Goal: Complete application form

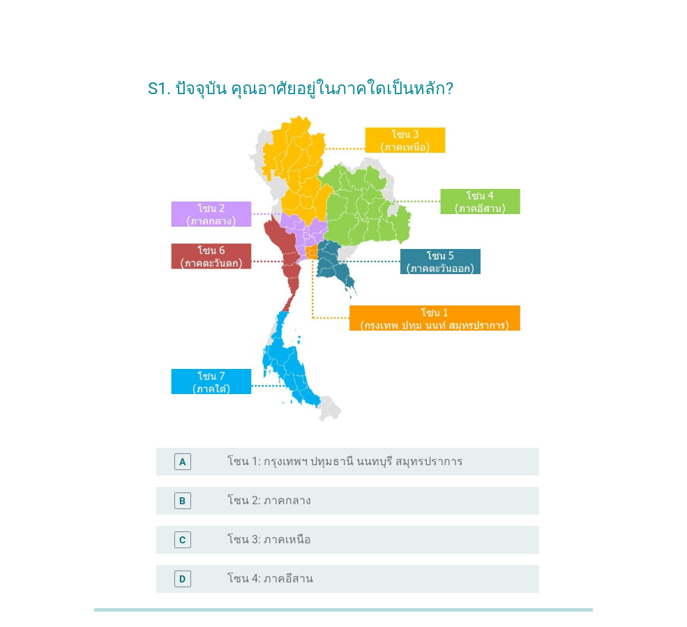
click at [587, 292] on div "S1. ปัจจุบัน คุณอาศัยอยู่ในภาคใดเป็นหลัก? A radio_button_unchecked โซน 1: กรุงเ…" at bounding box center [343, 428] width 620 height 754
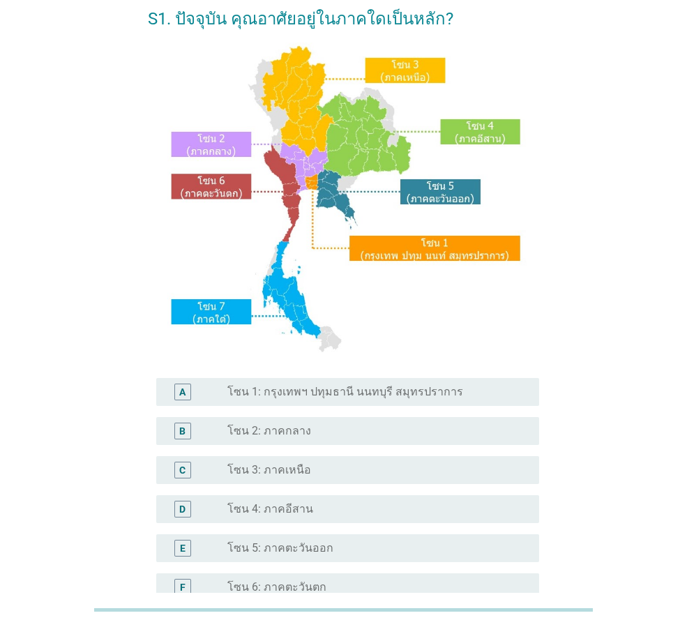
scroll to position [262, 0]
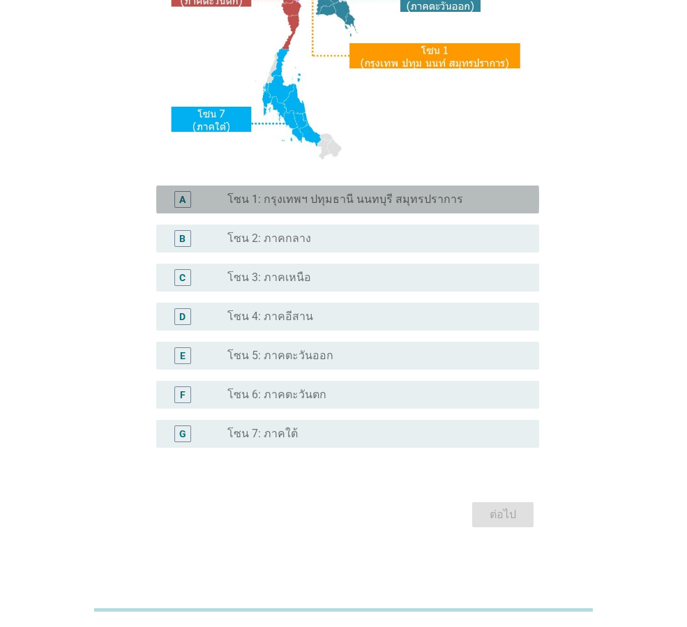
click at [397, 200] on label "โซน 1: กรุงเทพฯ ปทุมธานี นนทบุรี สมุทรปราการ" at bounding box center [345, 200] width 236 height 14
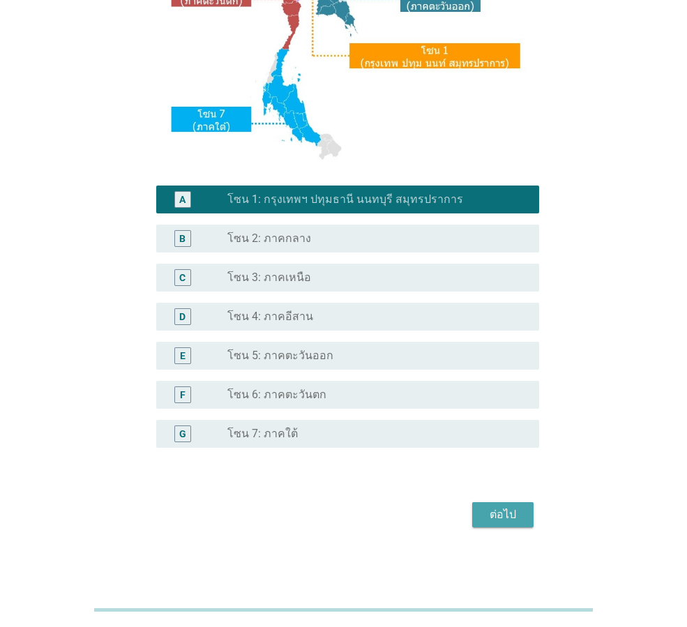
click at [517, 523] on button "ต่อไป" at bounding box center [502, 514] width 61 height 25
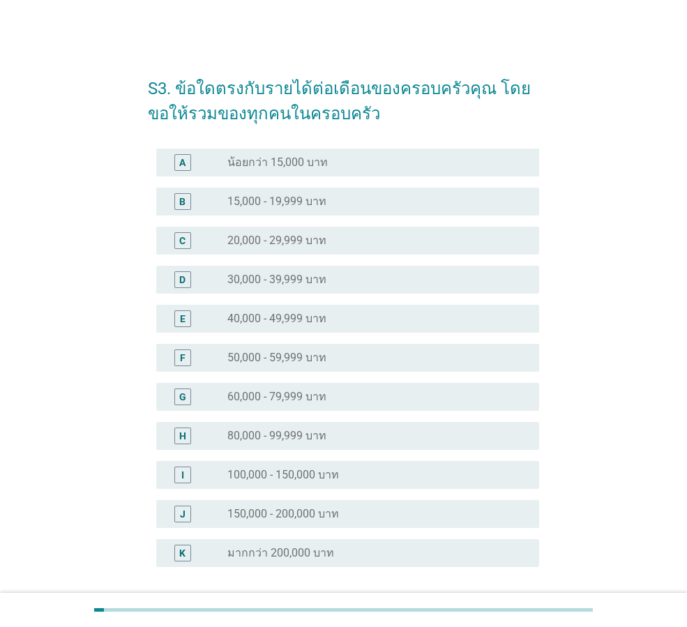
click at [627, 315] on div "S3. ข้อใดตรงกับรายได้ต่อเดือนของครอบครัวคุณ โดยขอให้รวมของทุกคนในครอบครัว A rad…" at bounding box center [343, 356] width 620 height 611
click at [320, 363] on label "50,000 - 59,999 บาท" at bounding box center [276, 358] width 99 height 14
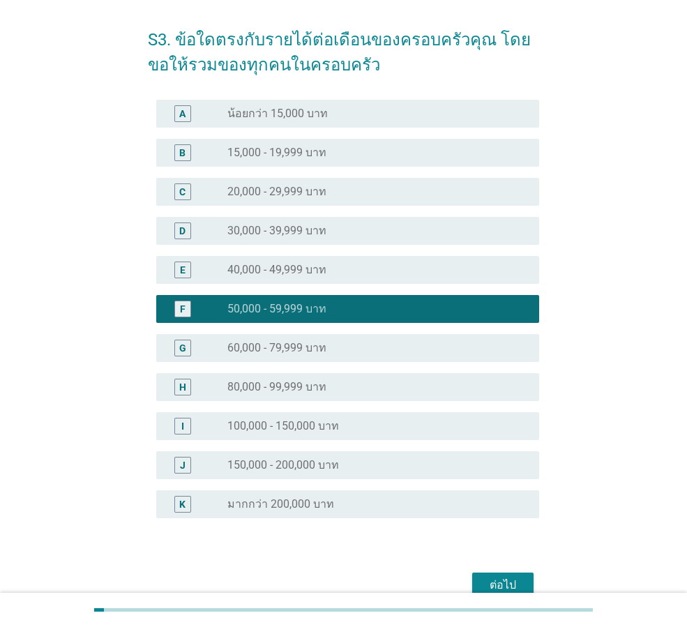
scroll to position [119, 0]
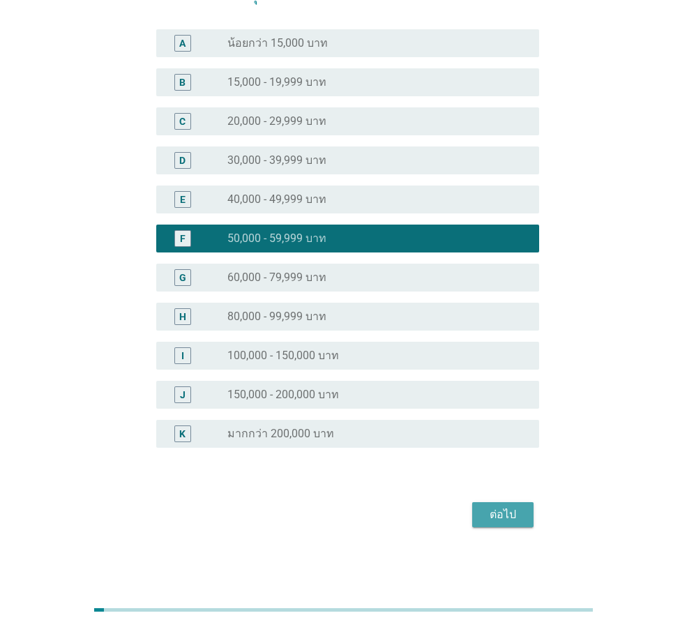
click at [489, 518] on div "ต่อไป" at bounding box center [502, 515] width 39 height 17
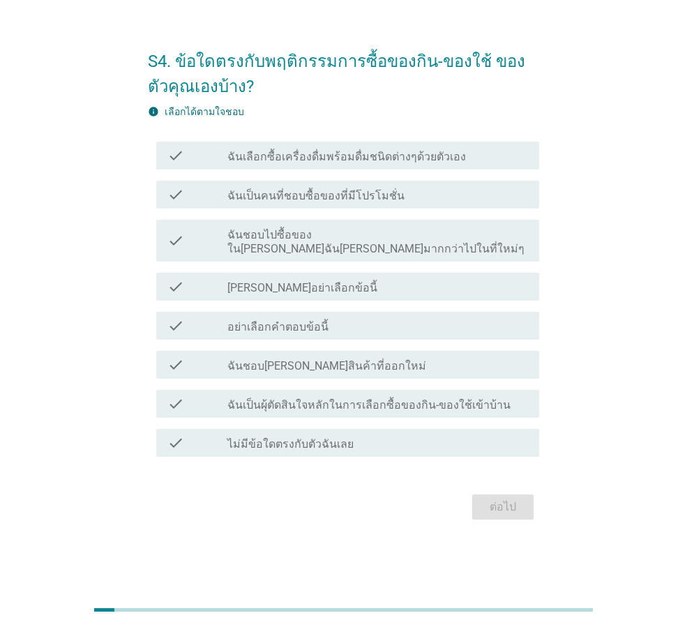
scroll to position [0, 0]
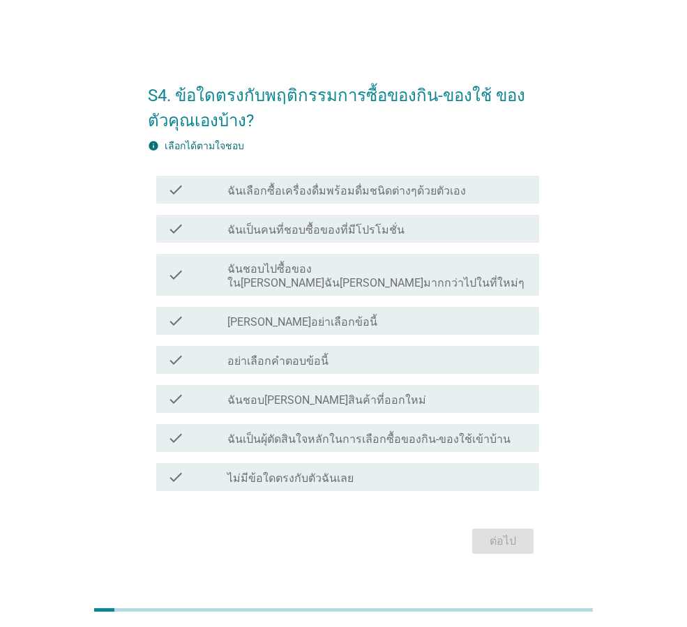
click at [357, 204] on div "check check_box_outline_blank ฉันเลือกซื้อเครื่องดื่มพร้อมดื่มชนิดต่างๆด้วยตัวเ…" at bounding box center [347, 190] width 383 height 28
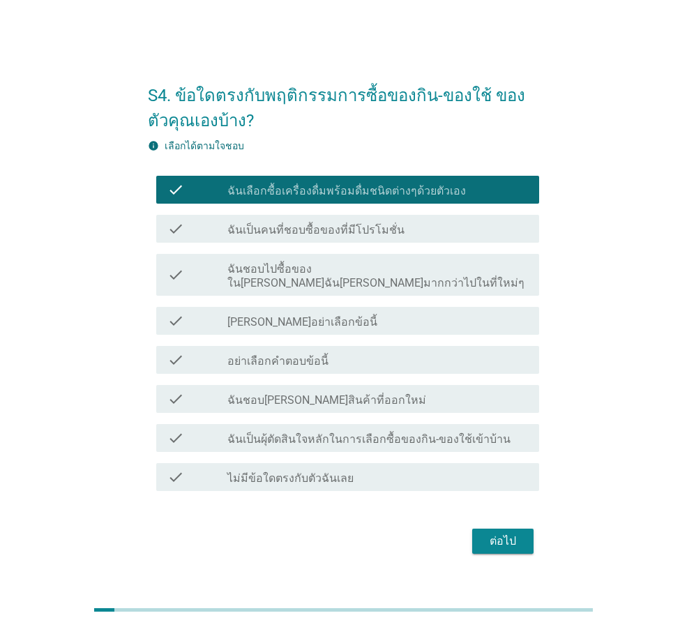
click at [374, 228] on div "check_box_outline_blank ฉันเป็นคนที่ชอบซื้อของที่มีโปรโมชั่น" at bounding box center [377, 228] width 301 height 17
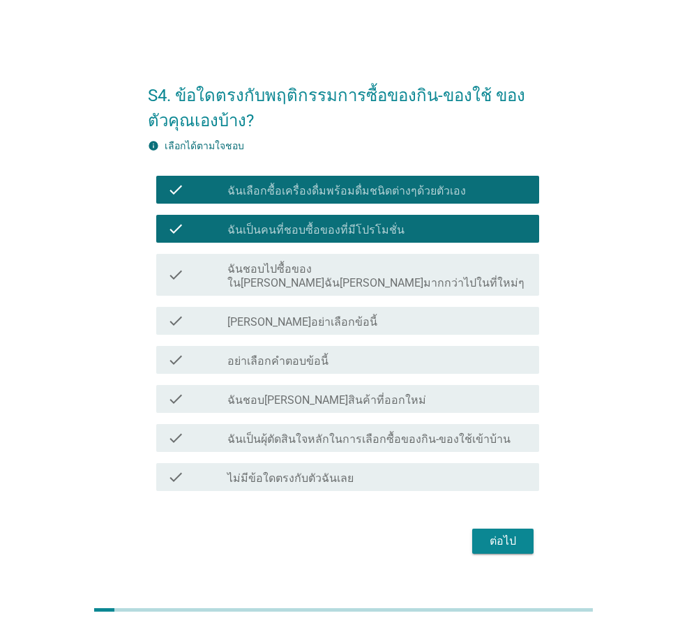
click at [361, 275] on label "ฉันชอบไปซื้อของใน[PERSON_NAME]ฉัน[PERSON_NAME]มากกว่าไปในที่ใหม่ๆ" at bounding box center [377, 276] width 301 height 28
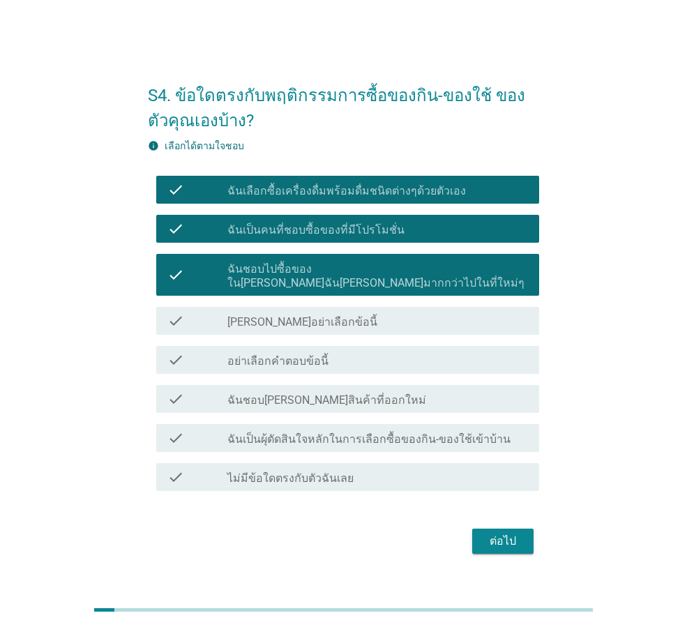
click at [314, 393] on label "ฉันชอบ[PERSON_NAME]สินค้าที่ออกใหม่" at bounding box center [326, 400] width 199 height 14
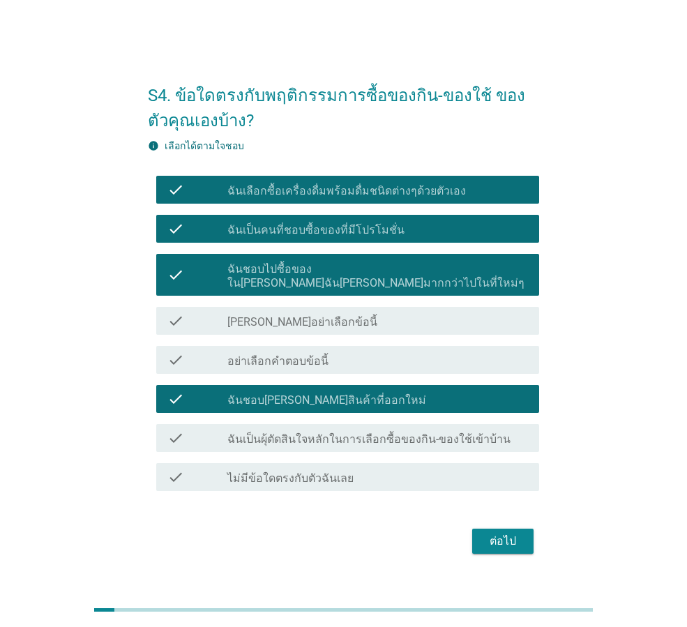
click at [306, 434] on label "ฉันเป็นผุ้ตัดสินใจหลักในการเลือกซื้อของกิน-ของใช้เข้าบ้าน" at bounding box center [368, 440] width 283 height 14
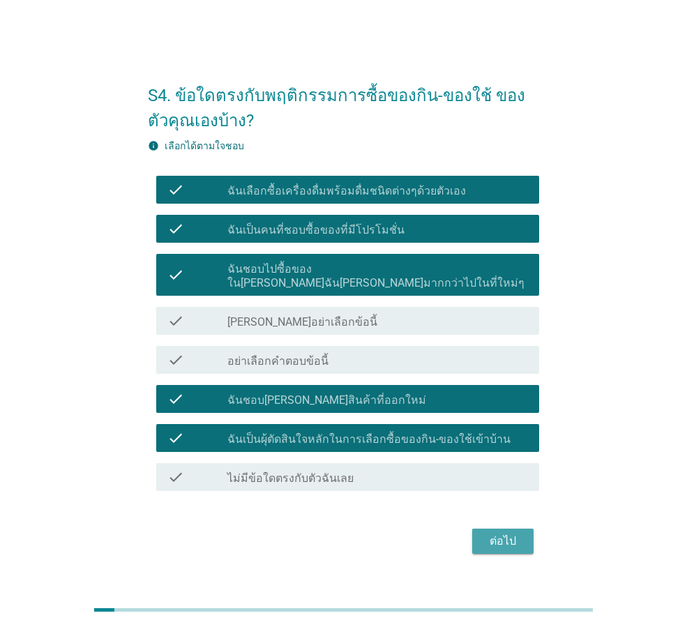
click at [510, 536] on div "ต่อไป" at bounding box center [502, 541] width 39 height 17
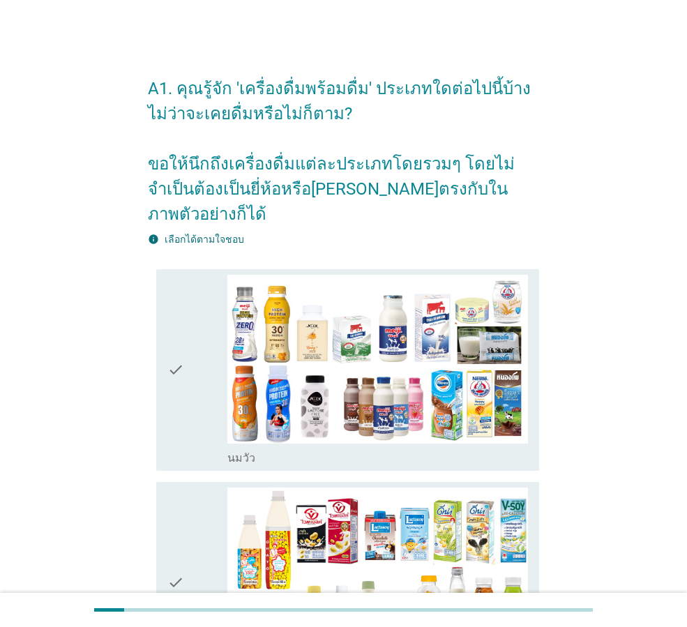
click at [164, 310] on div "check check_box_outline_blank [PERSON_NAME]" at bounding box center [347, 370] width 383 height 202
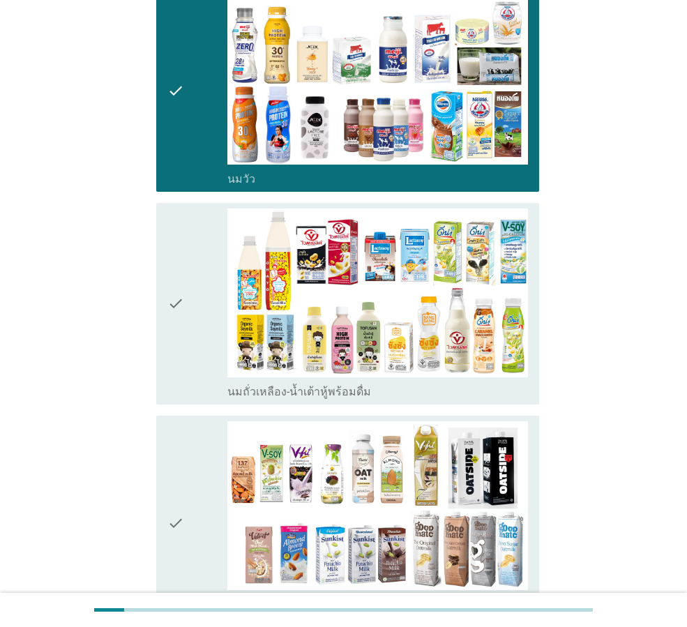
click at [176, 294] on icon "check" at bounding box center [175, 304] width 17 height 190
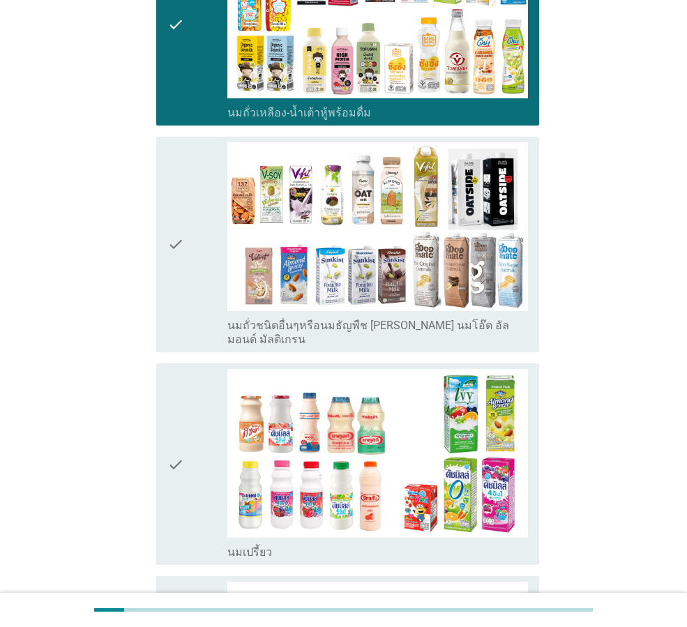
click at [184, 276] on icon "check" at bounding box center [175, 244] width 17 height 204
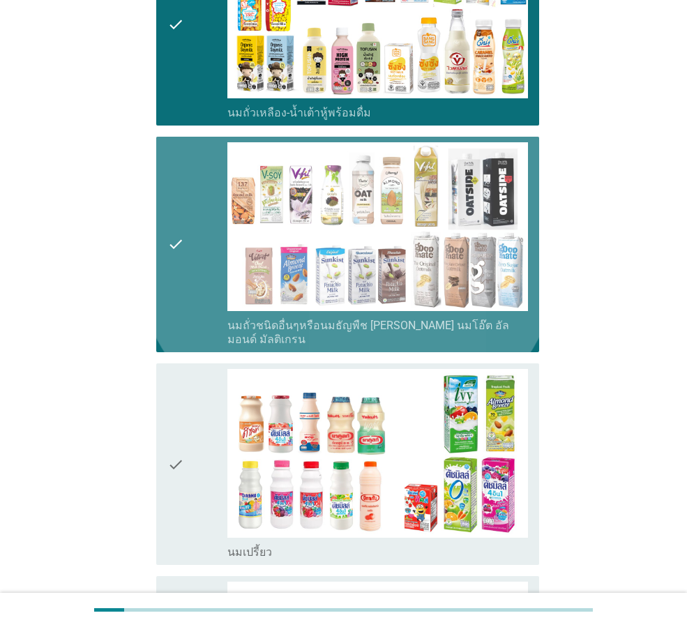
click at [193, 410] on div "check" at bounding box center [197, 464] width 60 height 190
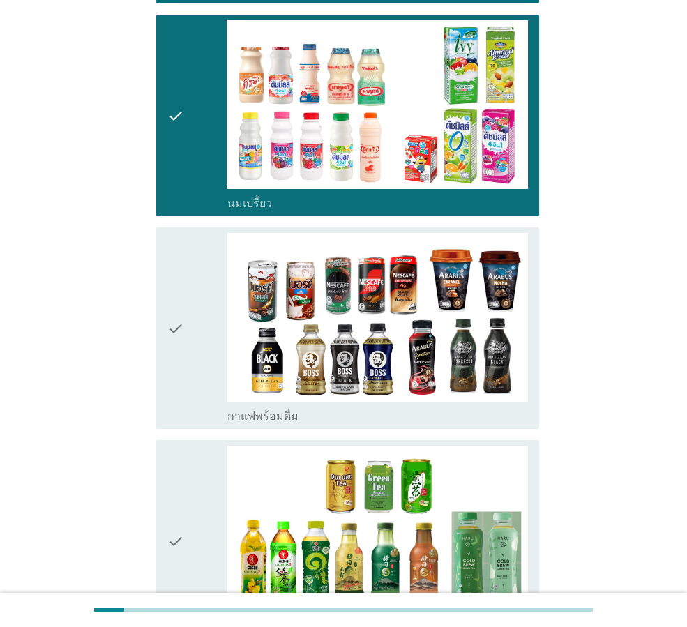
click at [193, 279] on div "check" at bounding box center [197, 328] width 60 height 190
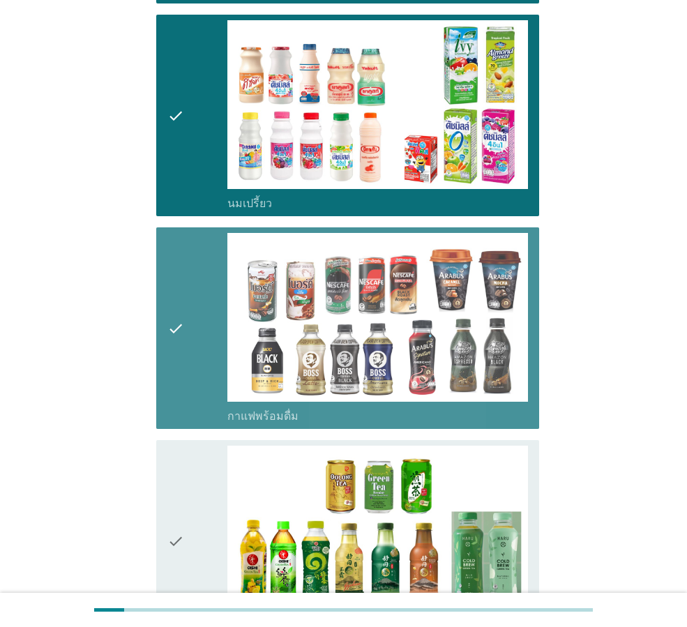
click at [227, 522] on div "check" at bounding box center [197, 541] width 60 height 190
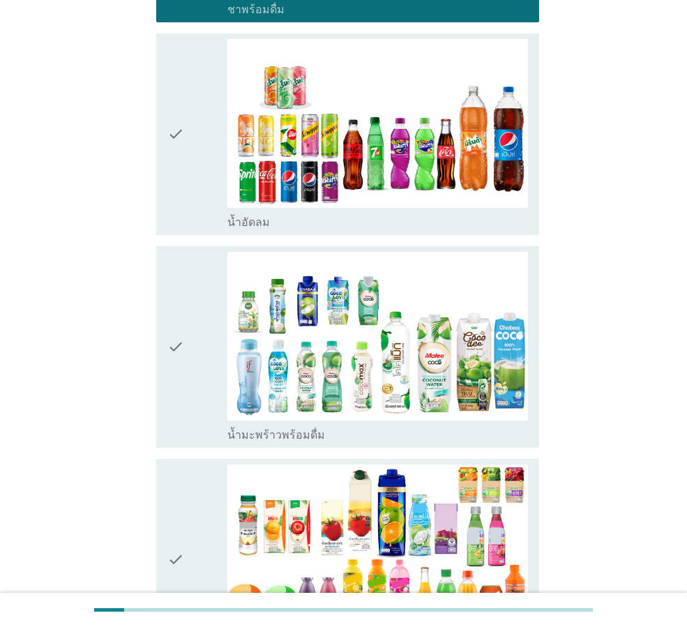
scroll to position [1535, 0]
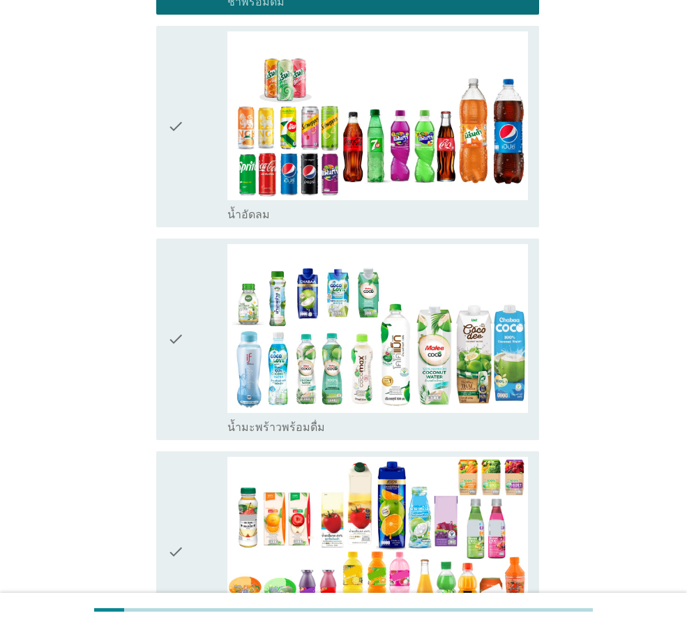
click at [190, 127] on div "check" at bounding box center [197, 126] width 60 height 190
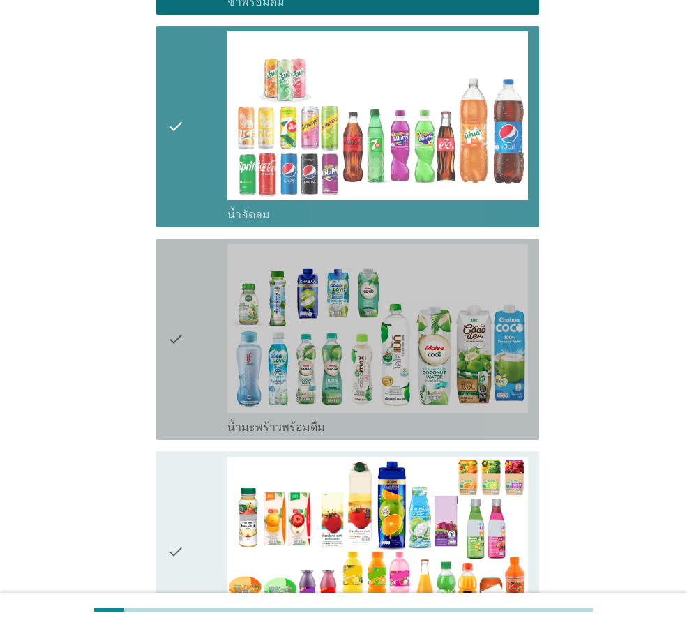
click at [209, 306] on div "check" at bounding box center [197, 339] width 60 height 190
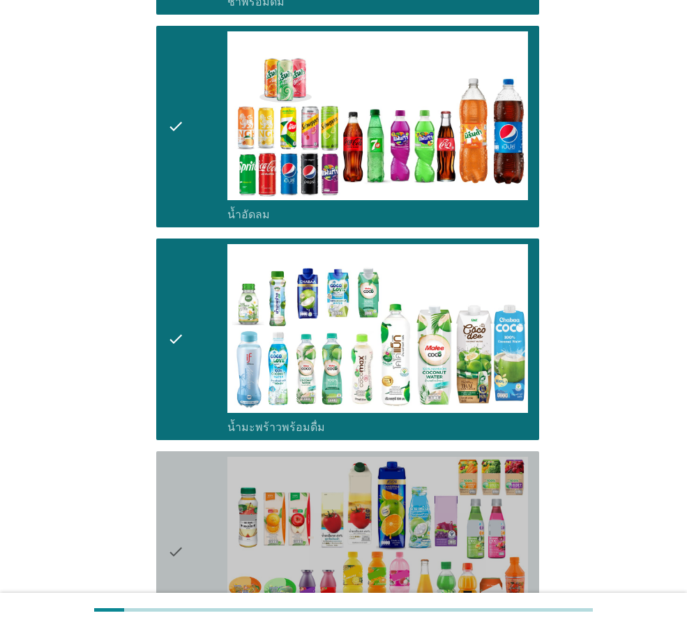
click at [183, 470] on icon "check" at bounding box center [175, 552] width 17 height 190
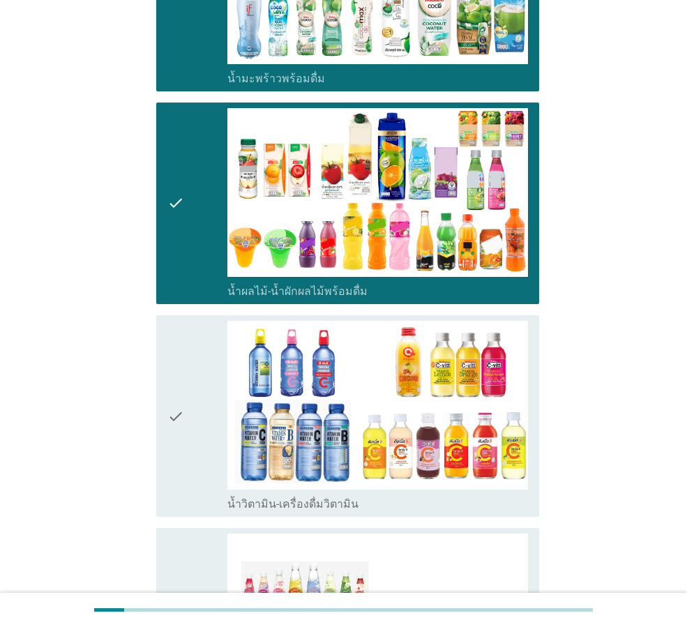
click at [161, 343] on div "check check_box_outline_blank น้ำวิตามิน-เครื่องดื่มวิตามิน" at bounding box center [347, 416] width 383 height 202
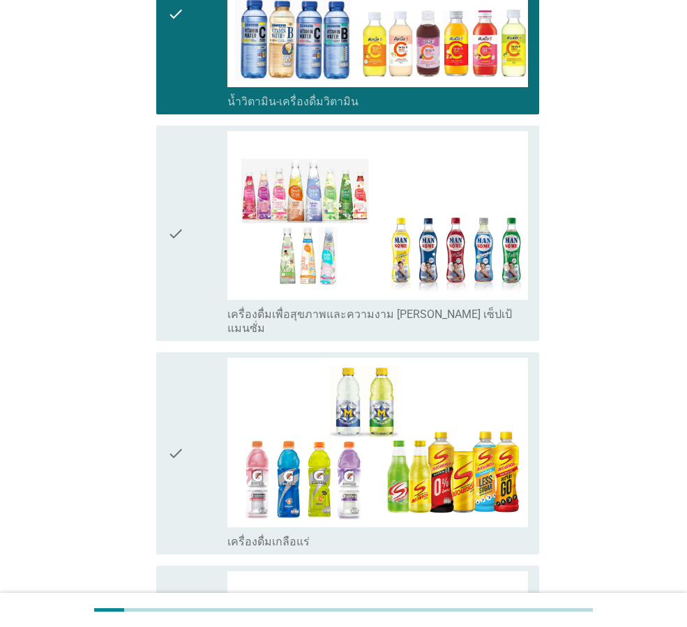
scroll to position [2302, 0]
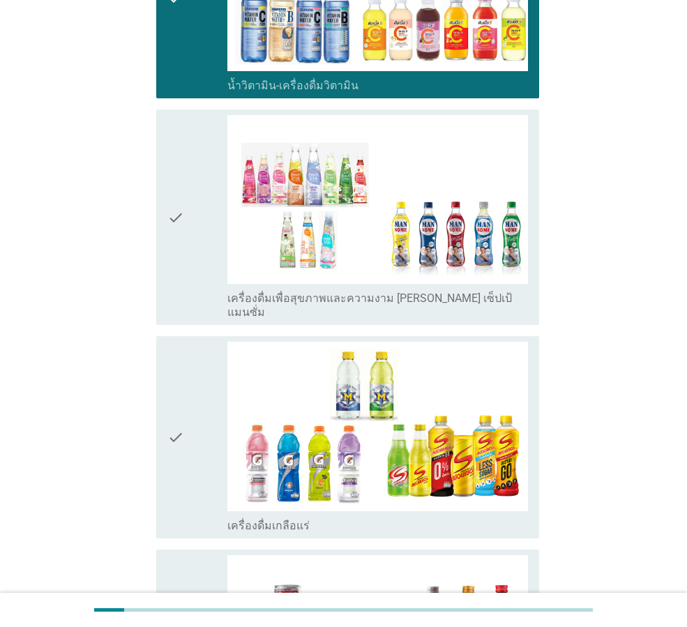
click at [180, 215] on icon "check" at bounding box center [175, 217] width 17 height 204
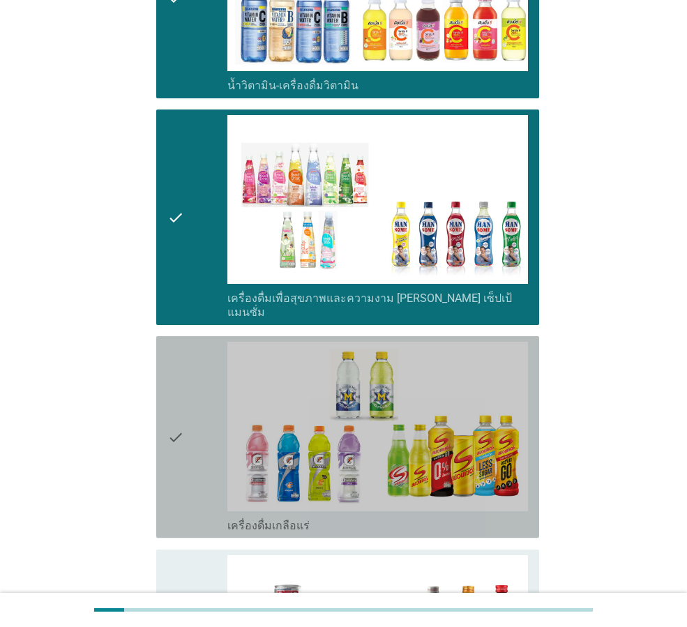
drag, startPoint x: 207, startPoint y: 329, endPoint x: 202, endPoint y: 493, distance: 164.7
click at [207, 342] on div "check" at bounding box center [197, 437] width 60 height 190
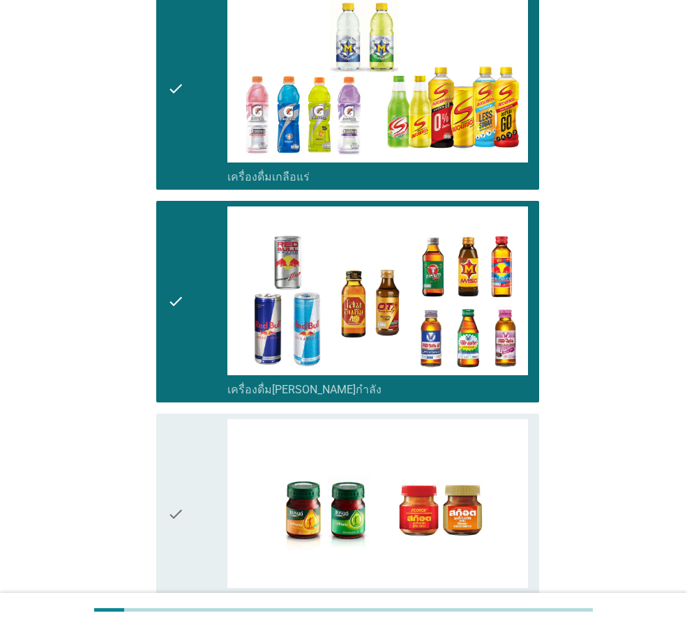
click at [174, 419] on icon "check" at bounding box center [175, 514] width 17 height 190
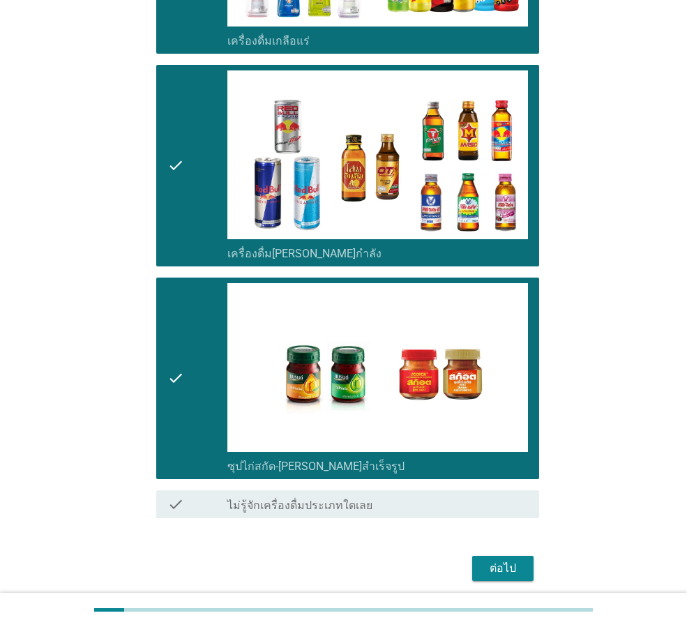
scroll to position [2788, 0]
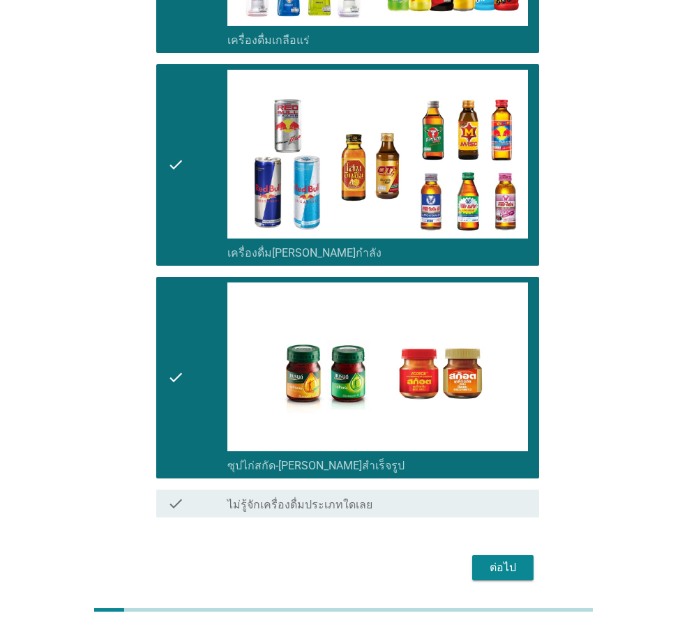
click at [496, 560] on div "ต่อไป" at bounding box center [502, 568] width 39 height 17
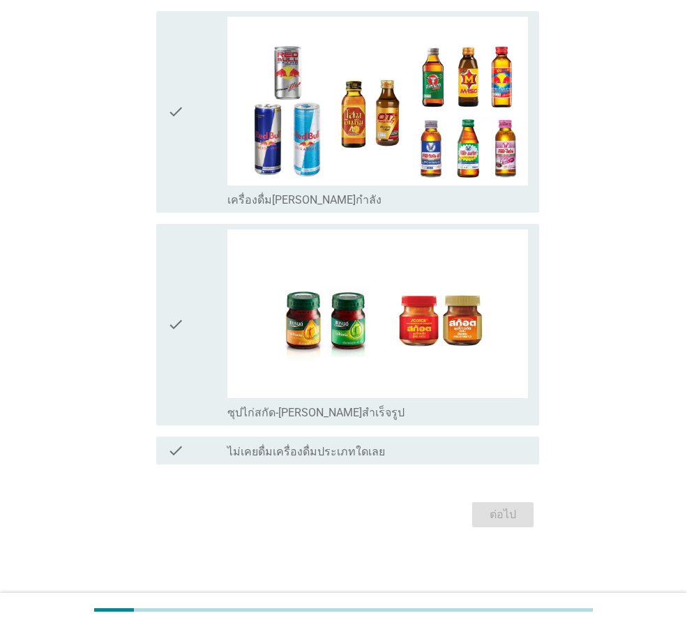
scroll to position [0, 0]
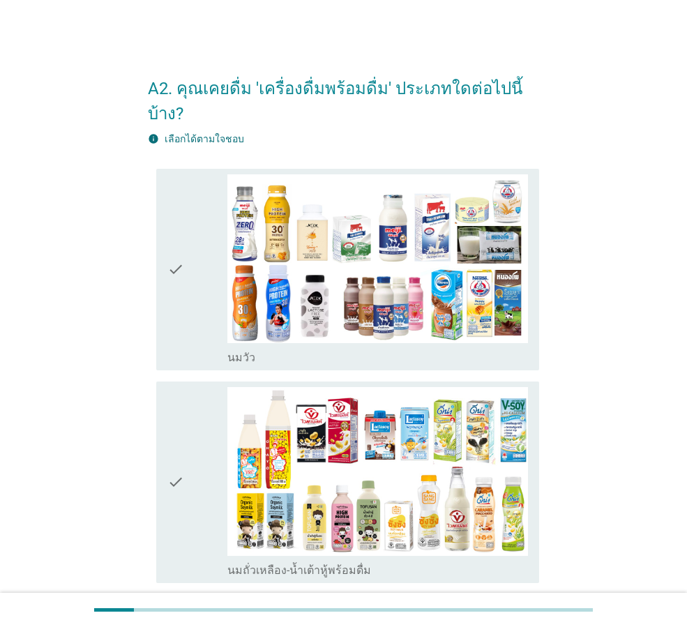
click at [179, 234] on icon "check" at bounding box center [175, 269] width 17 height 190
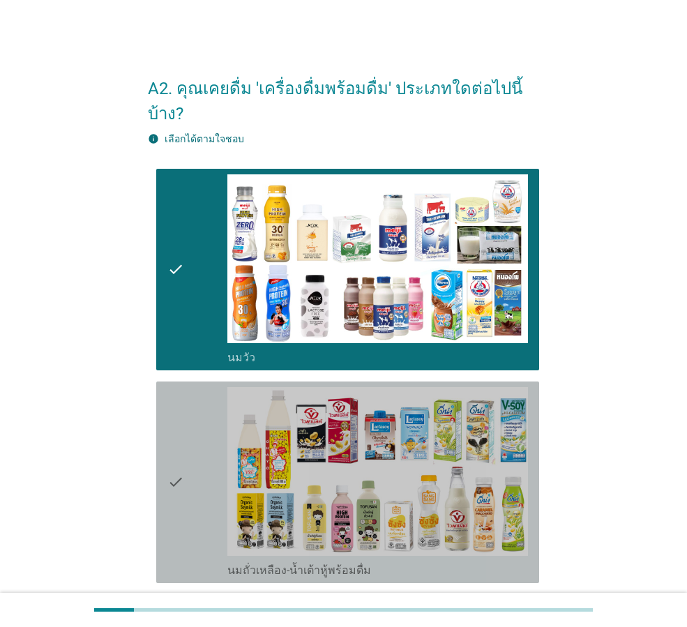
click at [190, 433] on div "check" at bounding box center [197, 482] width 60 height 190
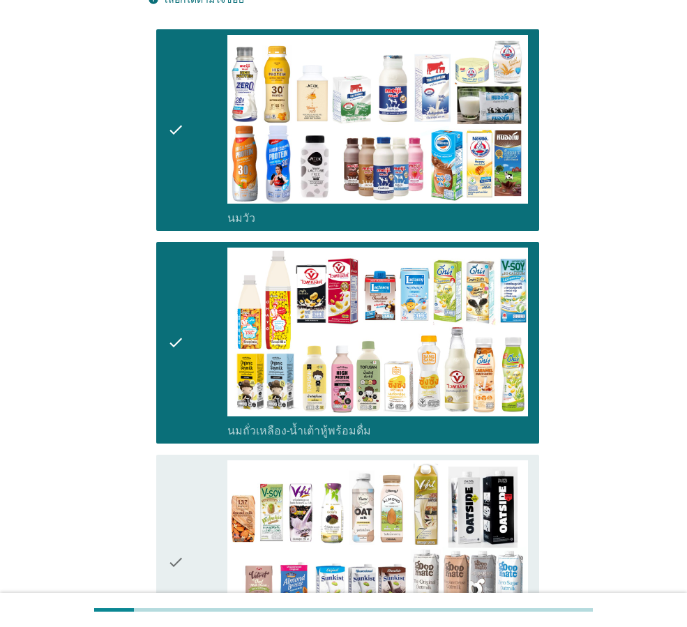
scroll to position [349, 0]
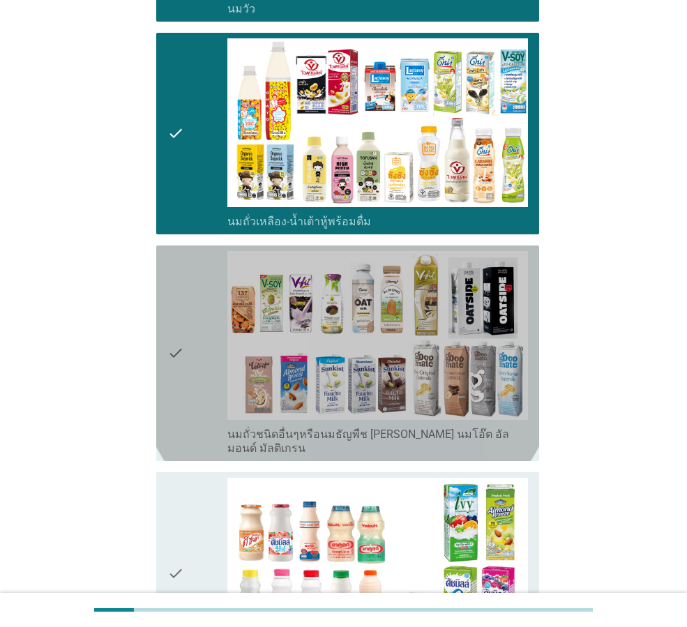
drag, startPoint x: 184, startPoint y: 282, endPoint x: 175, endPoint y: 504, distance: 222.1
click at [184, 289] on icon "check" at bounding box center [175, 353] width 17 height 204
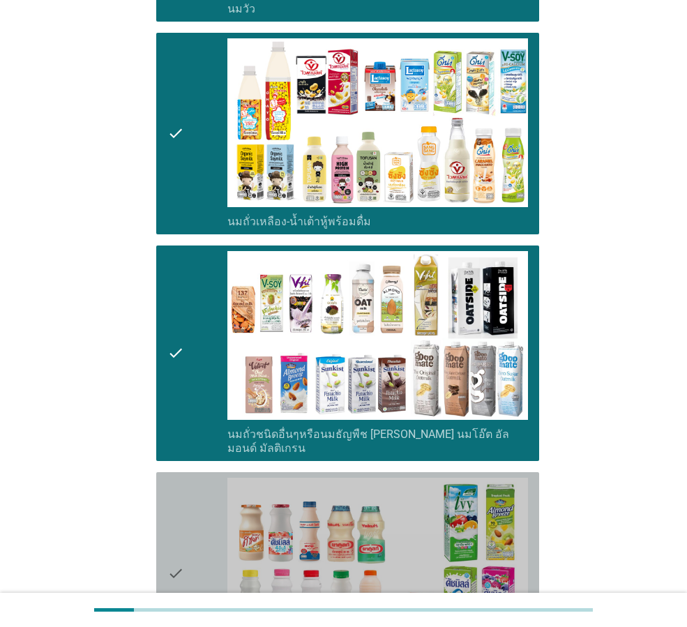
click at [175, 513] on icon "check" at bounding box center [175, 573] width 17 height 190
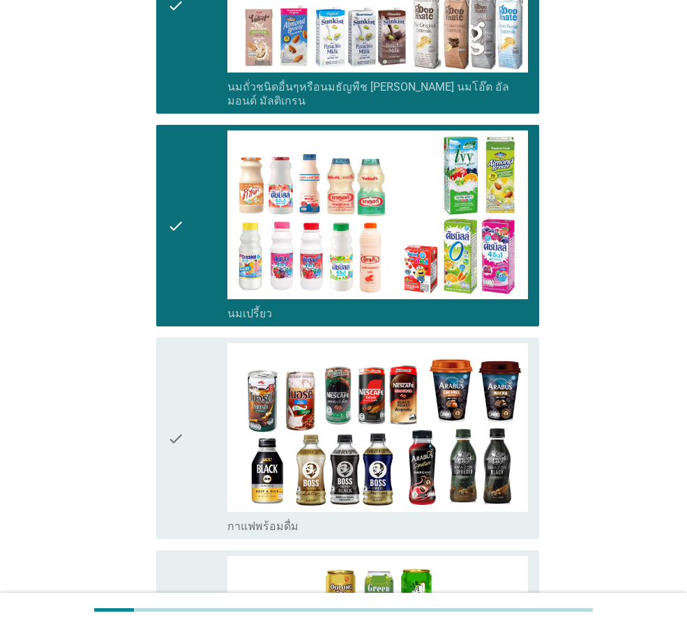
scroll to position [698, 0]
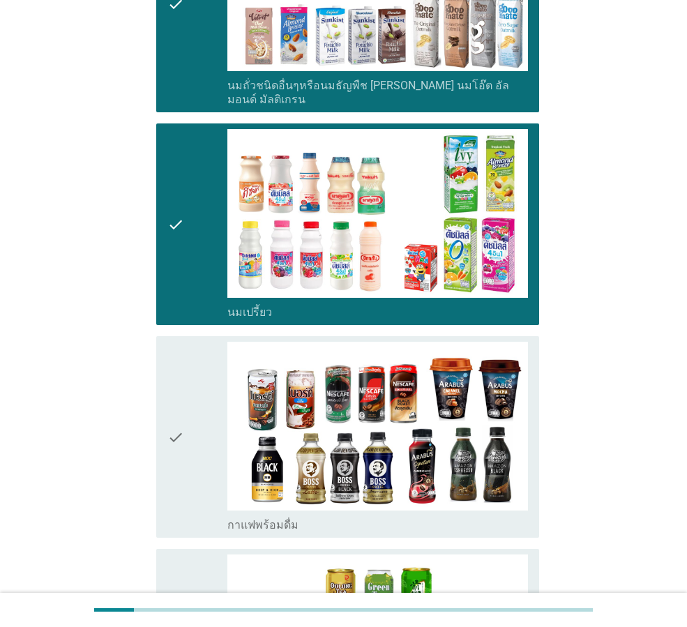
click at [190, 377] on div "check" at bounding box center [197, 437] width 60 height 190
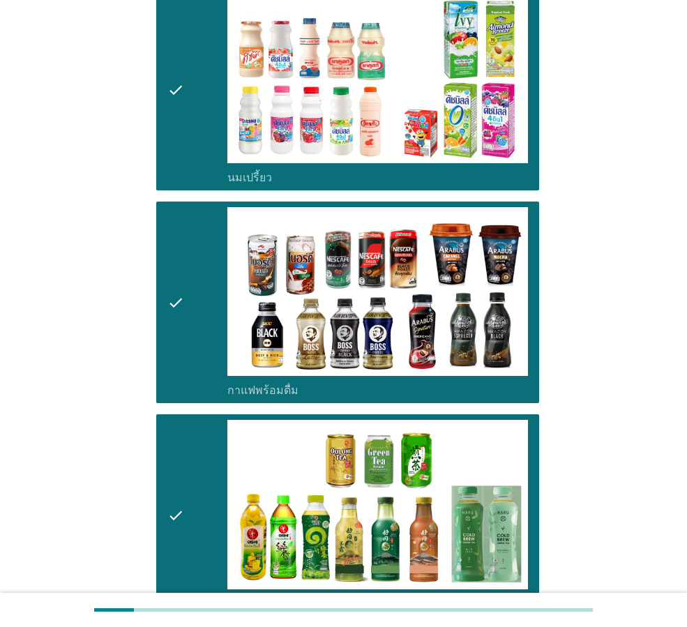
scroll to position [1116, 0]
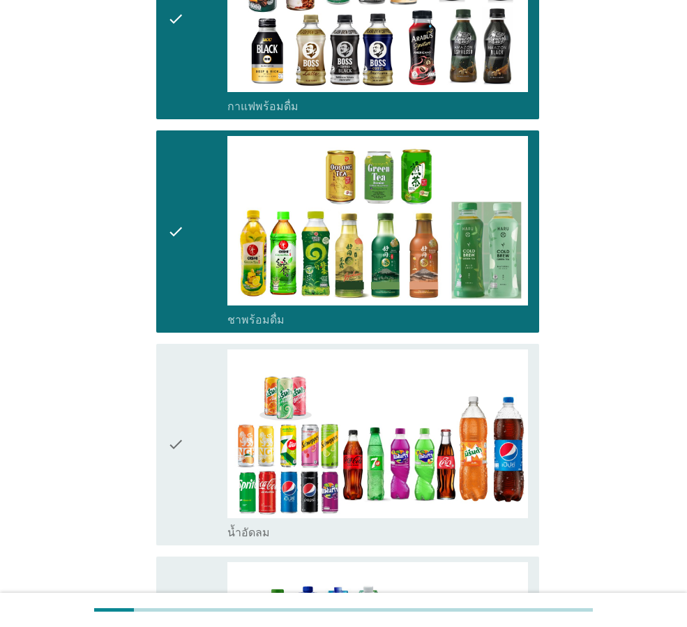
click at [178, 427] on icon "check" at bounding box center [175, 445] width 17 height 190
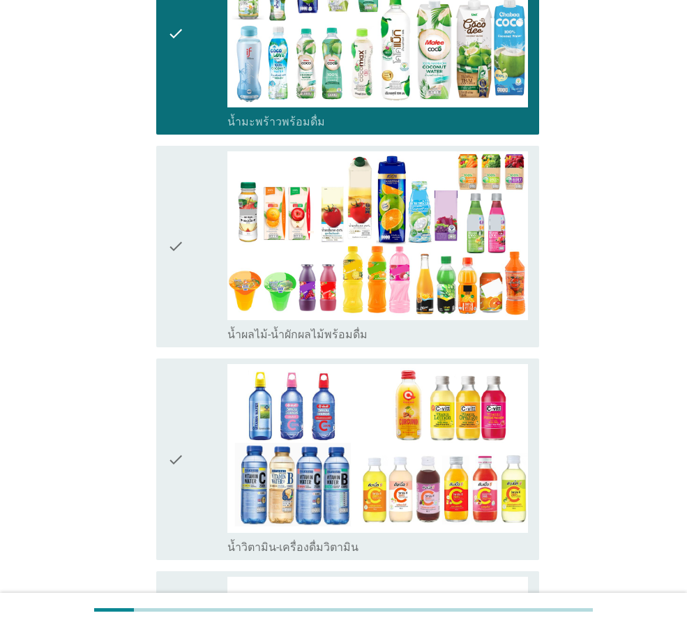
scroll to position [1744, 0]
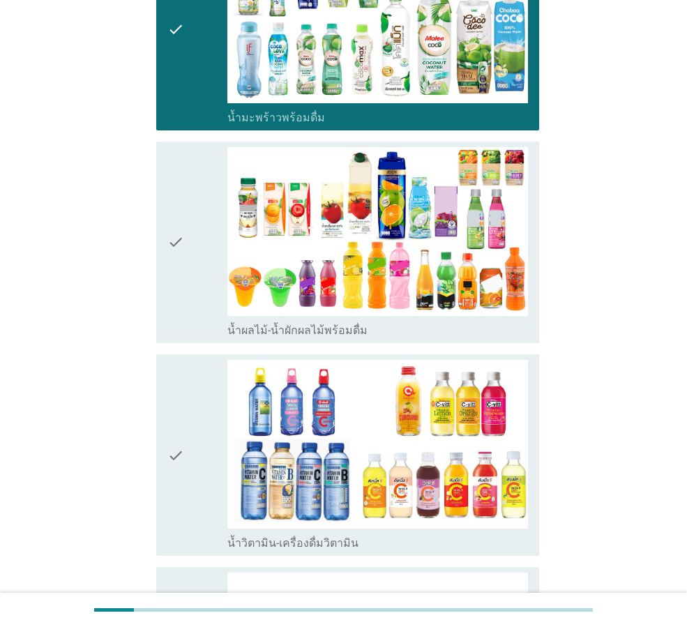
click at [218, 246] on div "check" at bounding box center [197, 242] width 60 height 190
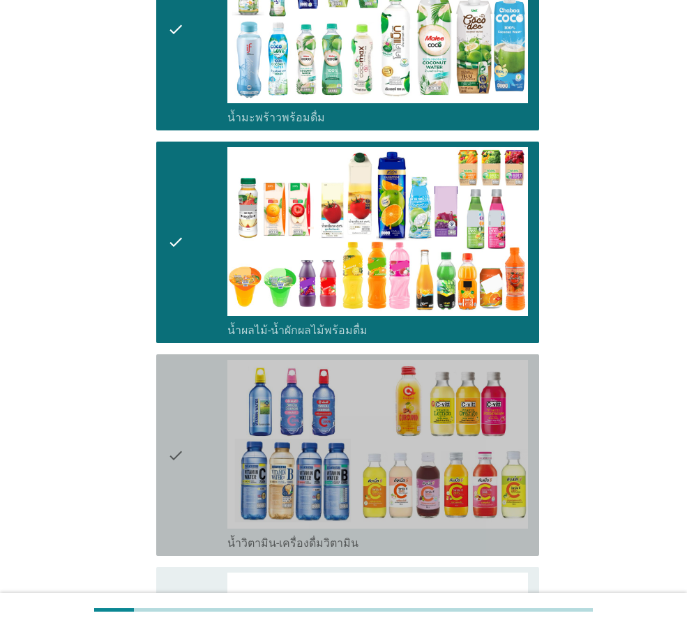
drag, startPoint x: 187, startPoint y: 439, endPoint x: 188, endPoint y: 455, distance: 16.1
click at [187, 443] on div "check" at bounding box center [197, 455] width 60 height 190
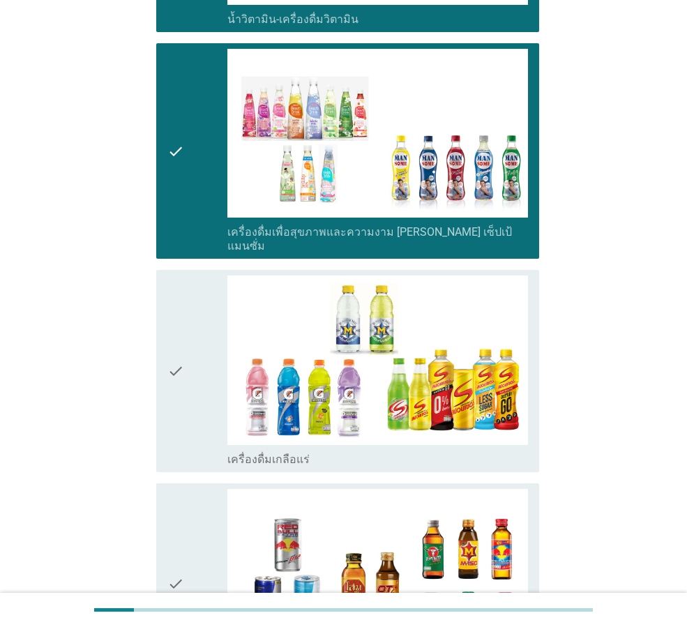
scroll to position [2372, 0]
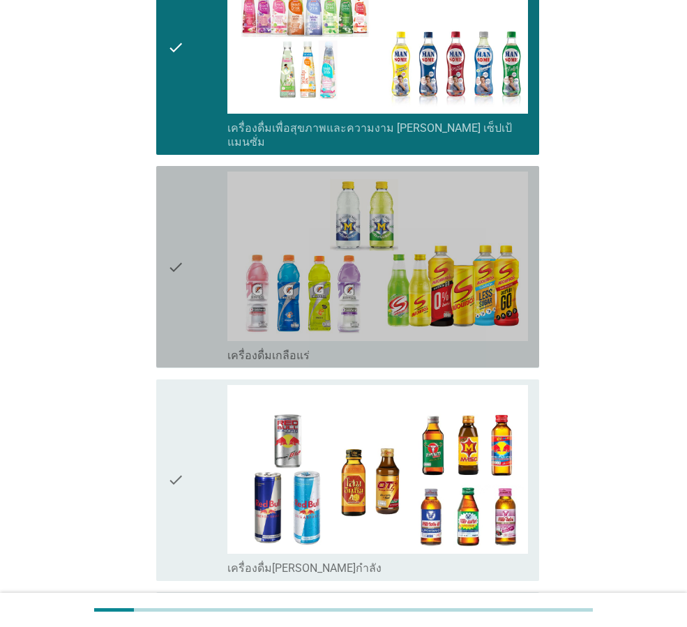
drag, startPoint x: 201, startPoint y: 262, endPoint x: 197, endPoint y: 274, distance: 13.2
click at [201, 260] on div "check" at bounding box center [197, 267] width 60 height 190
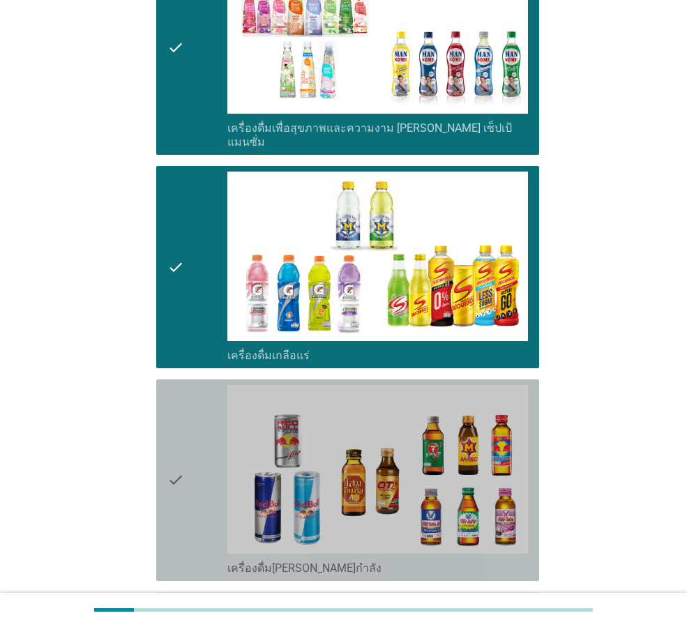
drag, startPoint x: 194, startPoint y: 412, endPoint x: 188, endPoint y: 531, distance: 118.8
click at [194, 419] on div "check" at bounding box center [197, 480] width 60 height 190
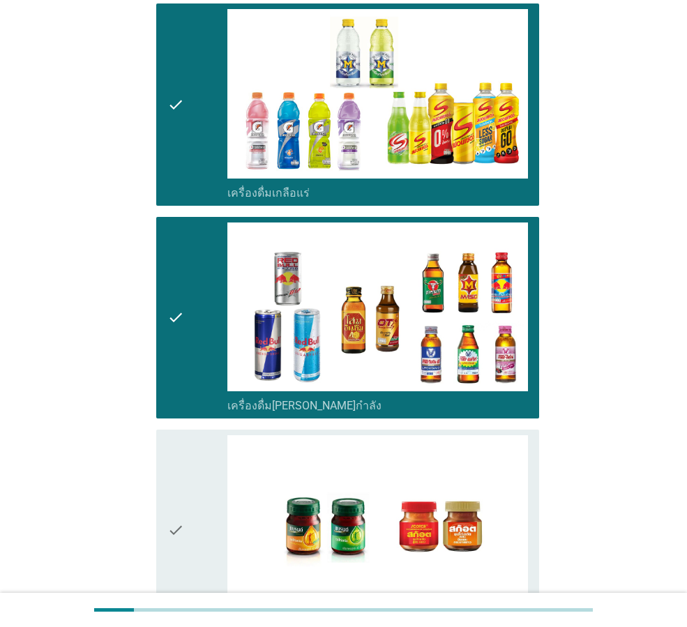
scroll to position [2687, 0]
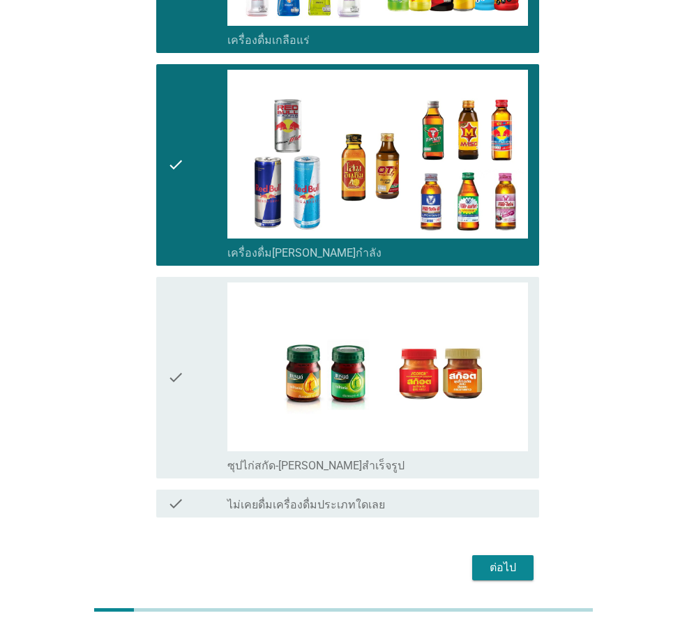
click at [207, 283] on div "check" at bounding box center [197, 378] width 60 height 190
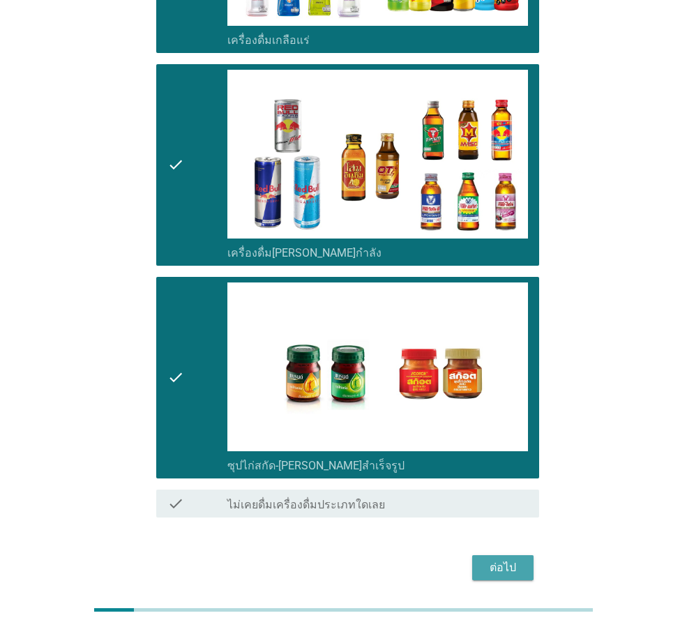
click at [501, 560] on div "ต่อไป" at bounding box center [502, 568] width 39 height 17
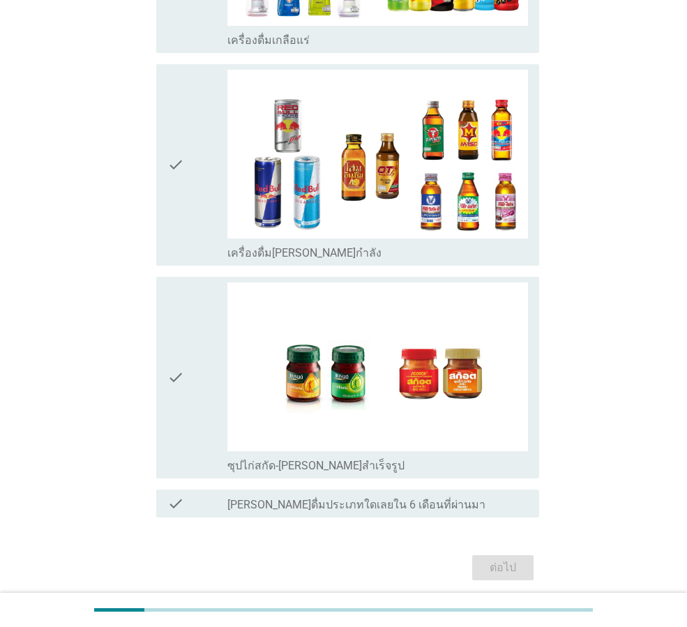
scroll to position [0, 0]
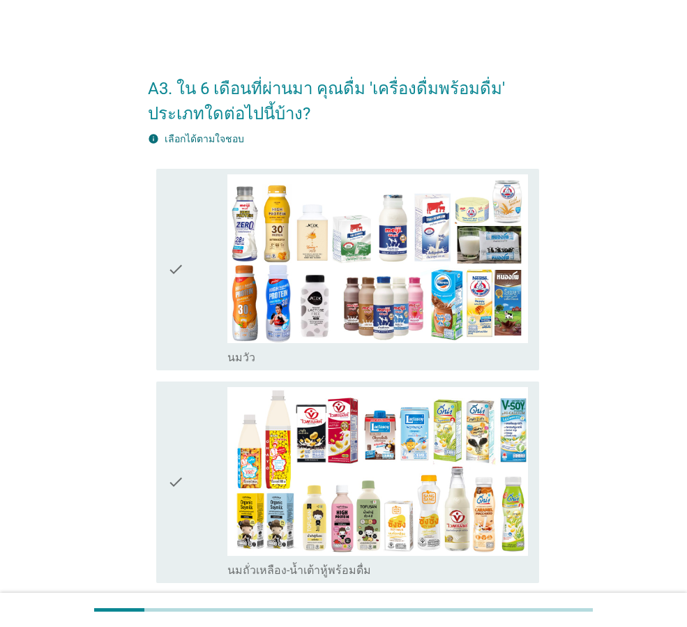
drag, startPoint x: 191, startPoint y: 243, endPoint x: 191, endPoint y: 382, distance: 139.5
click at [190, 243] on div "check" at bounding box center [197, 269] width 60 height 190
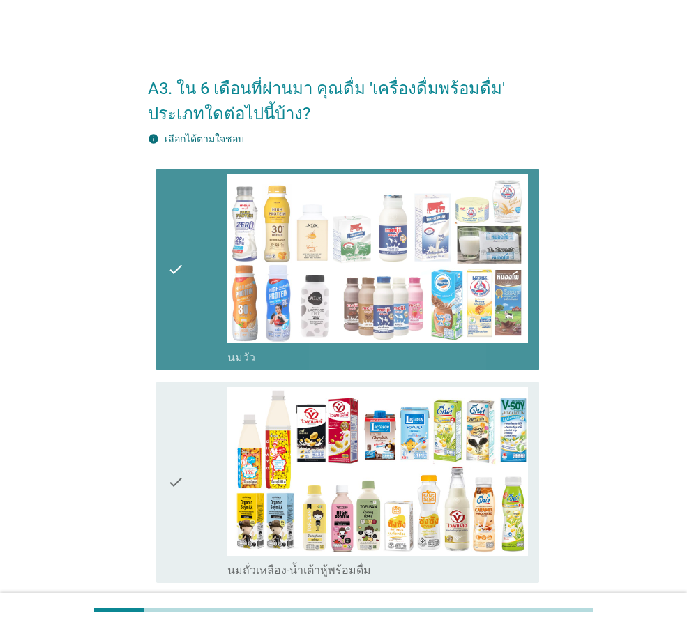
click at [192, 450] on div "check" at bounding box center [197, 482] width 60 height 190
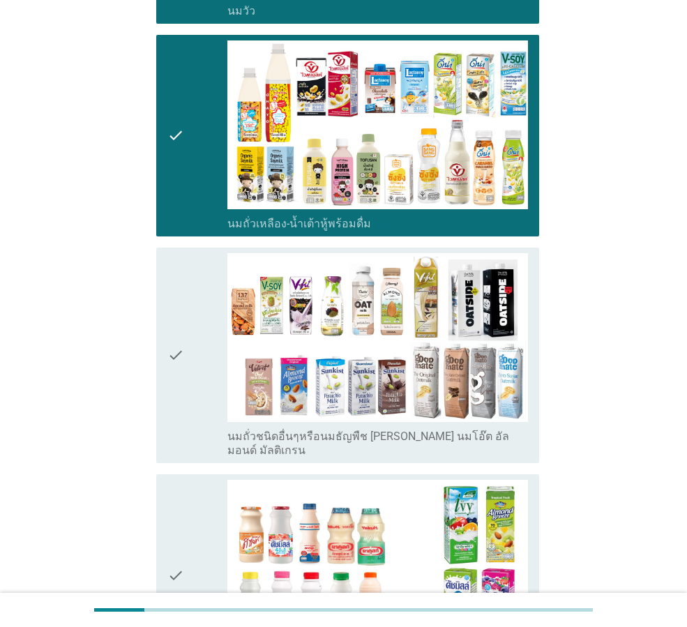
scroll to position [349, 0]
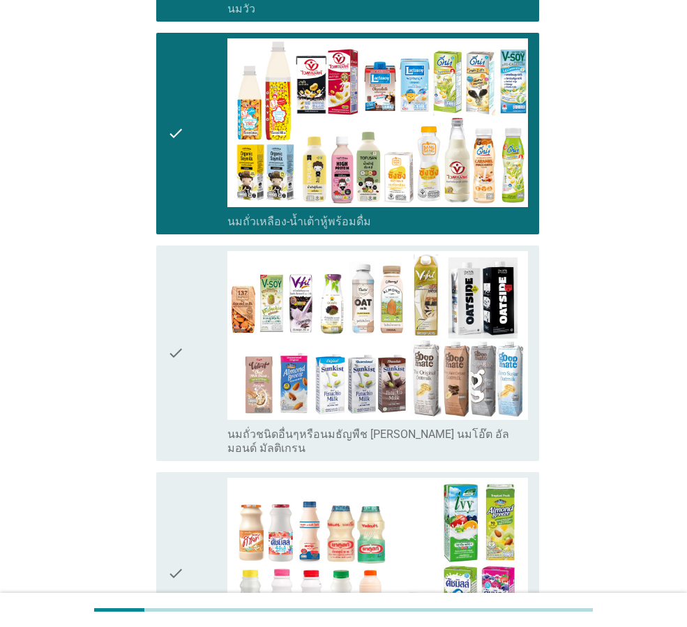
click at [200, 345] on div "check" at bounding box center [197, 353] width 60 height 204
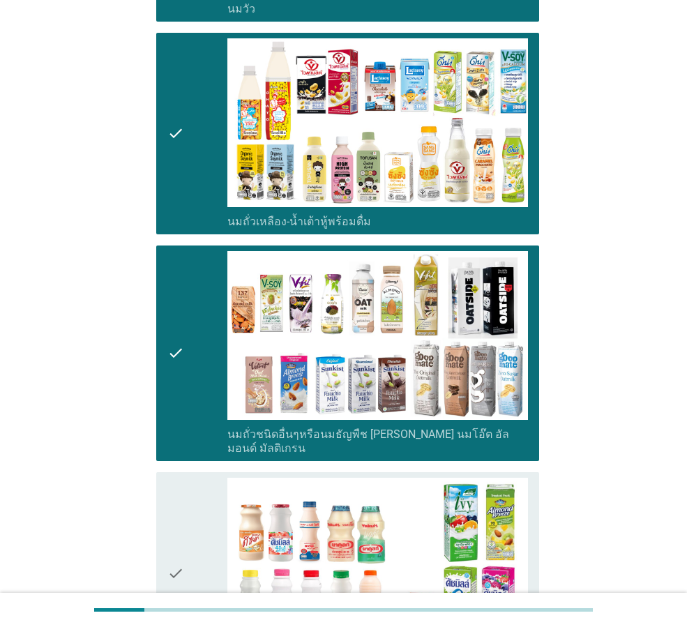
click at [194, 486] on div "check" at bounding box center [197, 573] width 60 height 190
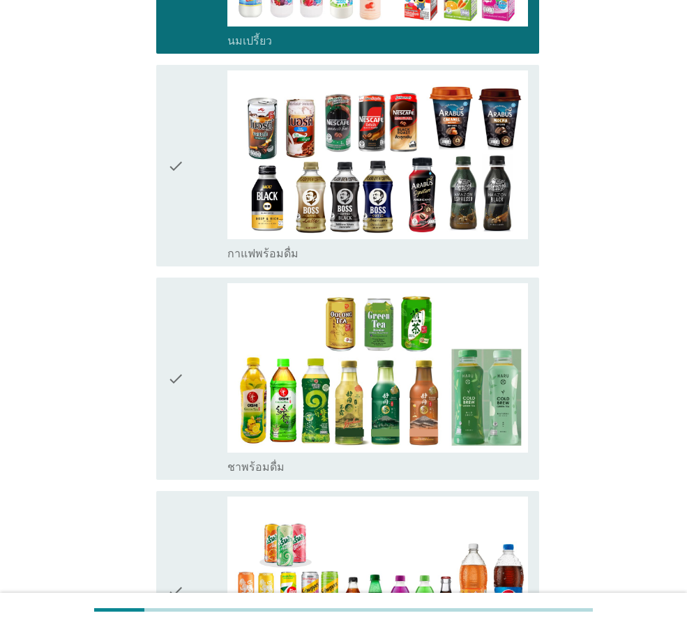
scroll to position [977, 0]
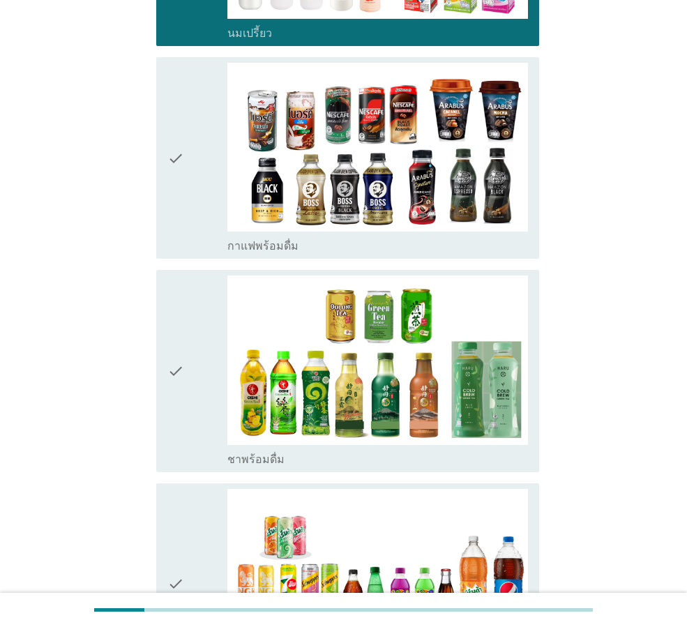
click at [188, 179] on div "check" at bounding box center [197, 158] width 60 height 190
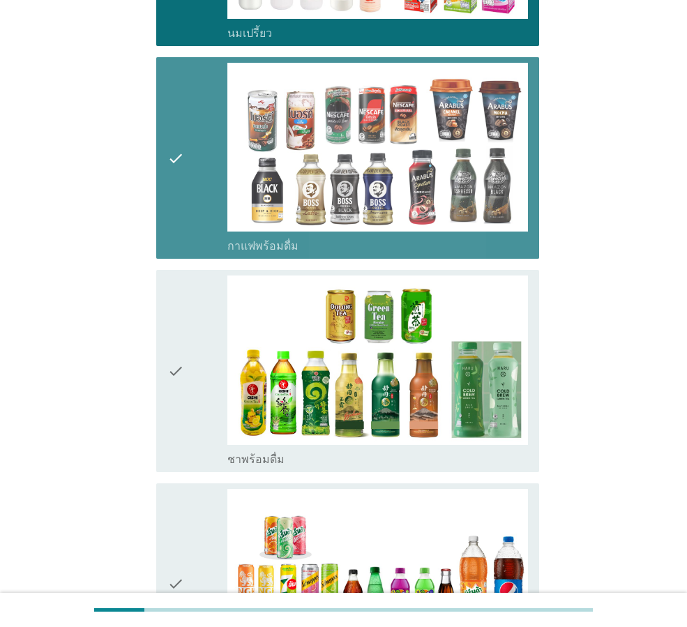
click at [181, 337] on icon "check" at bounding box center [175, 371] width 17 height 190
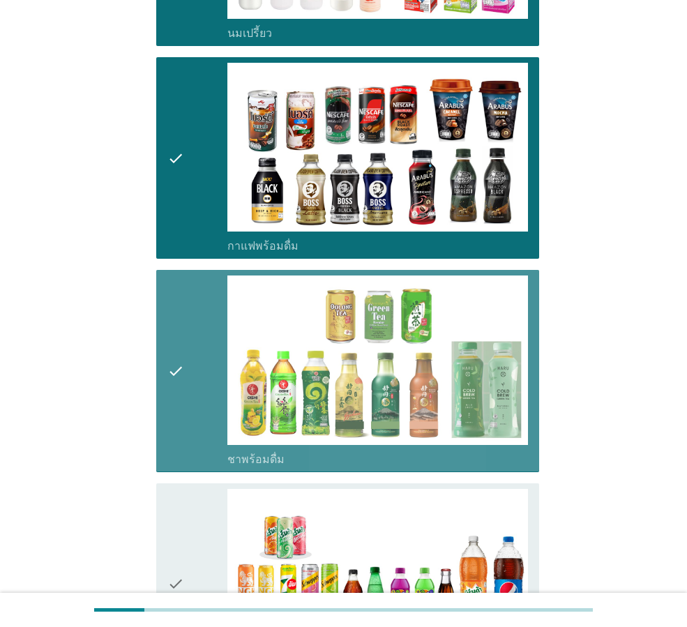
click at [159, 516] on div "check check_box_outline_blank น้ำอัดลม" at bounding box center [347, 584] width 383 height 202
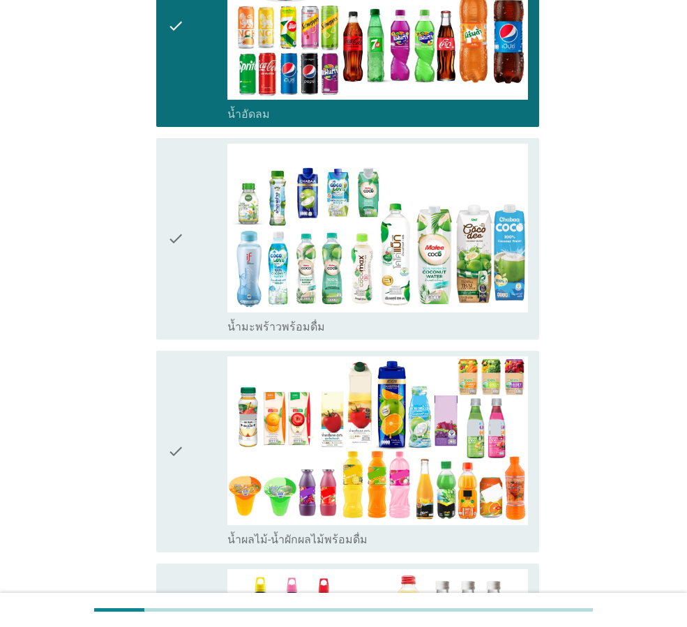
click at [181, 207] on icon "check" at bounding box center [175, 239] width 17 height 190
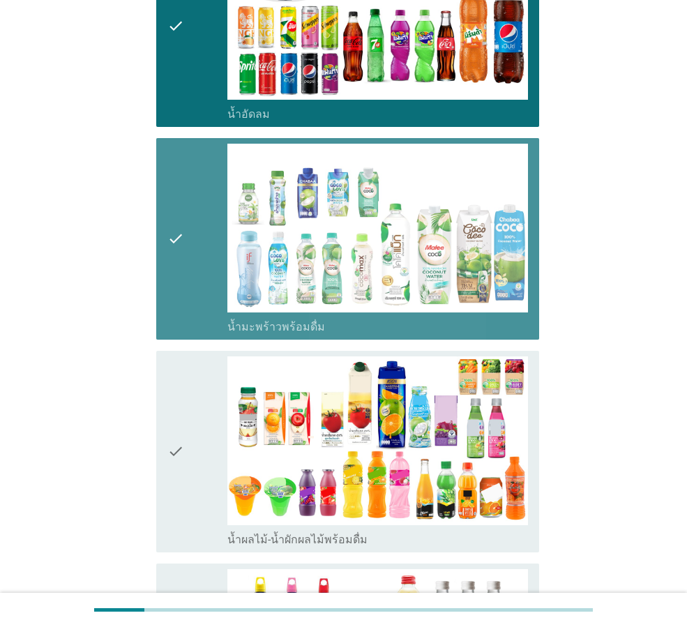
click at [170, 415] on icon "check" at bounding box center [175, 452] width 17 height 190
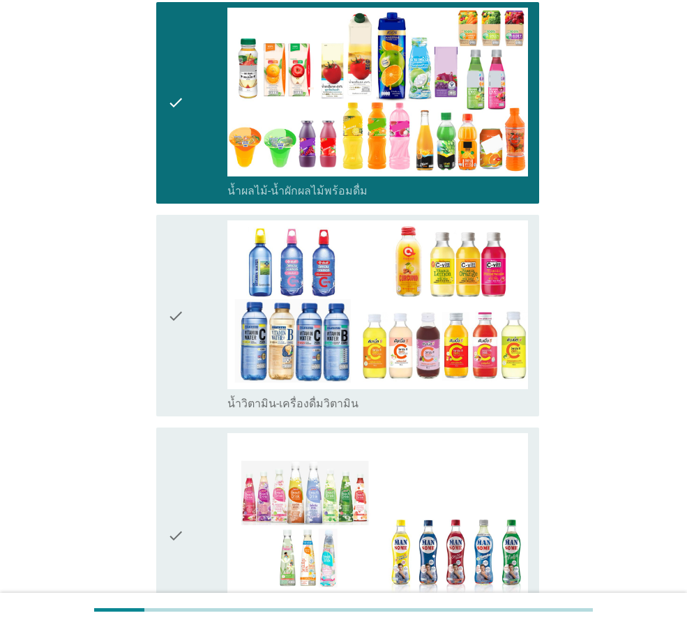
click at [202, 322] on div "check" at bounding box center [197, 315] width 60 height 190
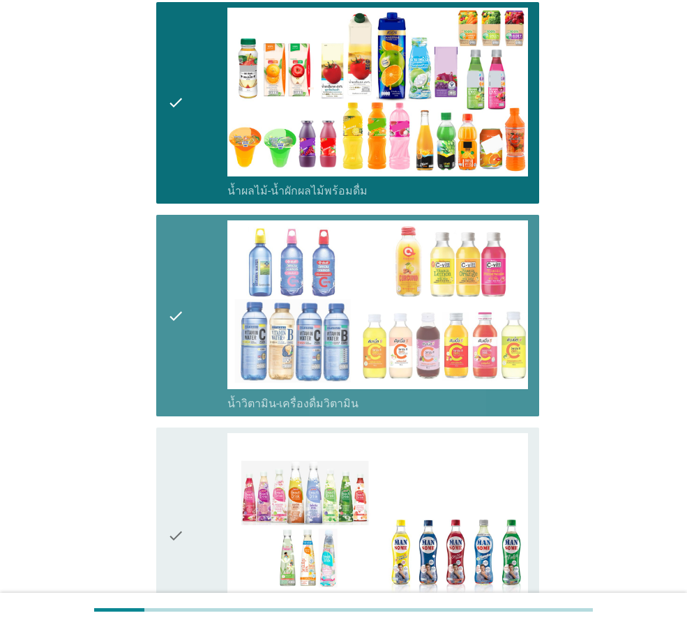
click at [173, 502] on icon "check" at bounding box center [175, 535] width 17 height 204
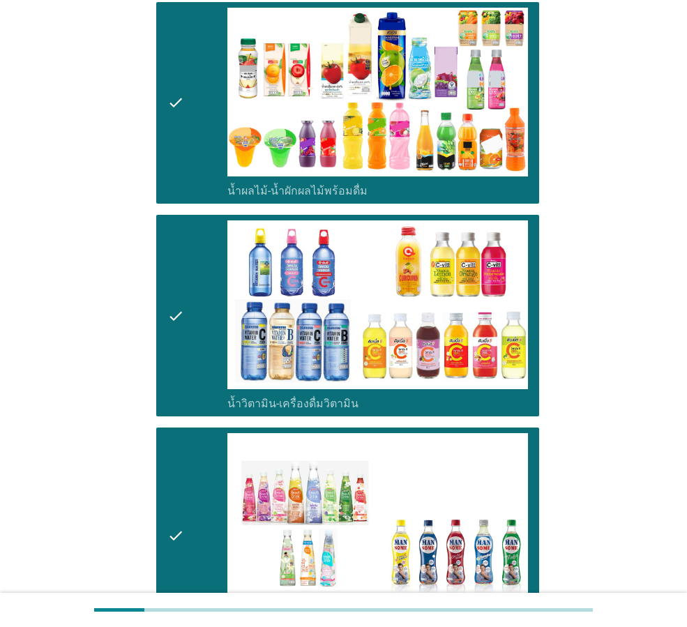
scroll to position [2233, 0]
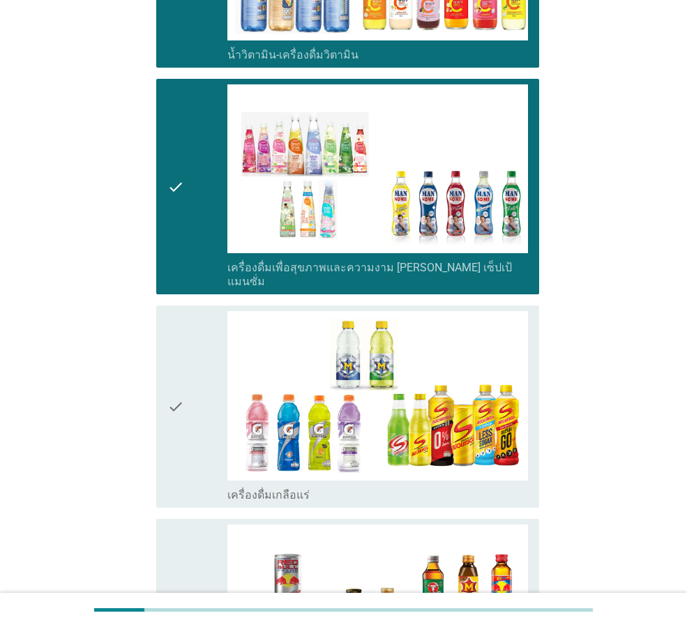
click at [179, 430] on icon "check" at bounding box center [175, 406] width 17 height 190
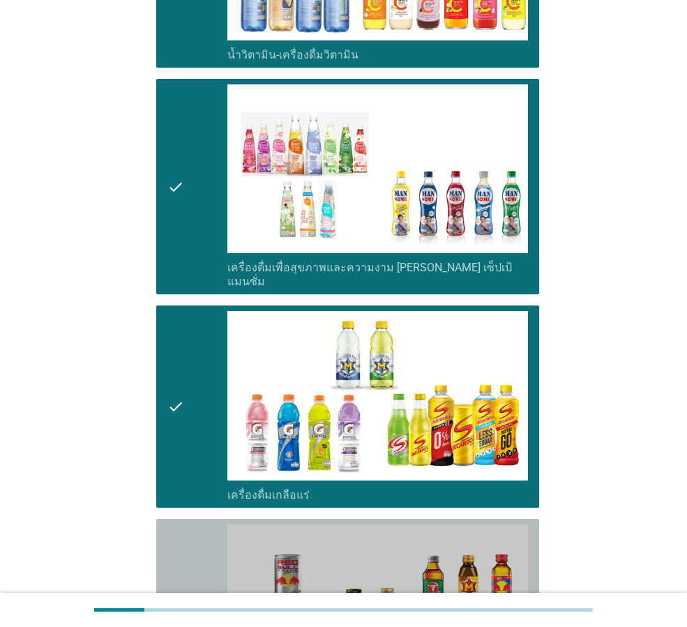
click at [160, 538] on div "check check_box_outline_blank เครื่องดื่ม[PERSON_NAME]กำลัง" at bounding box center [347, 620] width 383 height 202
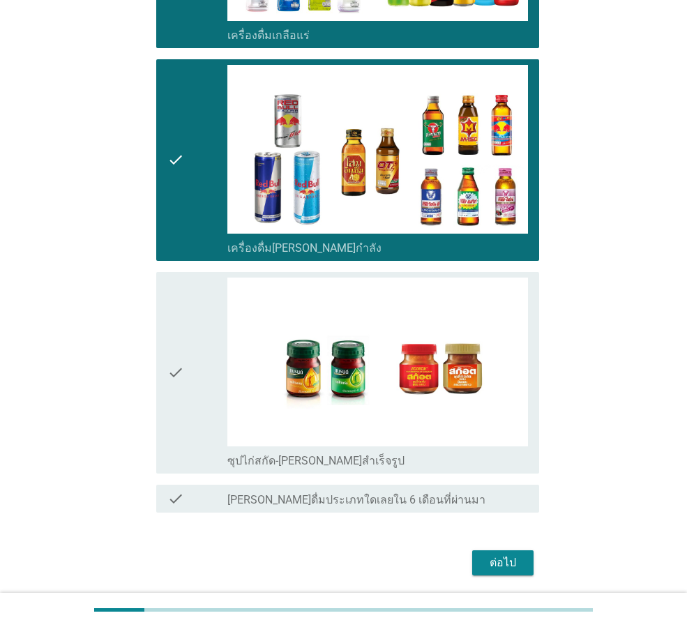
scroll to position [2713, 0]
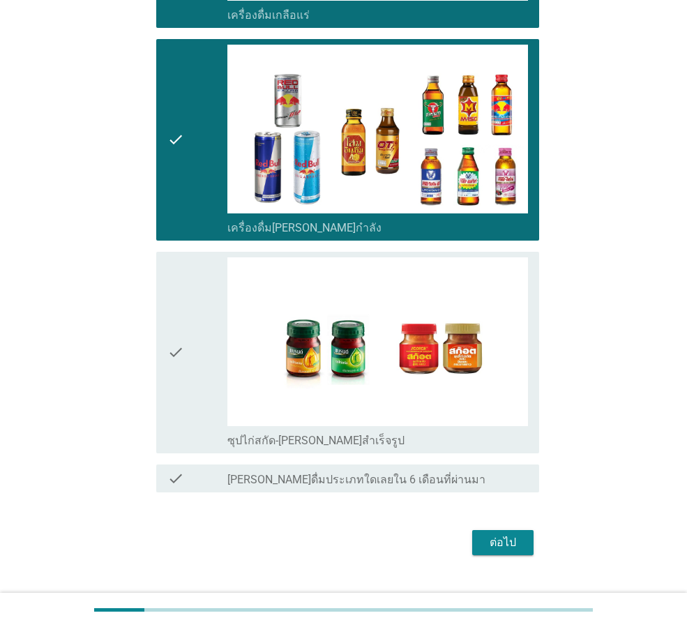
click at [200, 306] on div "check" at bounding box center [197, 352] width 60 height 190
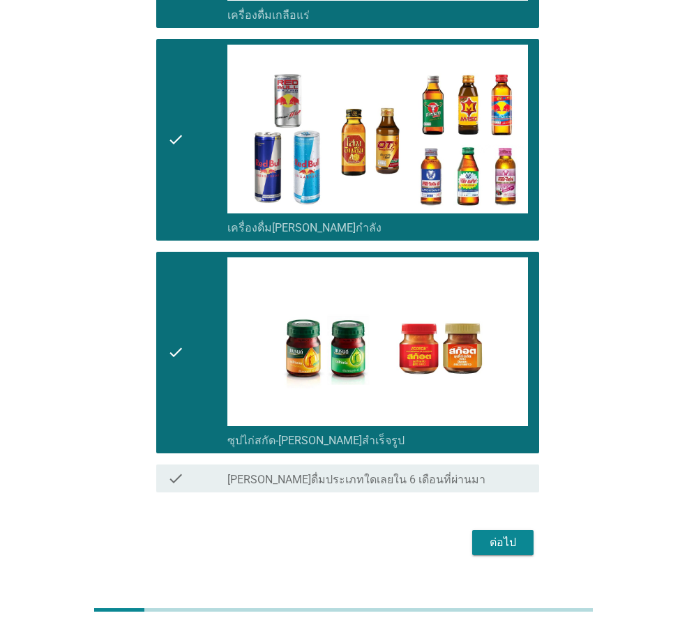
click at [517, 534] on div "ต่อไป" at bounding box center [502, 542] width 39 height 17
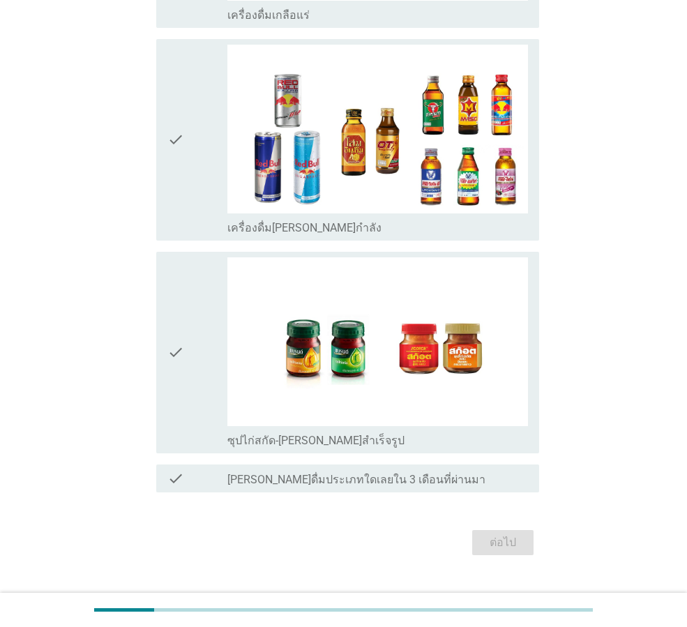
scroll to position [0, 0]
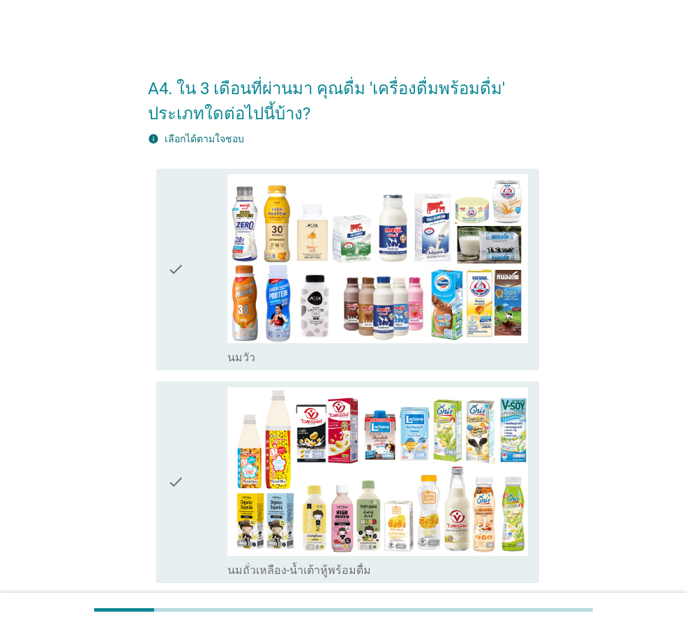
click at [172, 254] on icon "check" at bounding box center [175, 269] width 17 height 190
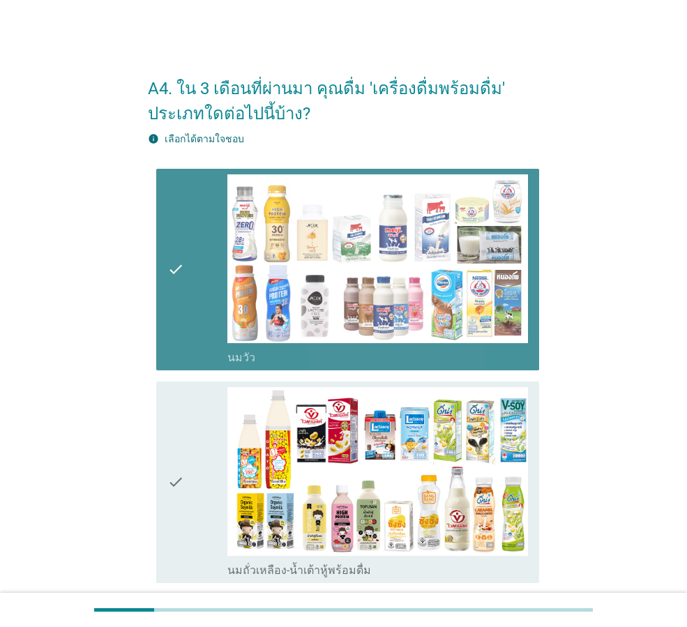
click at [213, 512] on div "check" at bounding box center [197, 482] width 60 height 190
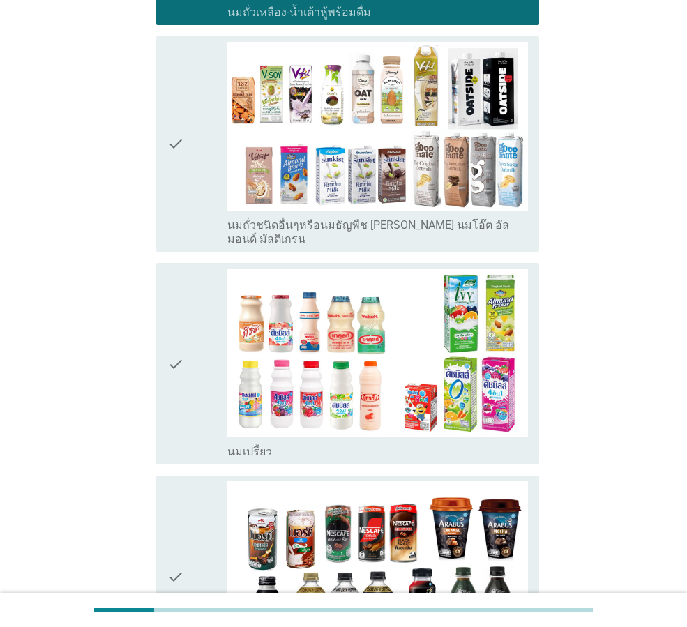
click at [206, 172] on div "check" at bounding box center [197, 144] width 60 height 204
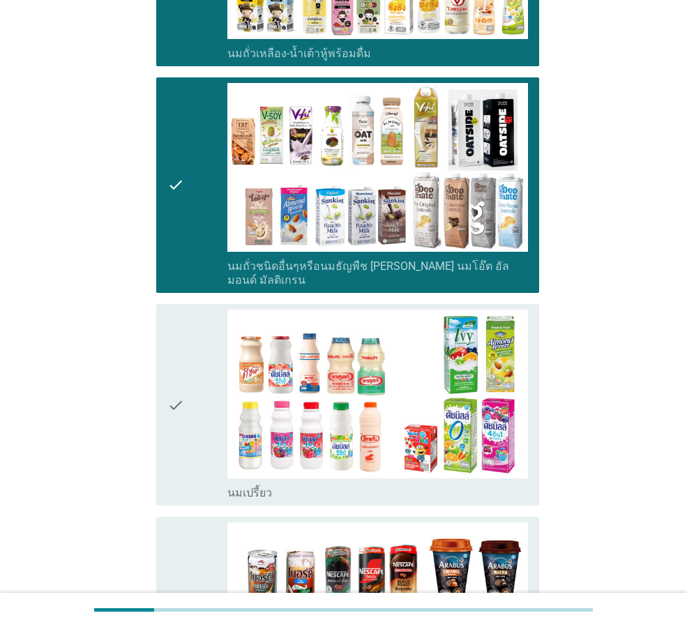
scroll to position [698, 0]
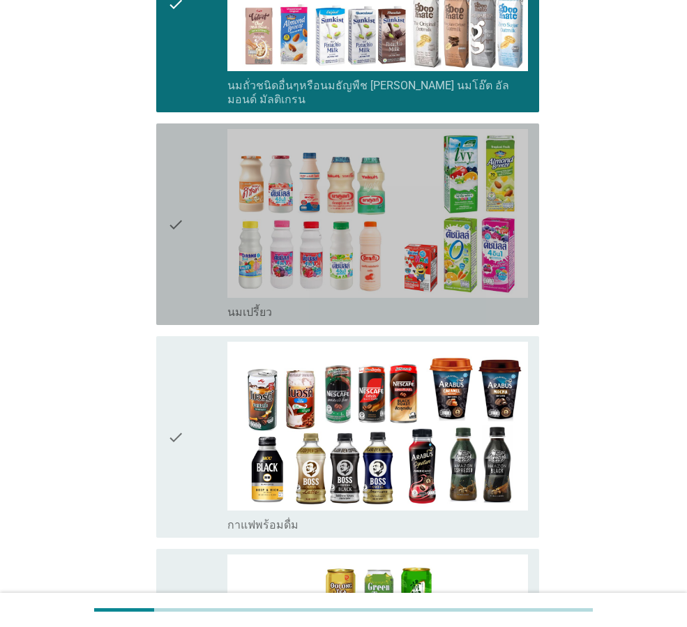
drag, startPoint x: 203, startPoint y: 257, endPoint x: 183, endPoint y: 364, distance: 108.5
click at [203, 257] on div "check" at bounding box center [197, 224] width 60 height 190
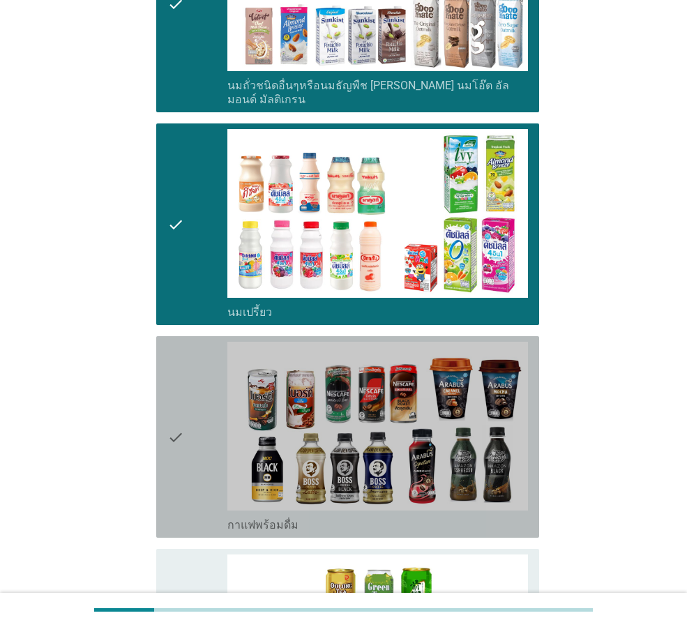
click at [183, 370] on icon "check" at bounding box center [175, 437] width 17 height 190
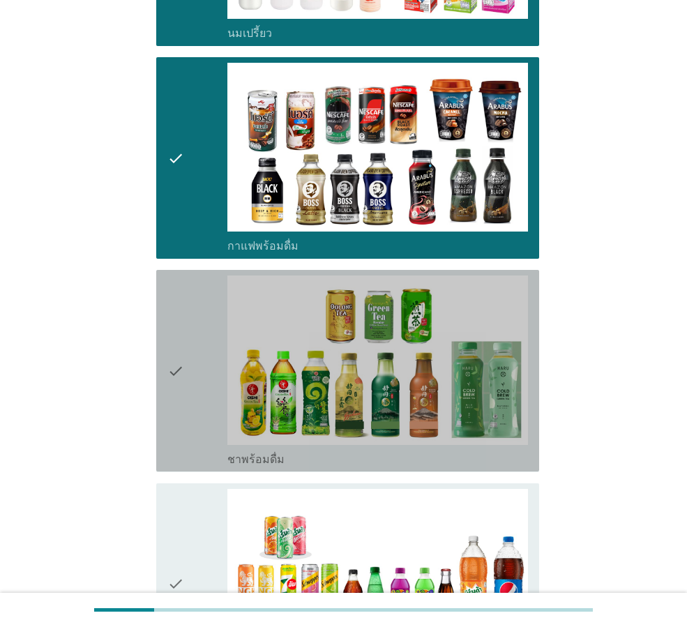
click at [193, 315] on div "check" at bounding box center [197, 371] width 60 height 190
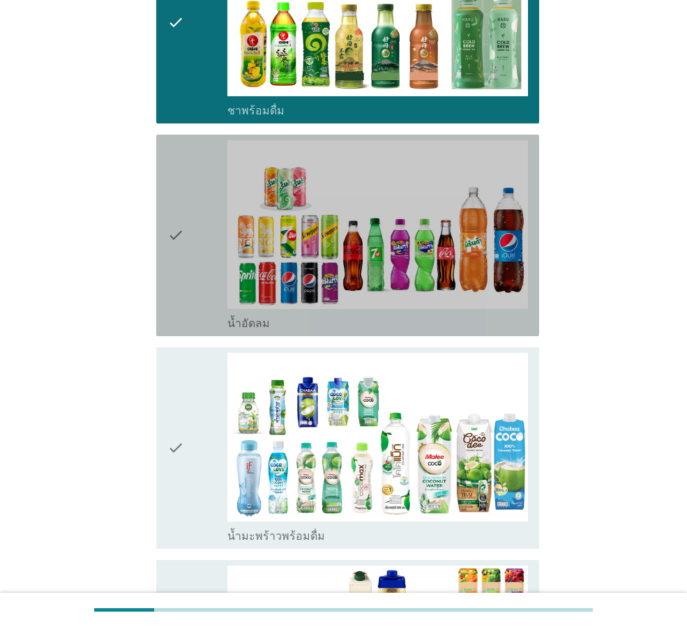
click at [186, 263] on div "check" at bounding box center [197, 235] width 60 height 190
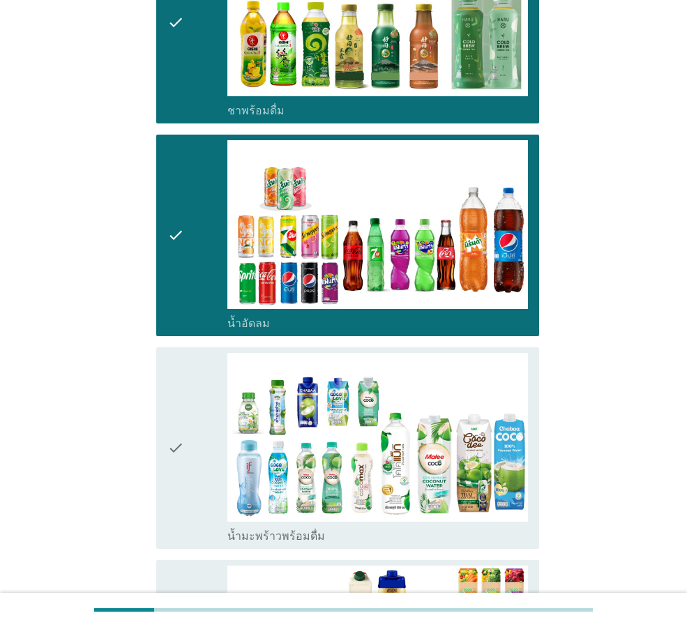
click at [193, 477] on div "check" at bounding box center [197, 448] width 60 height 190
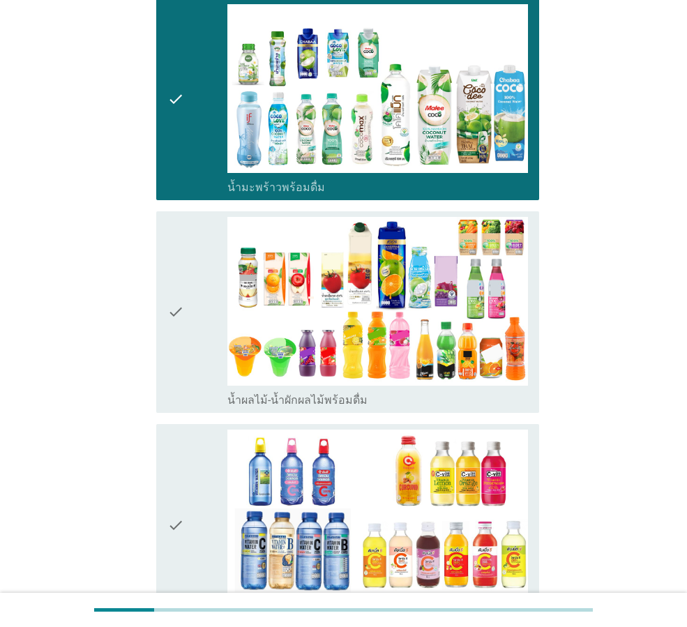
click at [184, 338] on icon "check" at bounding box center [175, 312] width 17 height 190
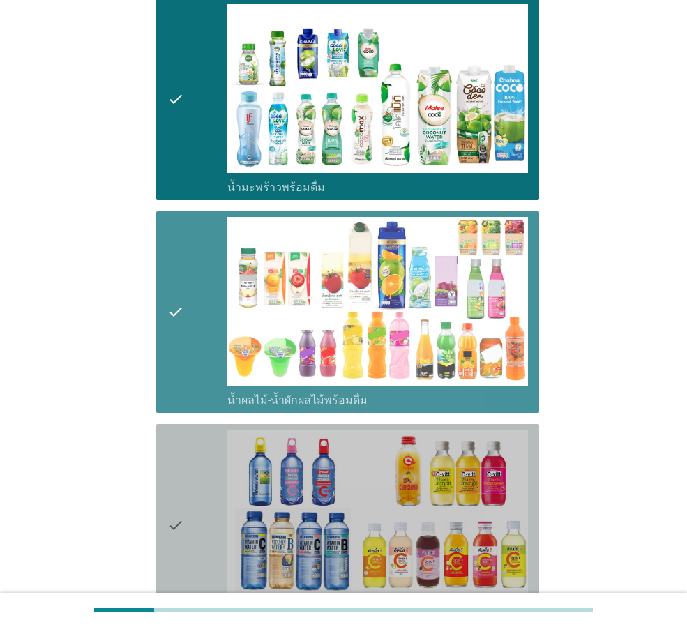
click at [177, 483] on icon "check" at bounding box center [175, 525] width 17 height 190
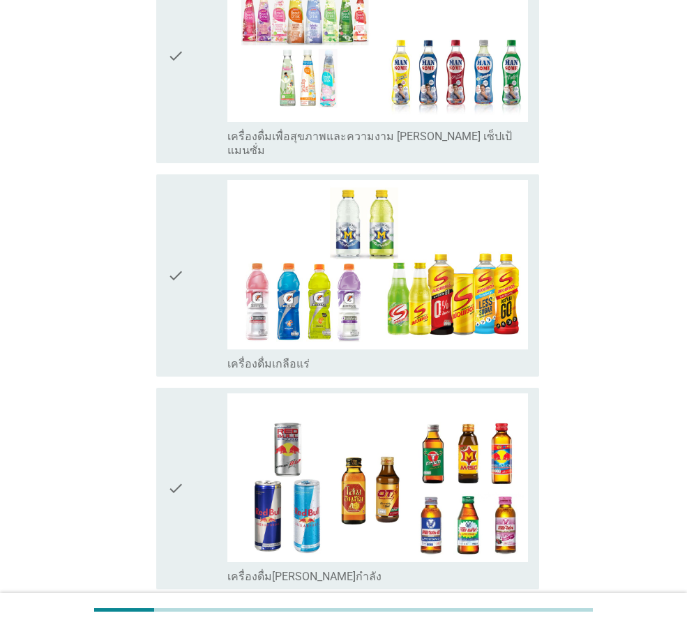
scroll to position [2372, 0]
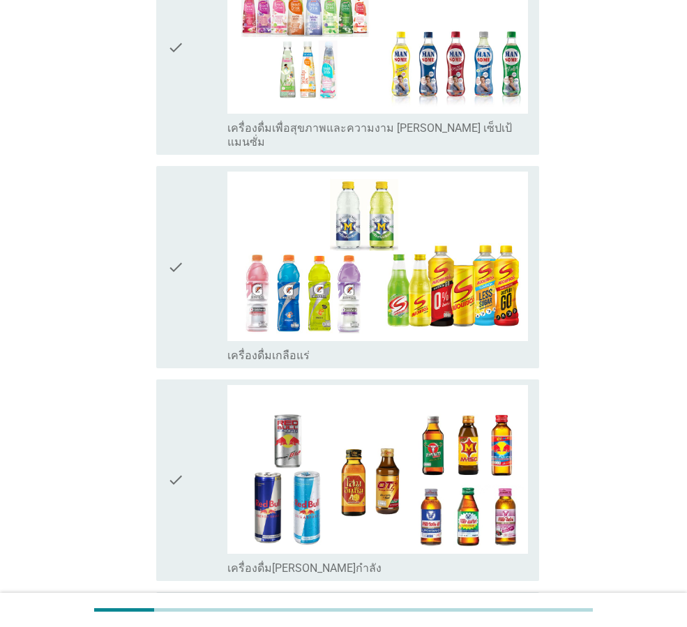
drag, startPoint x: 181, startPoint y: 104, endPoint x: 200, endPoint y: 137, distance: 38.1
click at [182, 104] on icon "check" at bounding box center [175, 47] width 17 height 204
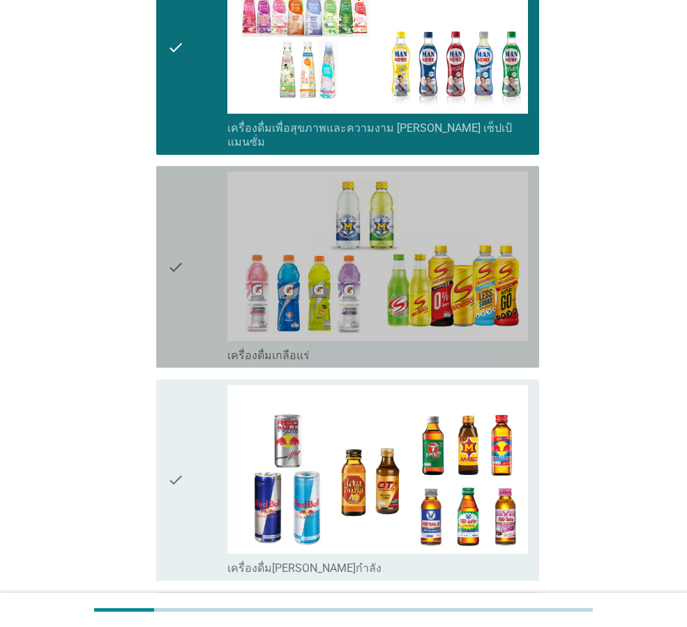
click at [211, 214] on div "check" at bounding box center [197, 267] width 60 height 190
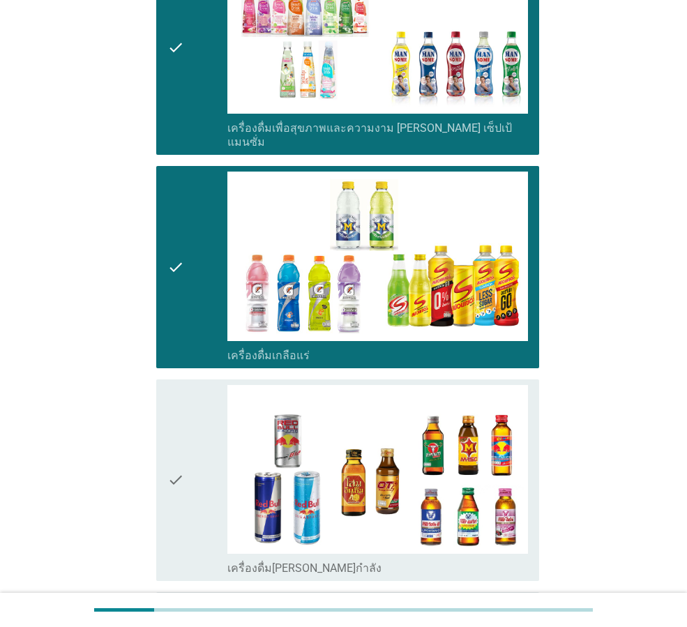
click at [205, 423] on div "check" at bounding box center [197, 480] width 60 height 190
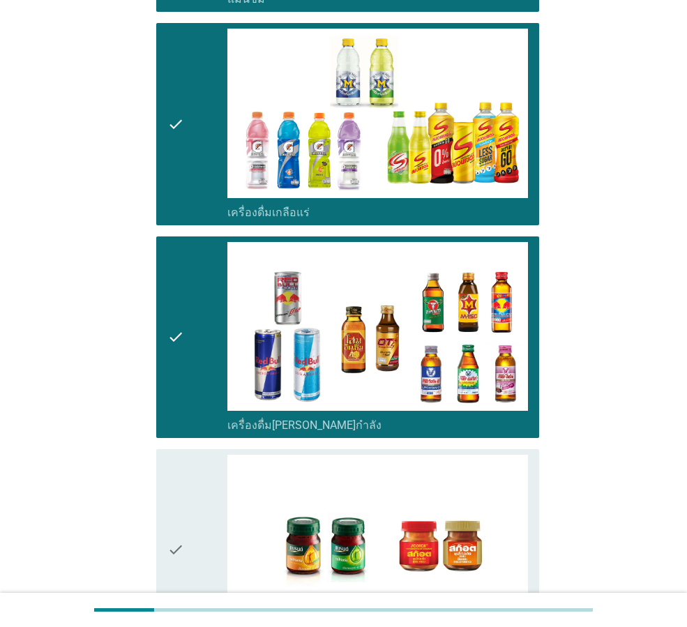
scroll to position [2651, 0]
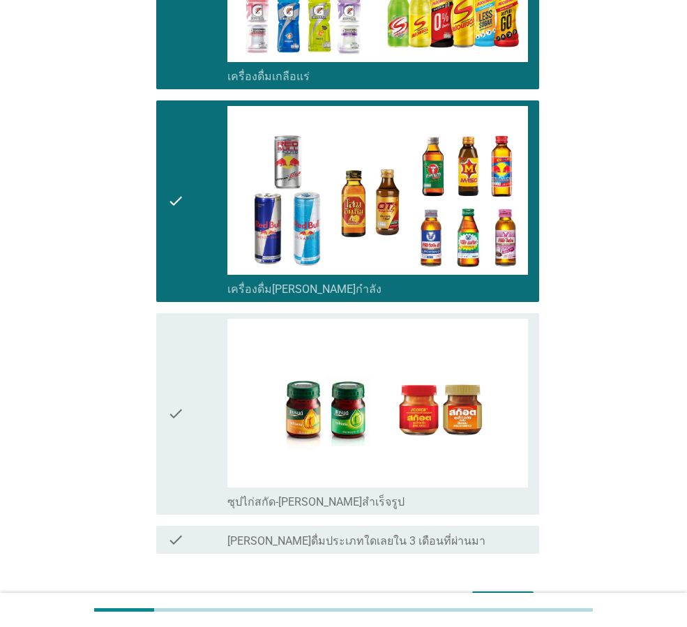
click at [183, 380] on icon "check" at bounding box center [175, 414] width 17 height 190
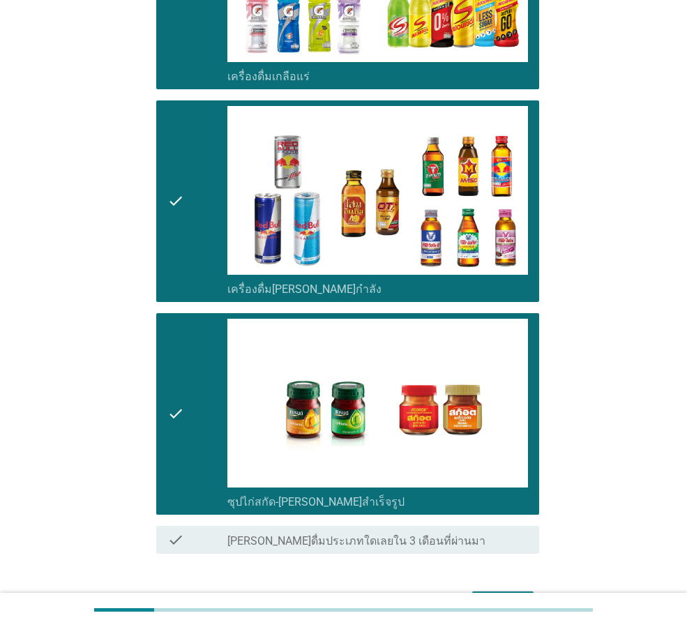
click at [510, 589] on div "ต่อไป" at bounding box center [343, 603] width 391 height 33
click at [519, 596] on div "ต่อไป" at bounding box center [502, 604] width 39 height 17
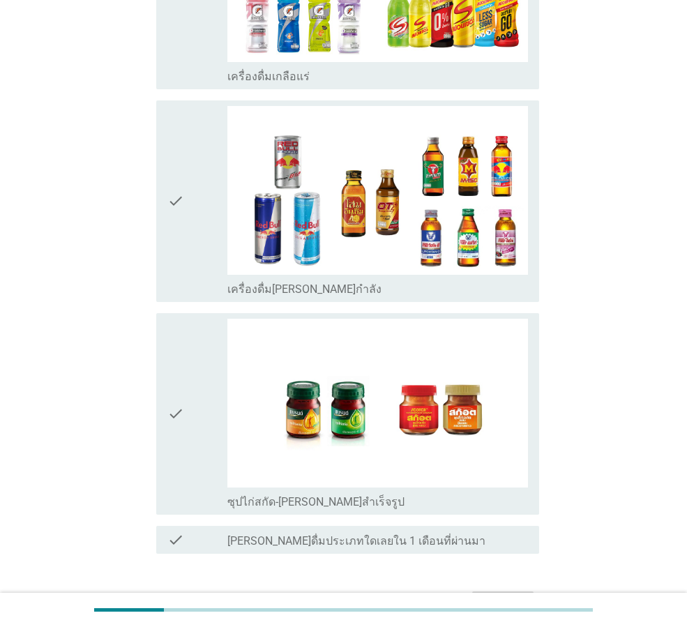
scroll to position [0, 0]
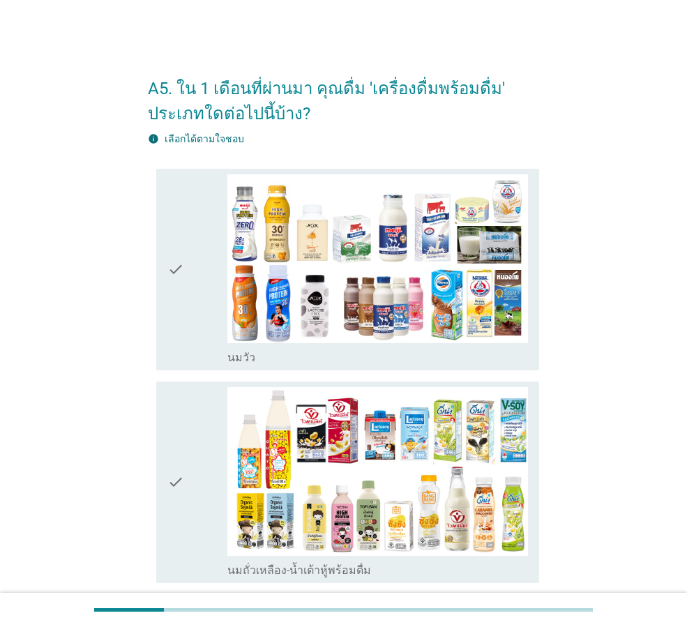
click at [216, 269] on div "check" at bounding box center [197, 269] width 60 height 190
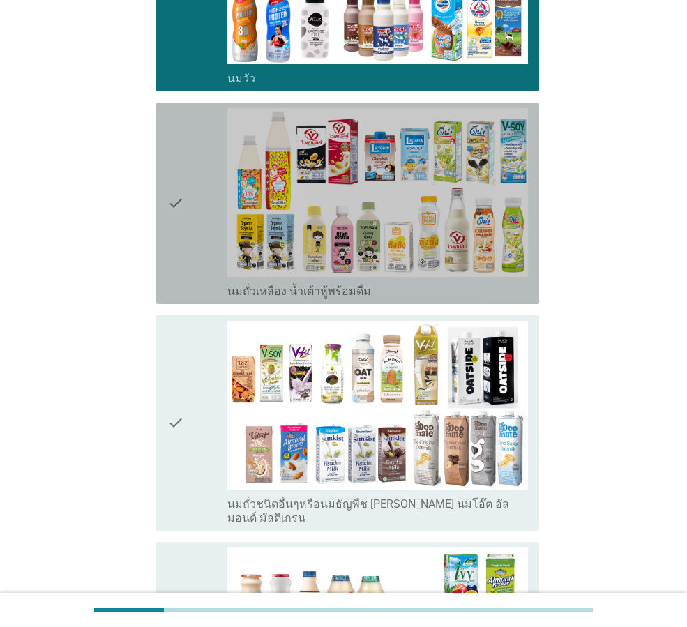
click at [204, 133] on div "check" at bounding box center [197, 203] width 60 height 190
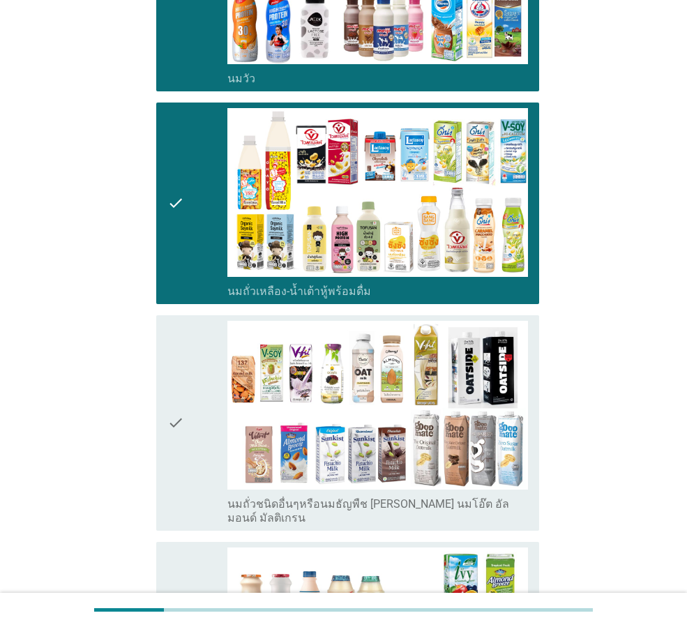
click at [199, 396] on div "check" at bounding box center [197, 423] width 60 height 204
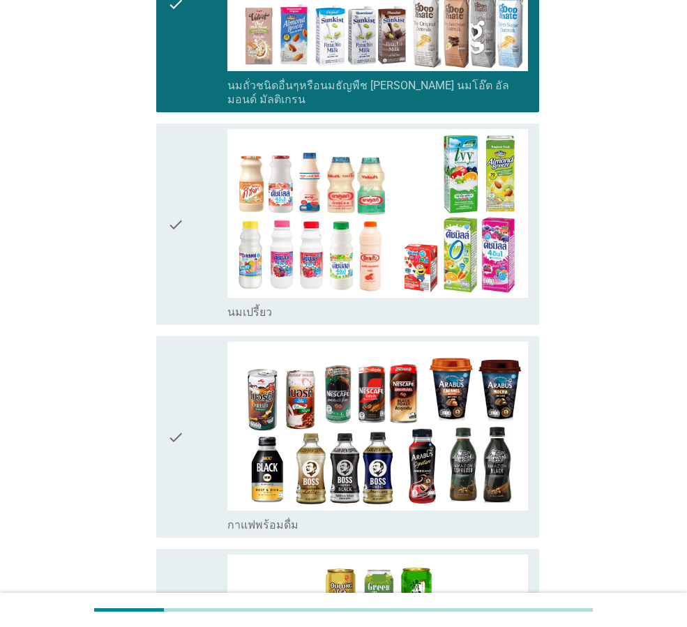
click at [201, 260] on div "check" at bounding box center [197, 224] width 60 height 190
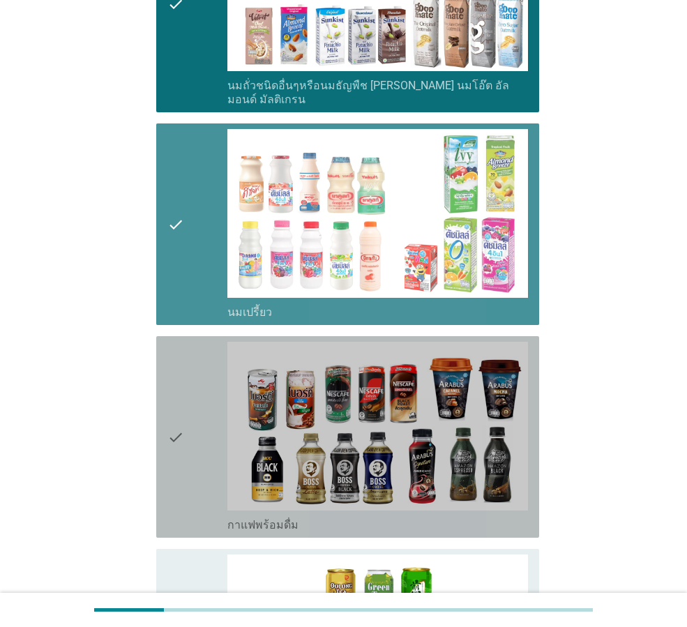
click at [176, 417] on icon "check" at bounding box center [175, 437] width 17 height 190
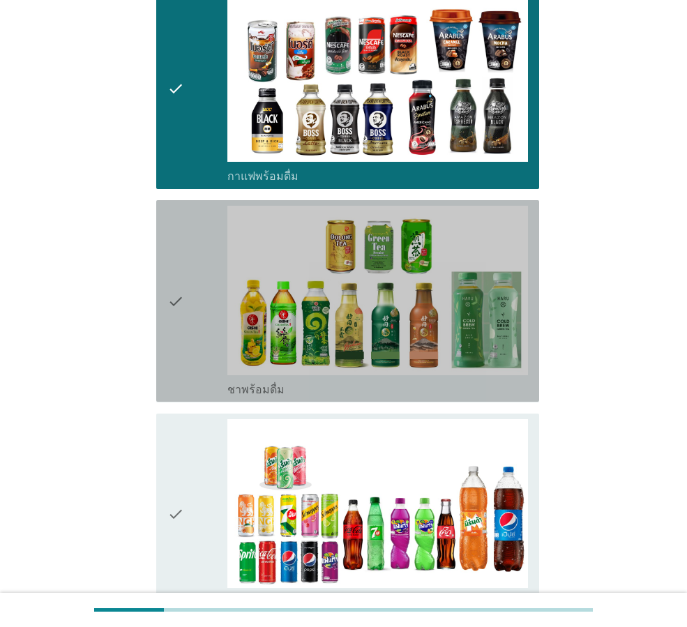
click at [183, 292] on icon "check" at bounding box center [175, 301] width 17 height 190
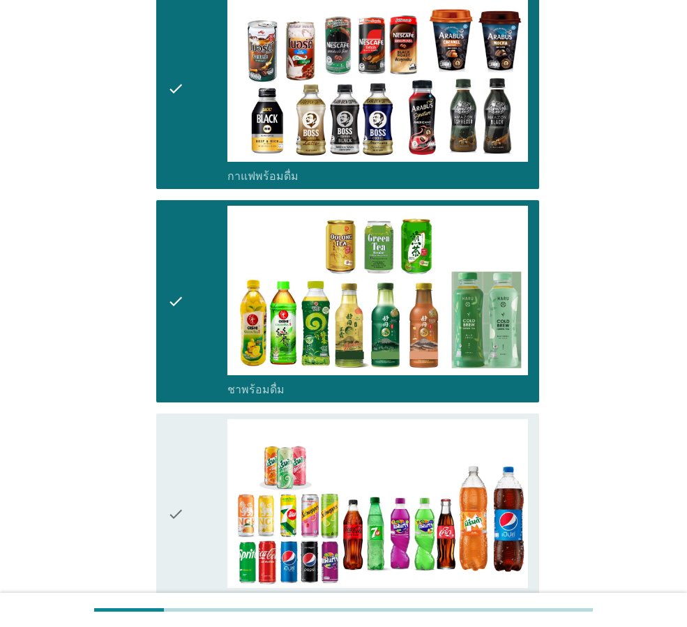
click at [167, 476] on div "check check_box_outline_blank น้ำอัดลม" at bounding box center [347, 515] width 383 height 202
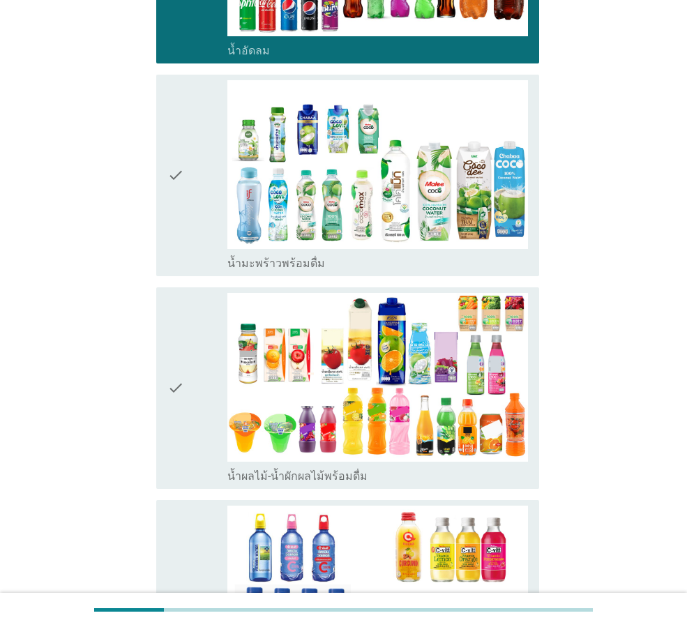
scroll to position [1605, 0]
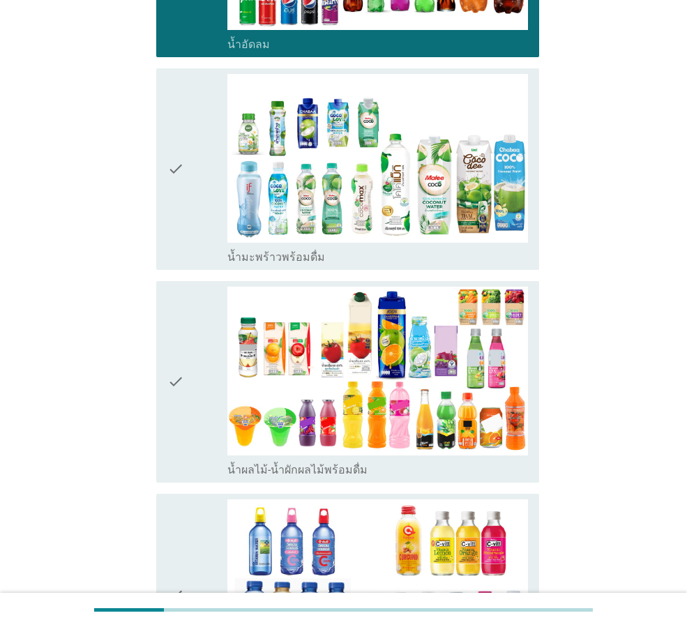
click at [170, 194] on icon "check" at bounding box center [175, 169] width 17 height 190
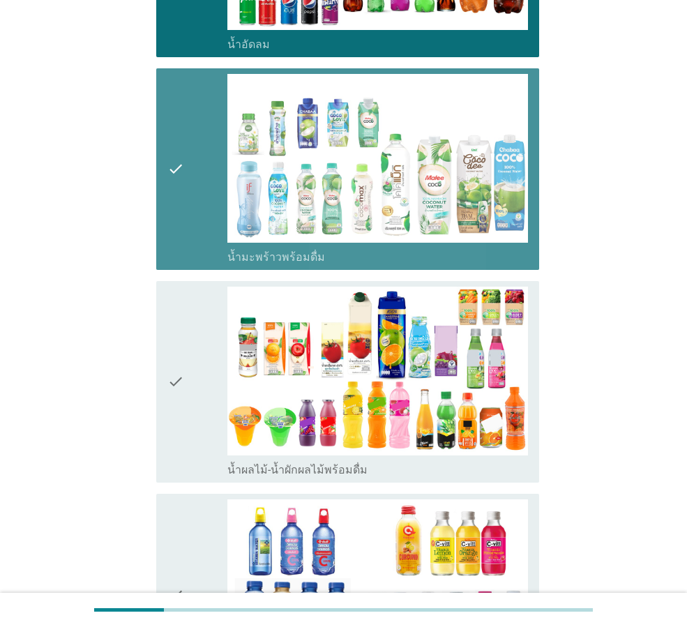
click at [178, 369] on icon "check" at bounding box center [175, 382] width 17 height 190
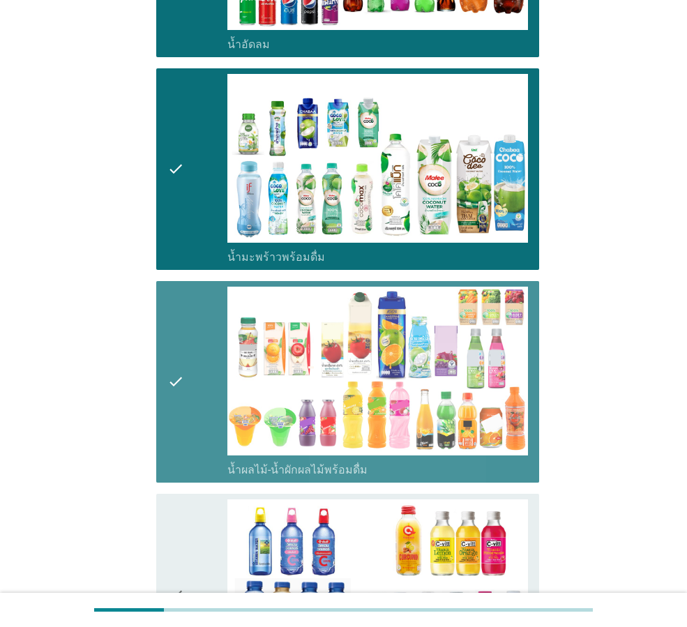
click at [178, 505] on icon "check" at bounding box center [175, 595] width 17 height 190
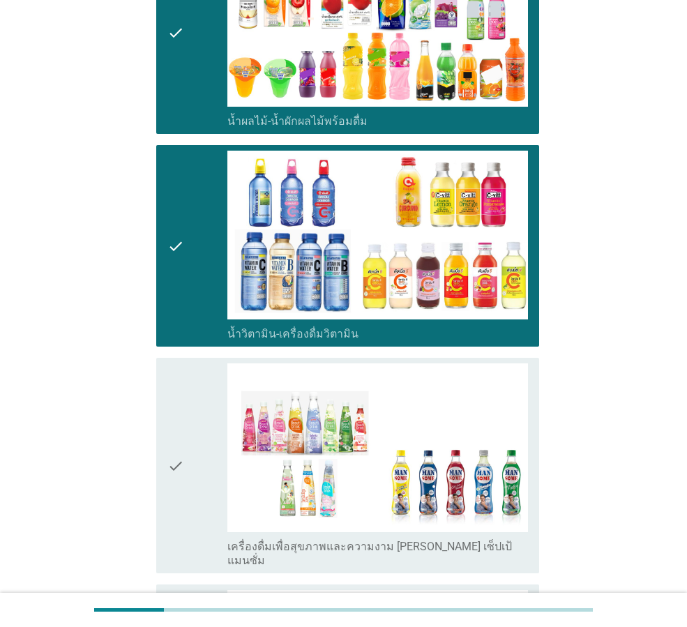
click at [197, 410] on div "check" at bounding box center [197, 465] width 60 height 204
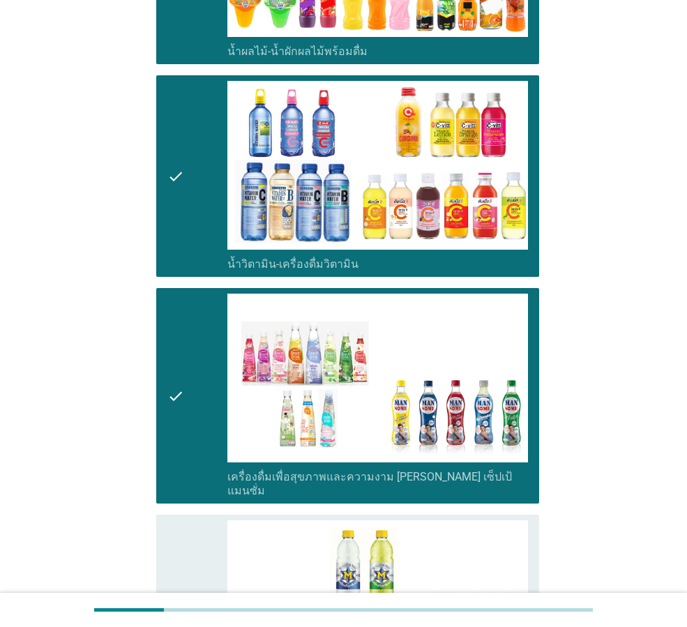
click at [186, 229] on div "check" at bounding box center [197, 176] width 60 height 190
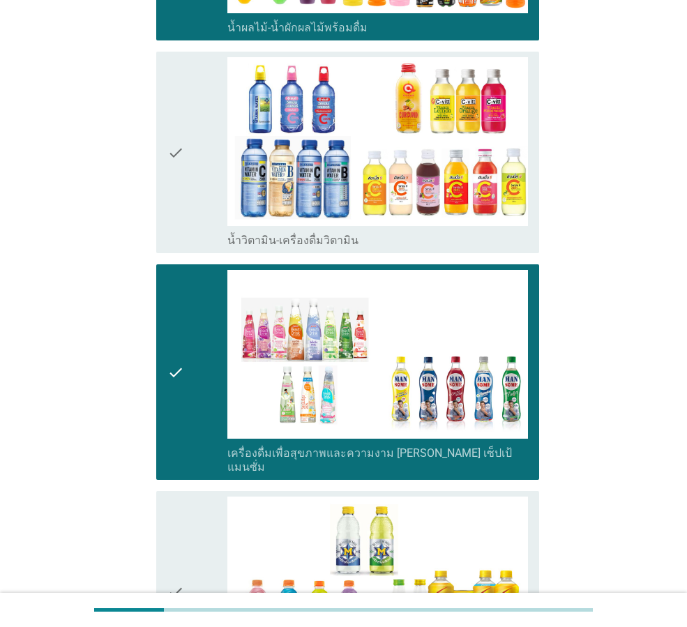
scroll to position [2372, 0]
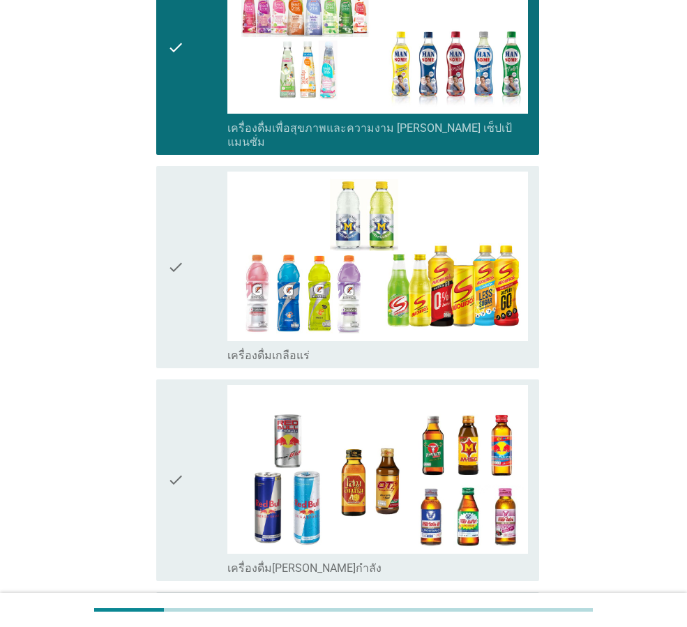
click at [192, 271] on div "check" at bounding box center [197, 267] width 60 height 190
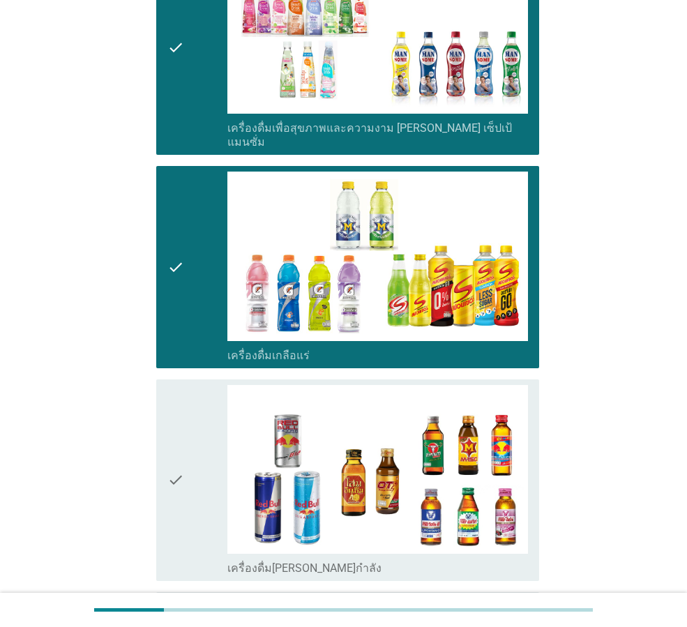
click at [214, 246] on div "check" at bounding box center [197, 267] width 60 height 190
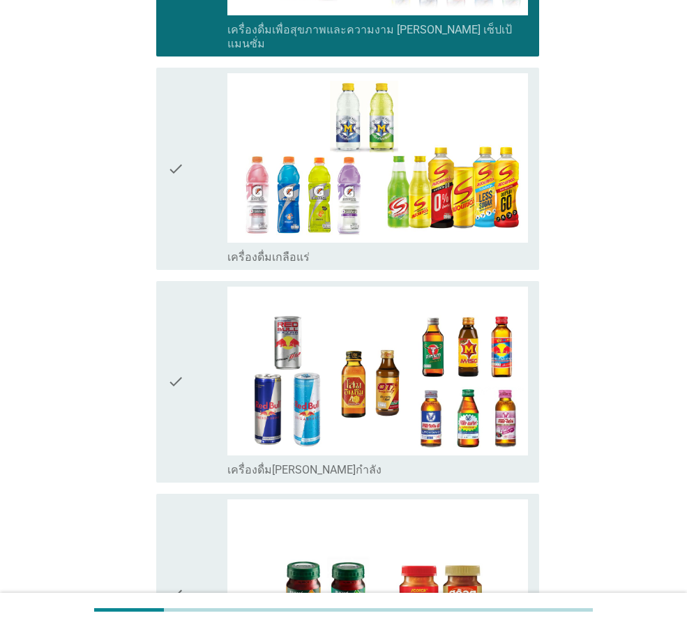
scroll to position [2651, 0]
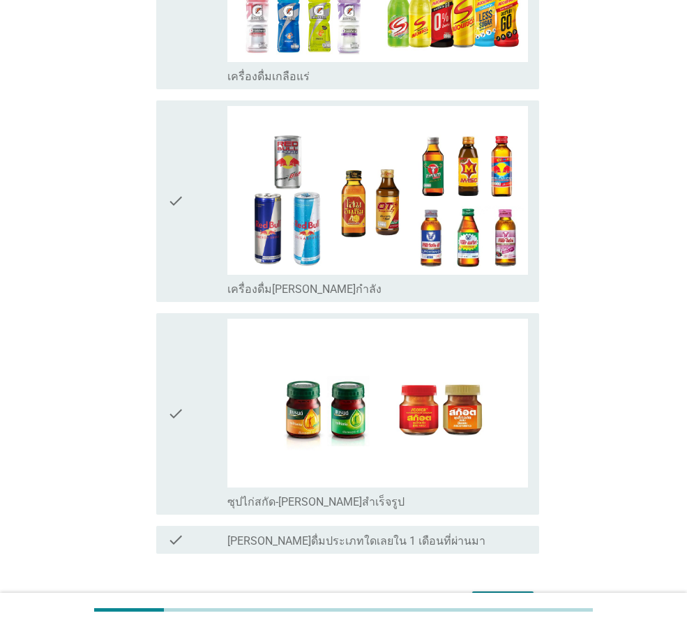
click at [185, 390] on div "check" at bounding box center [197, 414] width 60 height 190
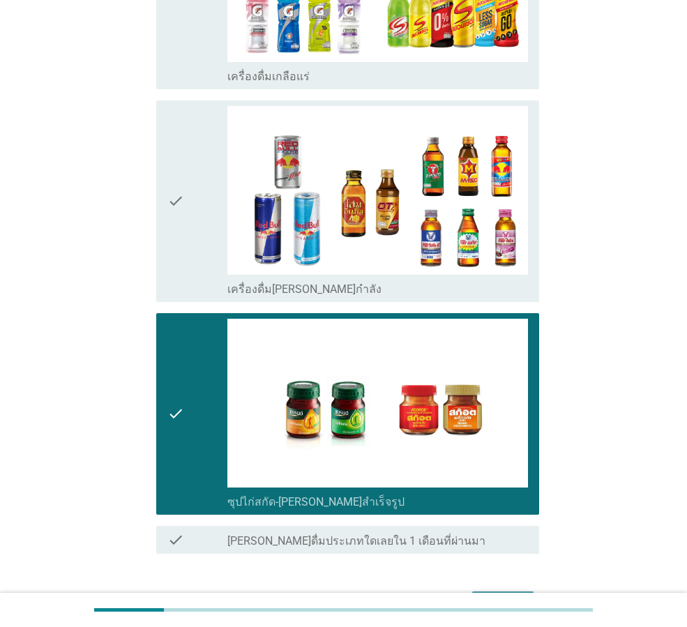
click at [493, 592] on button "ต่อไป" at bounding box center [502, 604] width 61 height 25
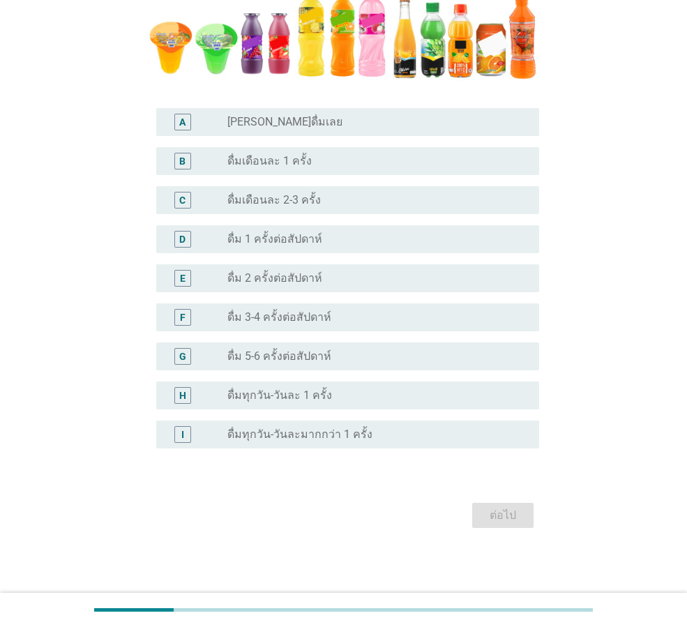
scroll to position [347, 0]
click at [345, 246] on div "radio_button_unchecked ดื่ม 1 ครั้งต่อสัปดาห์" at bounding box center [377, 238] width 301 height 17
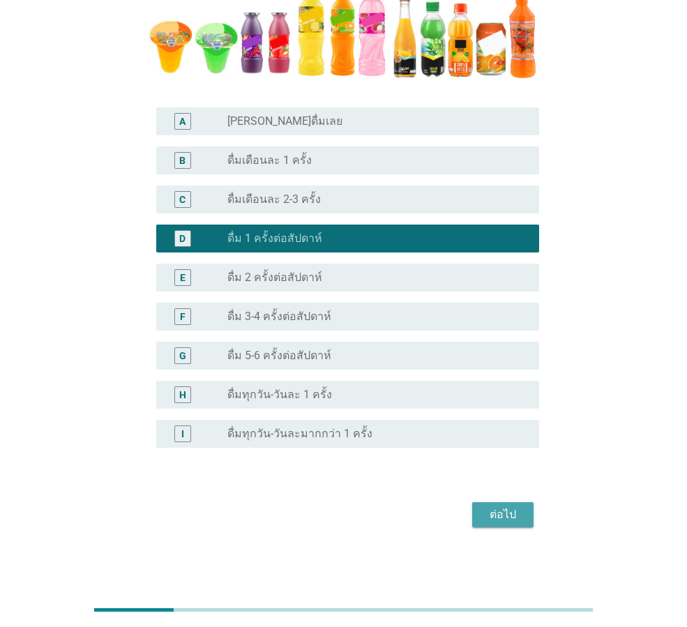
click at [523, 507] on button "ต่อไป" at bounding box center [502, 514] width 61 height 25
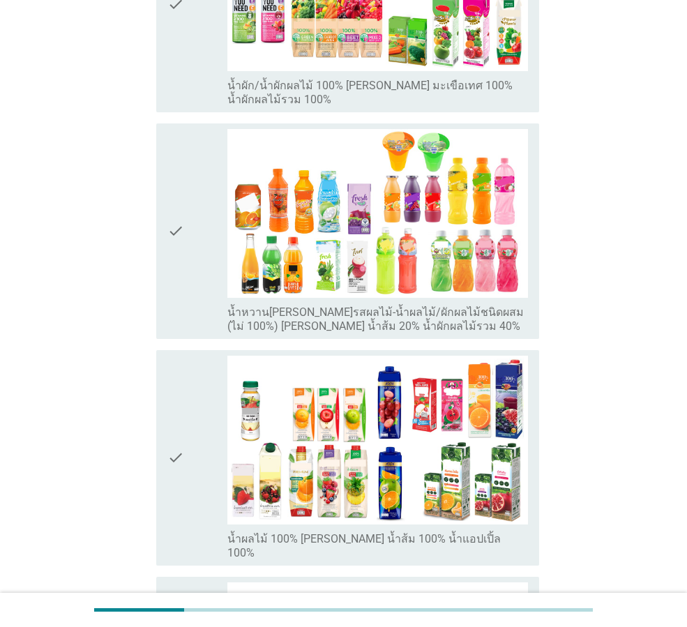
scroll to position [0, 0]
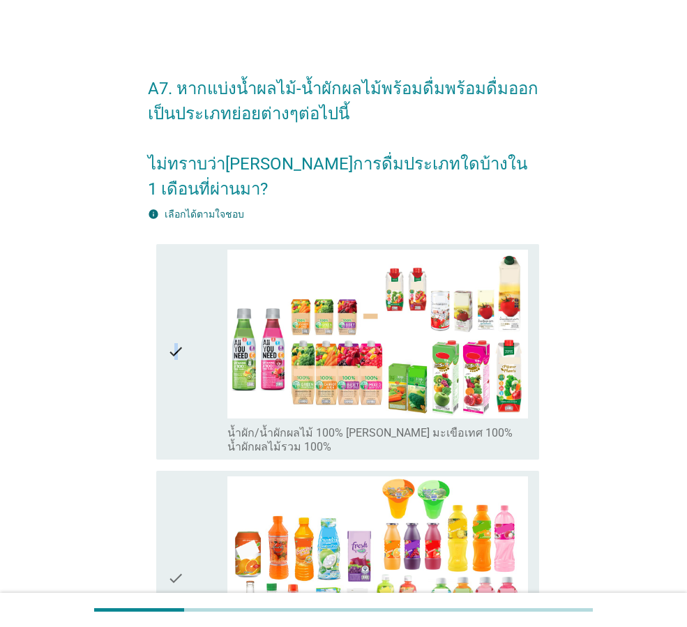
click at [175, 352] on icon "check" at bounding box center [175, 352] width 17 height 204
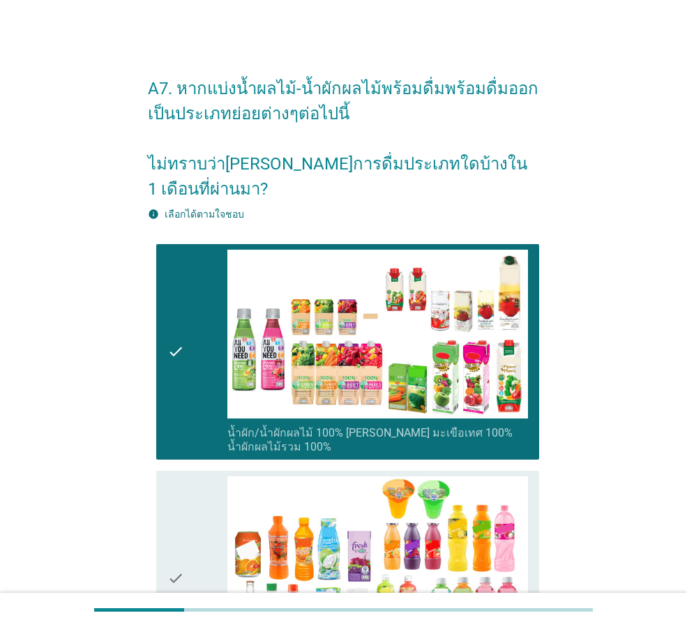
click at [177, 537] on icon "check" at bounding box center [175, 579] width 17 height 204
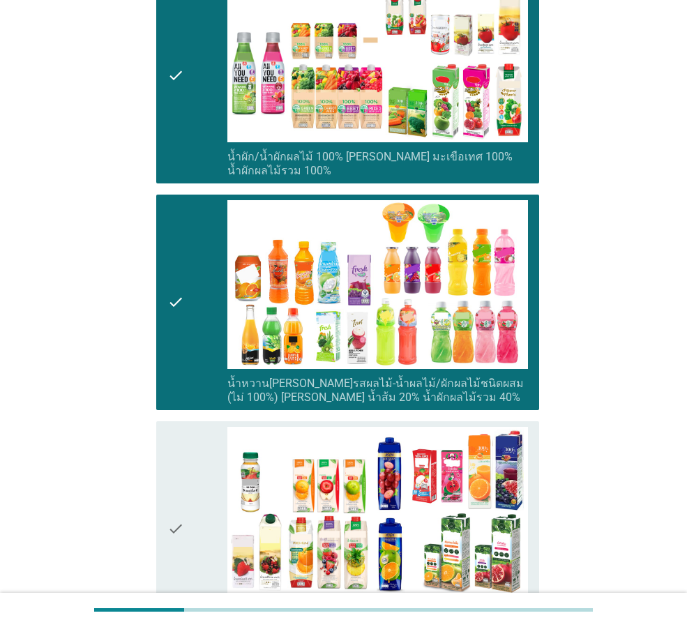
scroll to position [279, 0]
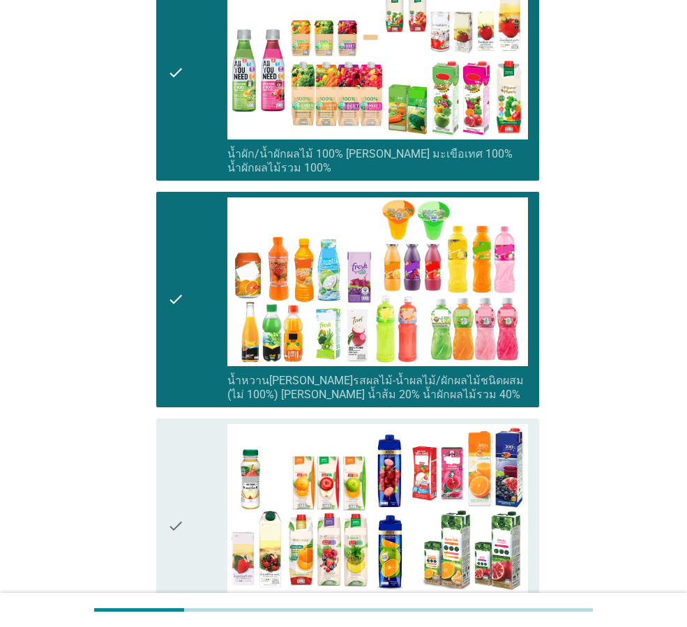
click at [189, 456] on div "check" at bounding box center [197, 526] width 60 height 204
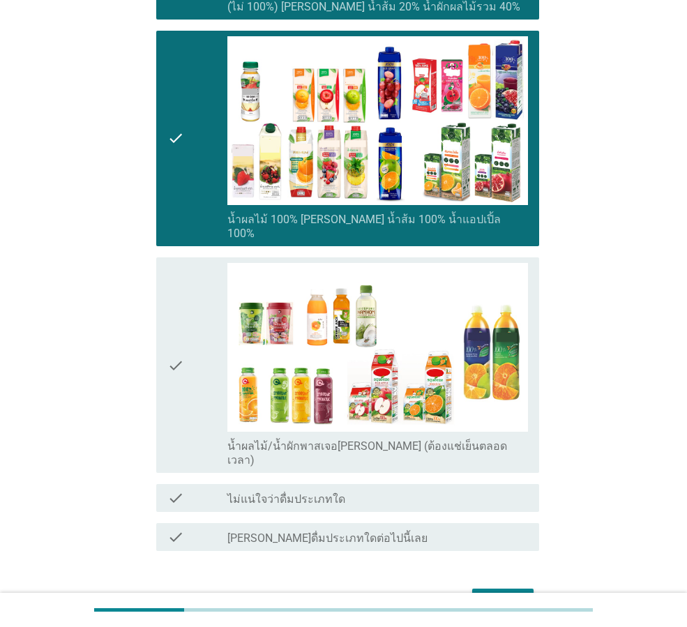
scroll to position [701, 0]
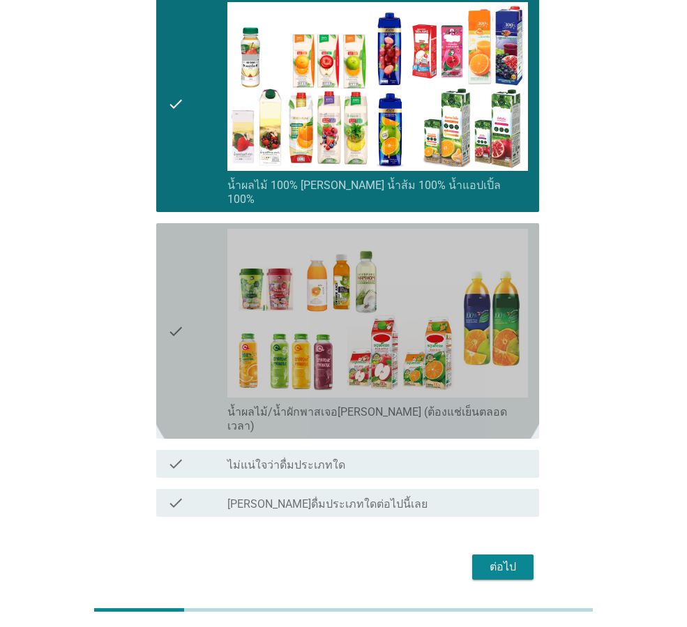
click at [200, 231] on div "check" at bounding box center [197, 331] width 60 height 204
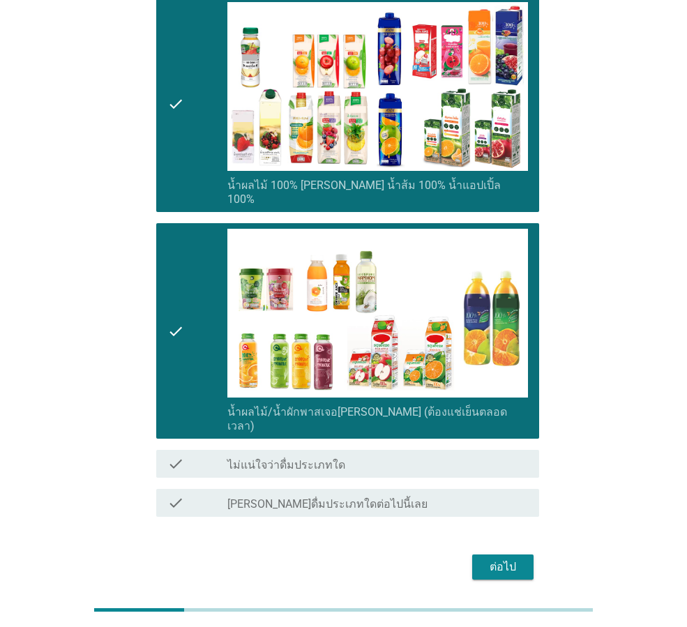
click at [502, 559] on div "ต่อไป" at bounding box center [502, 567] width 39 height 17
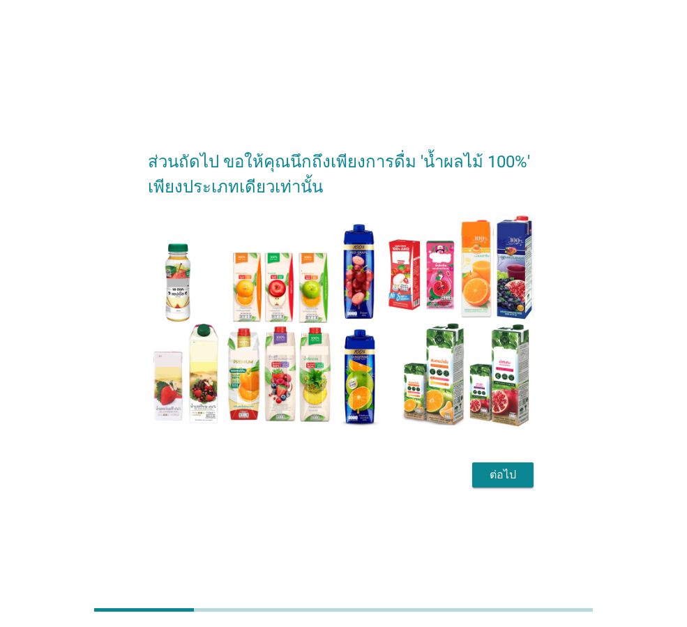
click at [490, 473] on div "ต่อไป" at bounding box center [502, 475] width 39 height 17
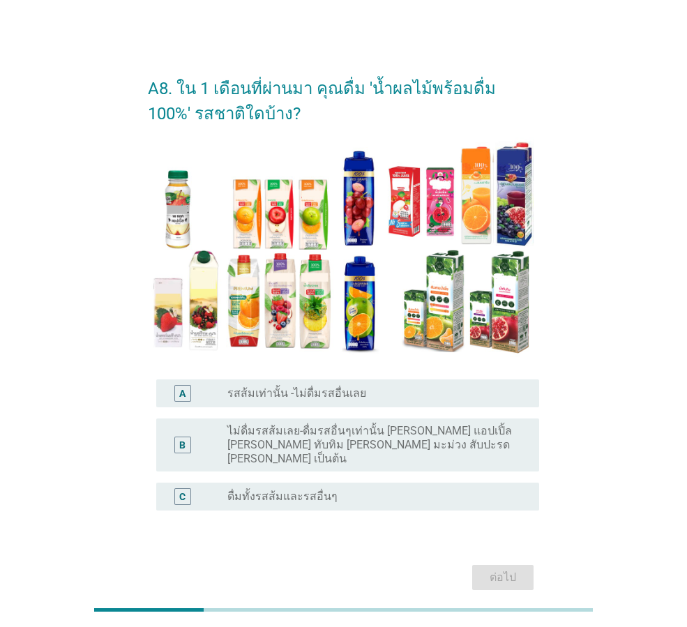
click at [376, 490] on div "radio_button_unchecked ดื่มทั้งรสส้มและรสอื่นๆ" at bounding box center [372, 497] width 290 height 14
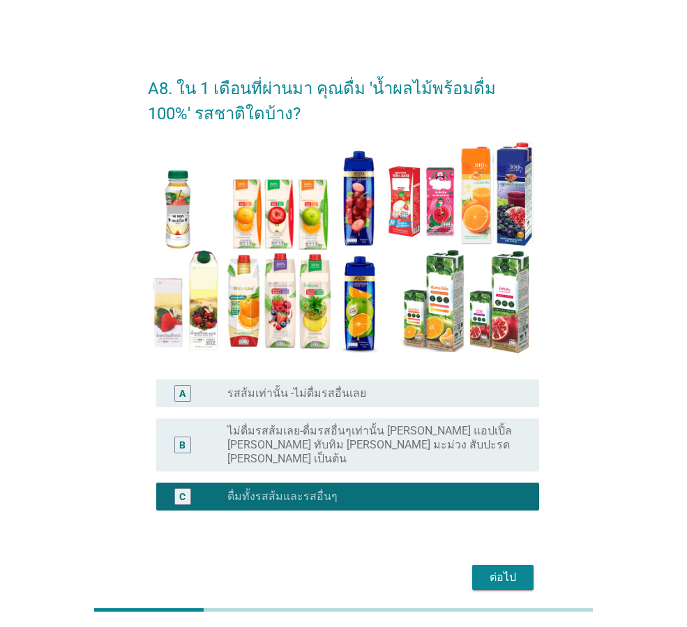
click at [502, 569] on div "ต่อไป" at bounding box center [502, 577] width 39 height 17
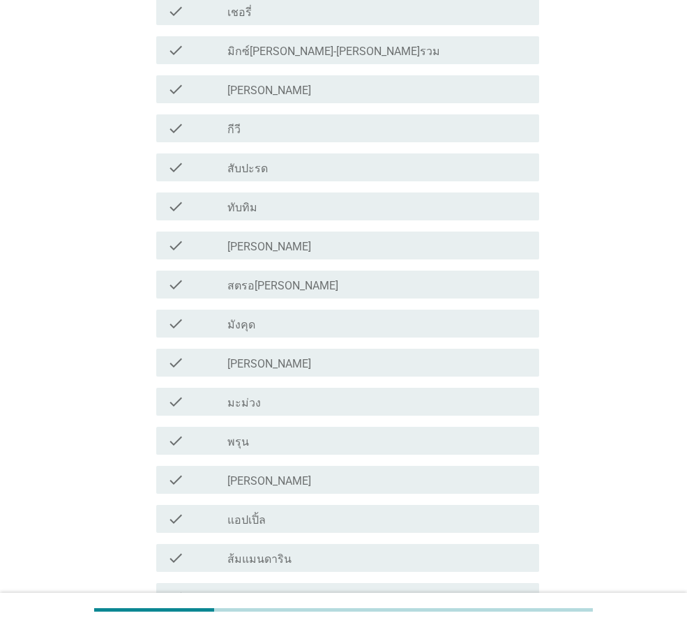
scroll to position [419, 0]
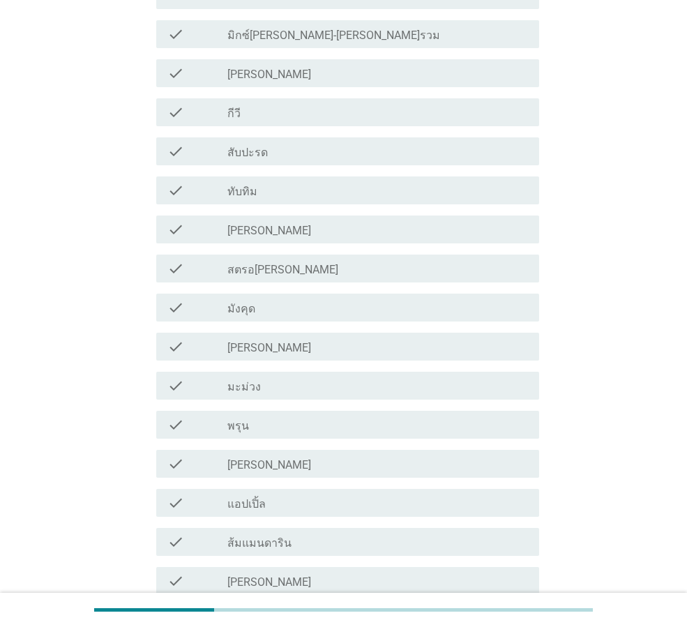
click at [253, 238] on div "check check_box_outline_blank [PERSON_NAME]" at bounding box center [347, 230] width 383 height 28
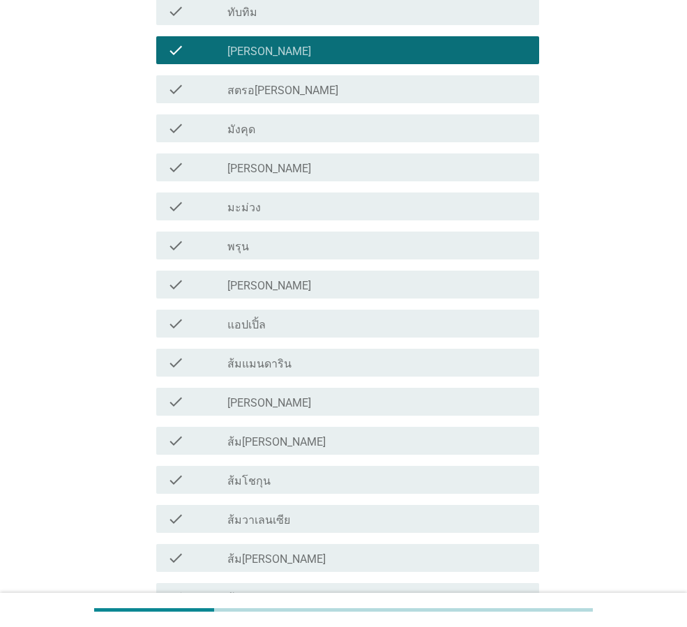
scroll to position [628, 0]
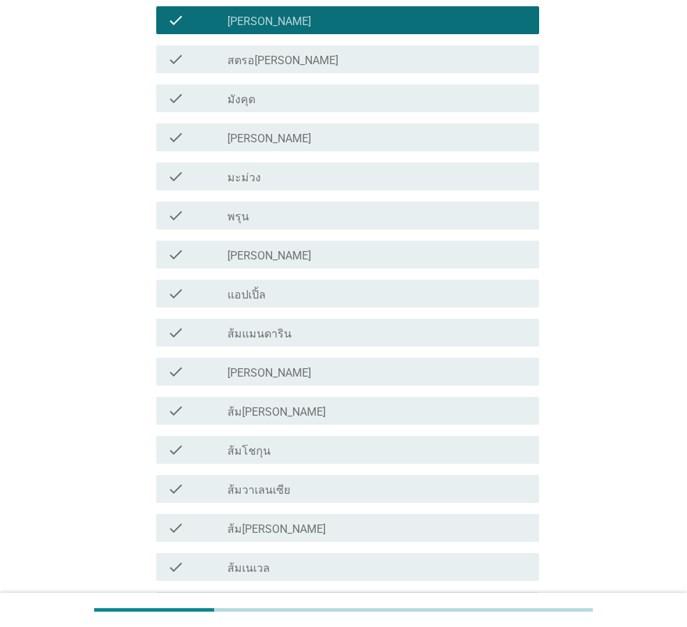
click at [271, 294] on div "check_box_outline_blank แอปเปิ้ล" at bounding box center [377, 293] width 301 height 17
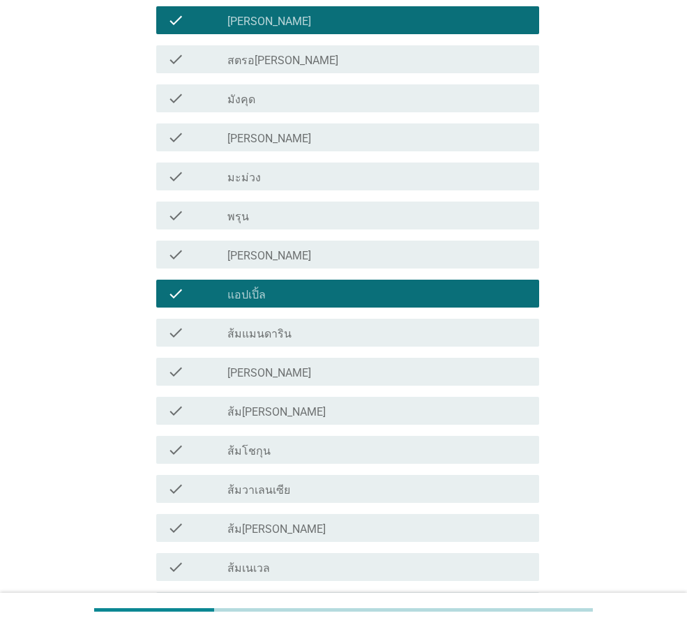
click at [298, 367] on div "check_box_outline_blank [PERSON_NAME]" at bounding box center [377, 371] width 301 height 17
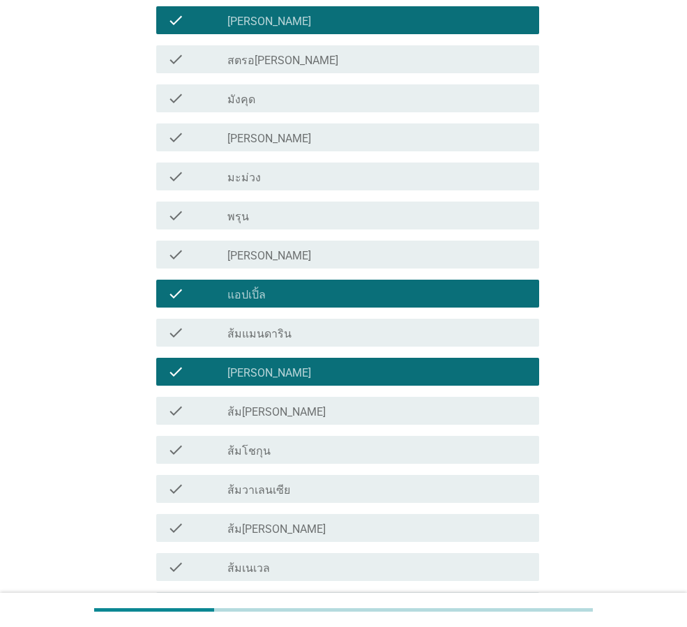
click at [291, 406] on div "check_box_outline_blank ส้ม[PERSON_NAME]" at bounding box center [377, 411] width 301 height 17
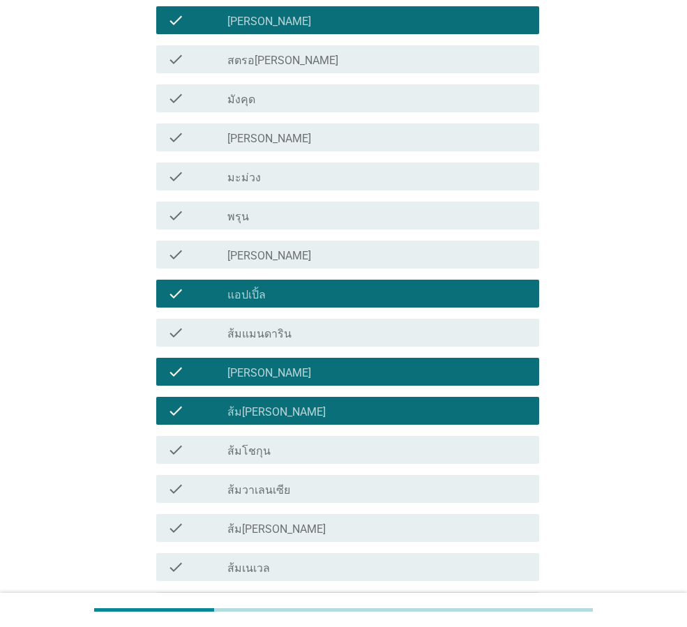
click at [312, 333] on div "check_box_outline_blank ส้มแมนดาริน" at bounding box center [377, 332] width 301 height 17
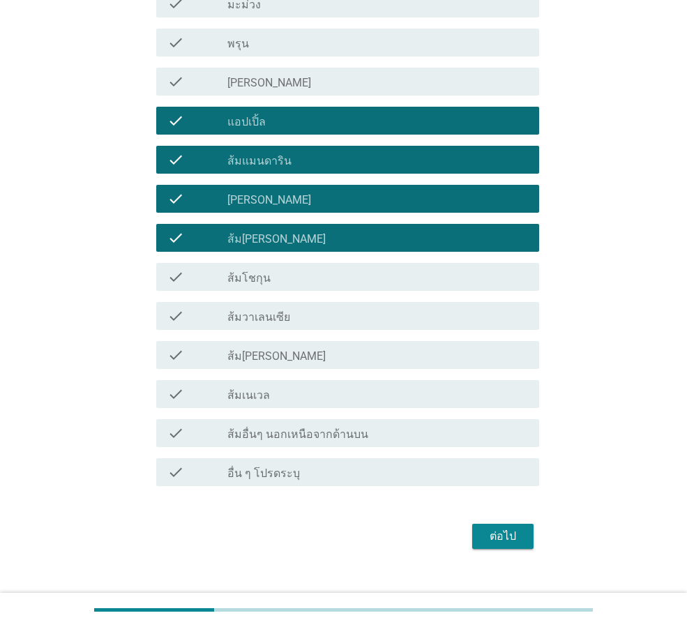
scroll to position [823, 0]
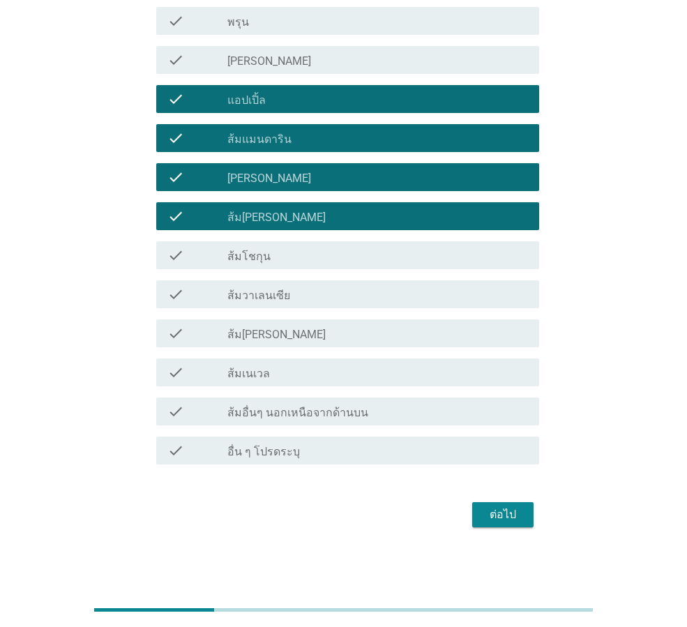
click at [301, 255] on div "check_box_outline_blank ส้มโชกุน" at bounding box center [377, 255] width 301 height 17
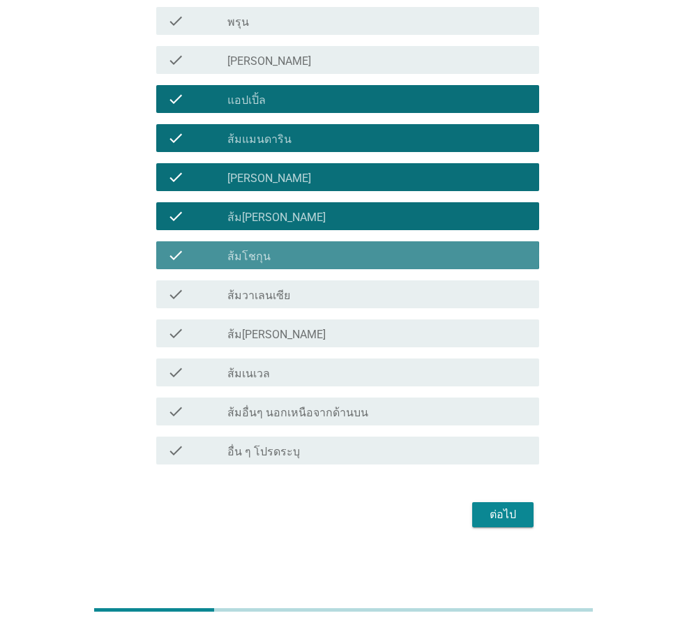
click at [291, 295] on div "check_box_outline_blank ส้มวาเลนเซีย" at bounding box center [377, 294] width 301 height 17
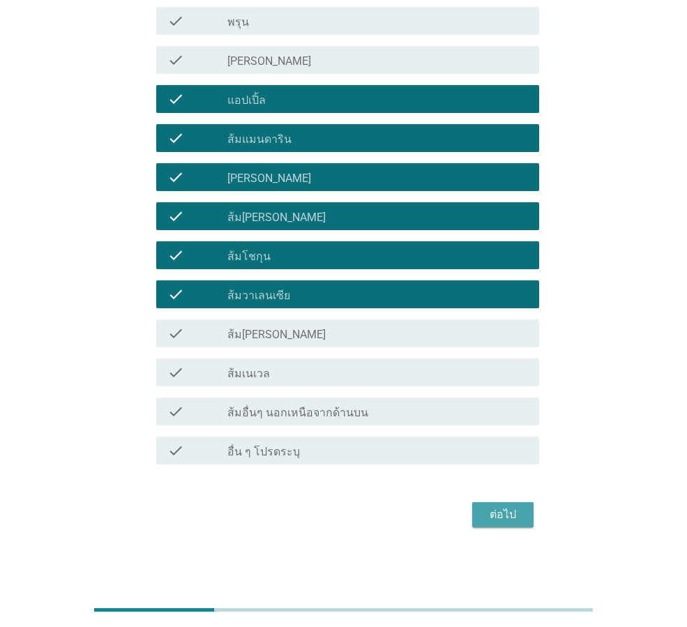
click at [493, 513] on div "ต่อไป" at bounding box center [502, 515] width 39 height 17
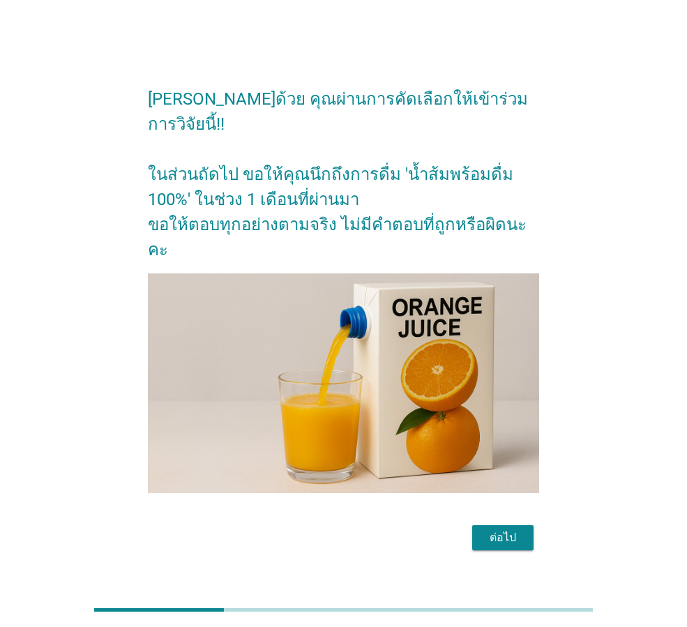
click at [484, 530] on div "ต่อไป" at bounding box center [502, 538] width 39 height 17
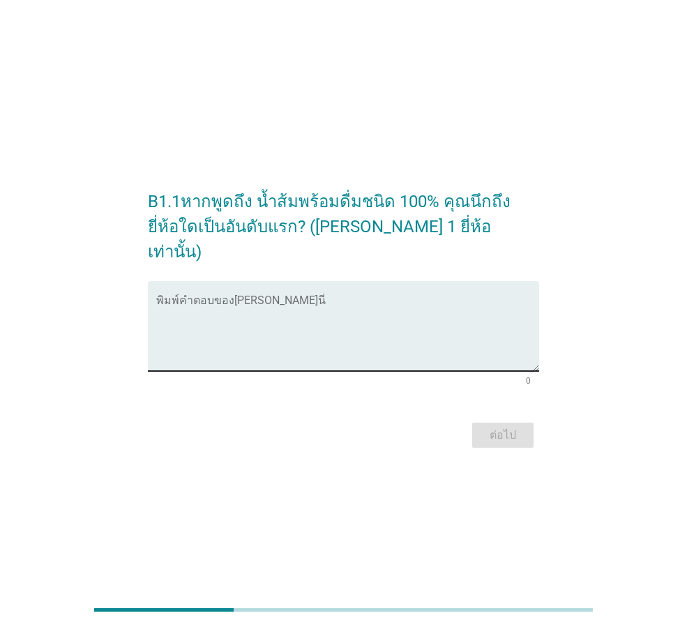
click at [236, 316] on textarea "พิมพ์คำตอบของคุณ ที่นี่" at bounding box center [347, 334] width 383 height 73
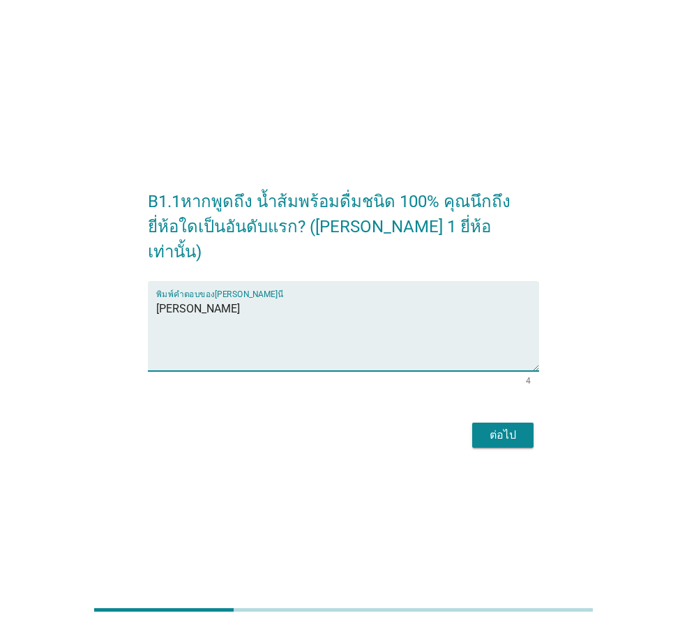
type textarea "[PERSON_NAME]"
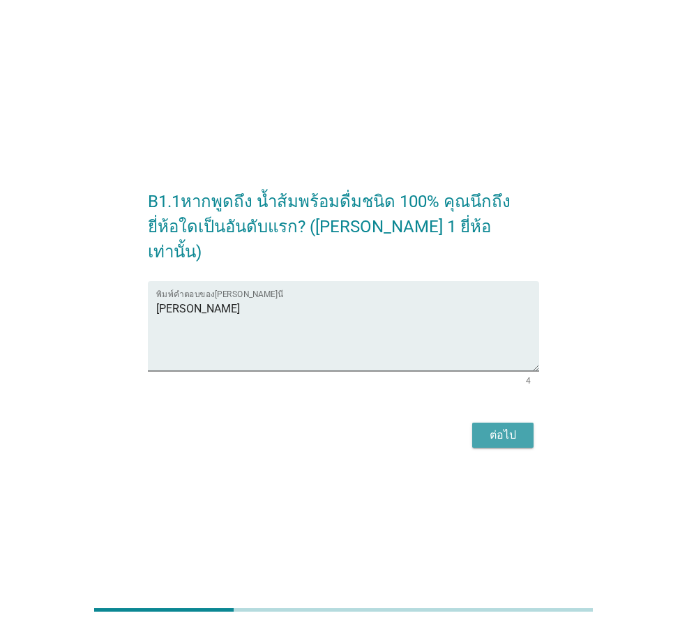
click at [518, 435] on button "ต่อไป" at bounding box center [502, 435] width 61 height 25
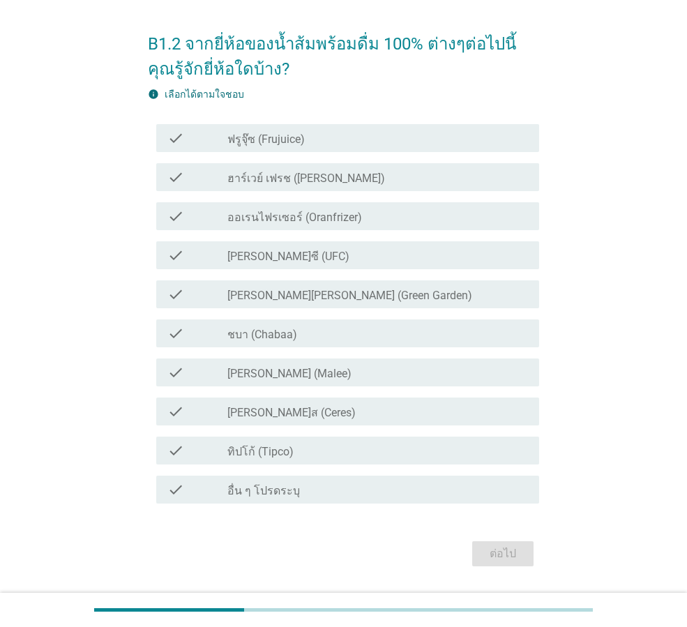
scroll to position [70, 0]
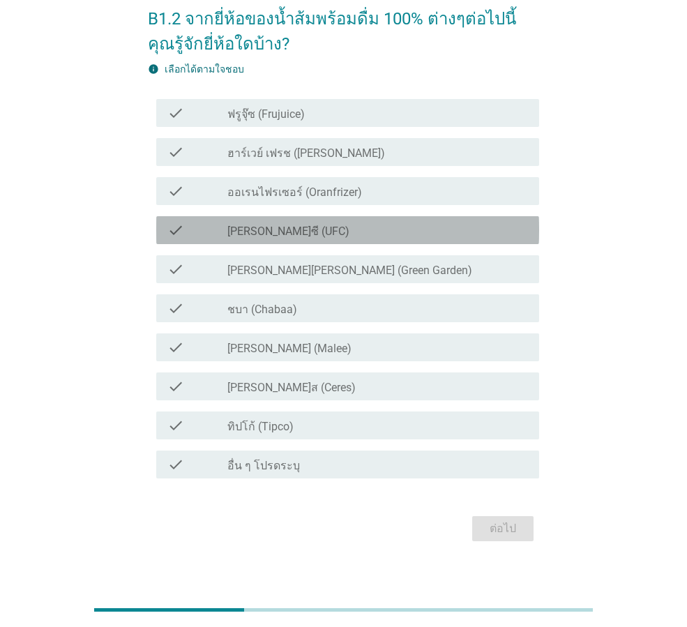
click at [338, 231] on div "check_box_outline_blank [PERSON_NAME]ซี (UFC)" at bounding box center [377, 230] width 301 height 17
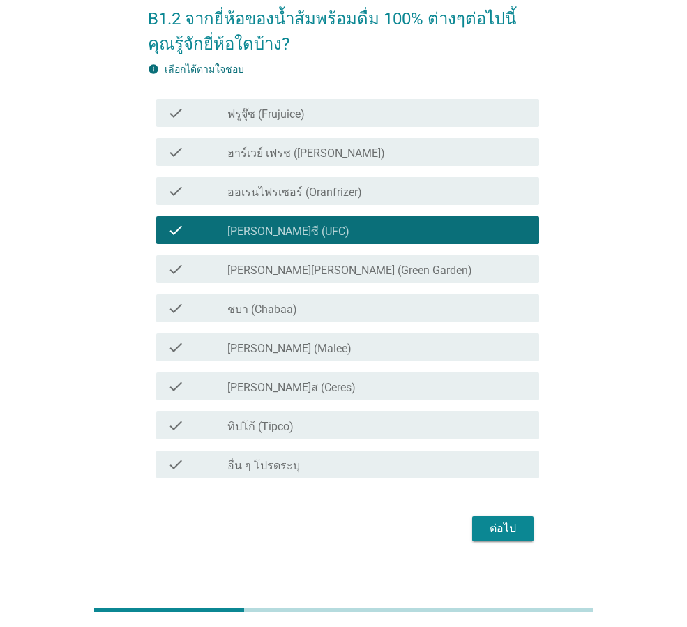
click at [322, 301] on div "check_box_outline_blank ชบา (Chabaa)" at bounding box center [377, 308] width 301 height 17
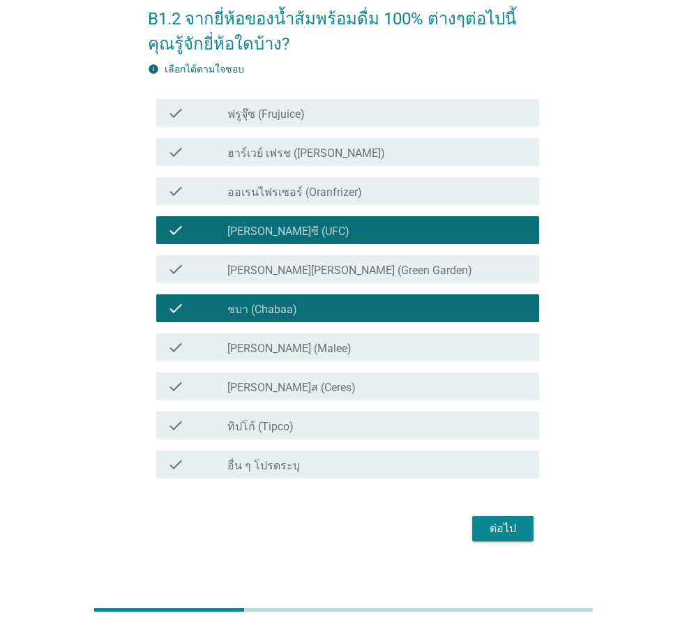
click at [345, 268] on label "[PERSON_NAME][PERSON_NAME] (Green Garden)" at bounding box center [349, 271] width 245 height 14
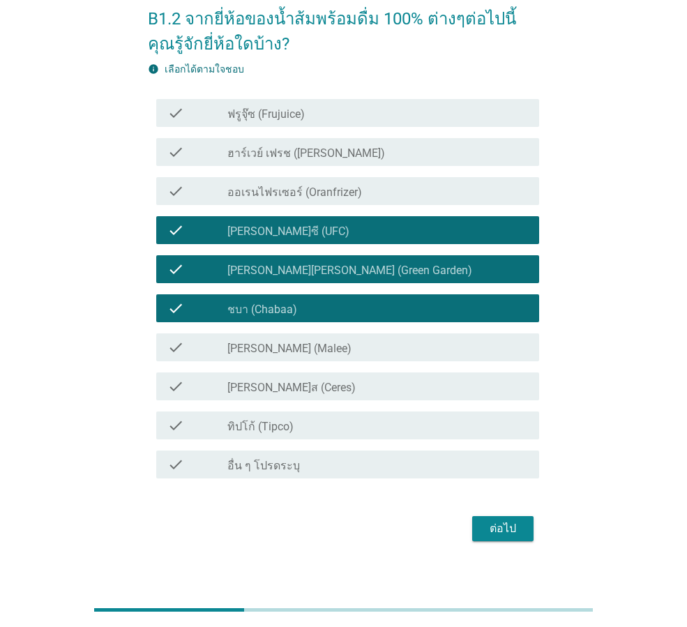
click at [308, 341] on div "check_box_outline_blank [PERSON_NAME] (Malee)" at bounding box center [377, 347] width 301 height 17
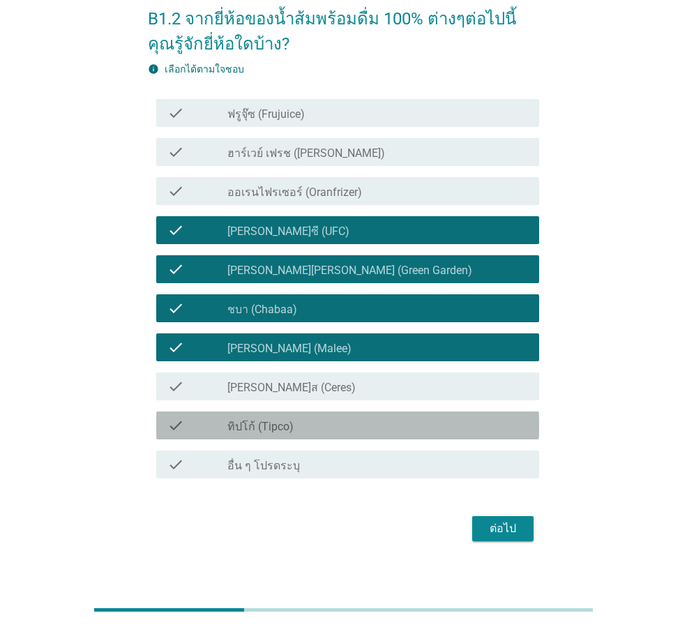
click at [303, 430] on div "check_box_outline_blank ทิปโก้ (Tipco)" at bounding box center [377, 425] width 301 height 17
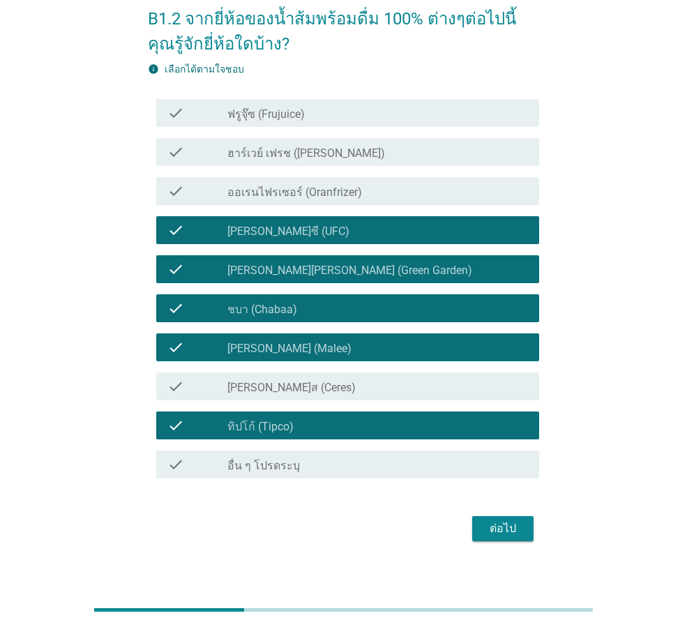
click at [503, 530] on div "ต่อไป" at bounding box center [502, 528] width 39 height 17
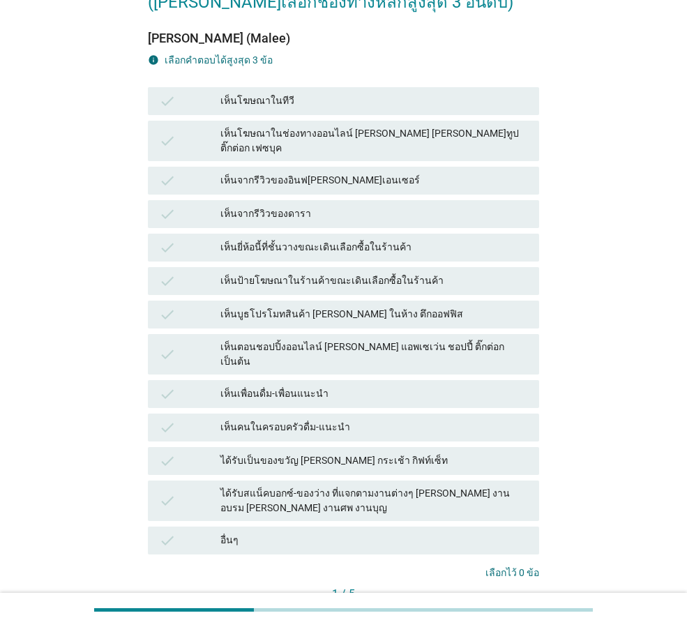
scroll to position [140, 0]
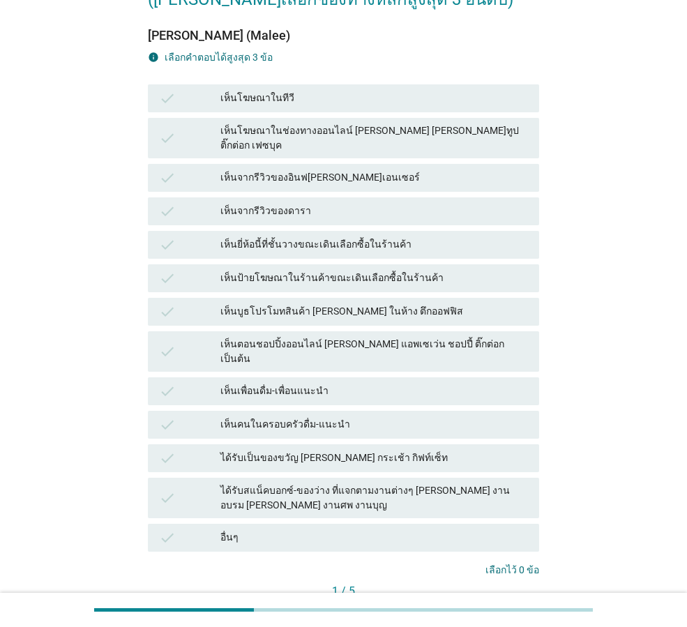
click at [410, 126] on div "เห็นโฆษณาในช่องทางออนไลน์ [PERSON_NAME] [PERSON_NAME]ทูป ติ๊กต่อก เฟซบุค" at bounding box center [374, 137] width 308 height 29
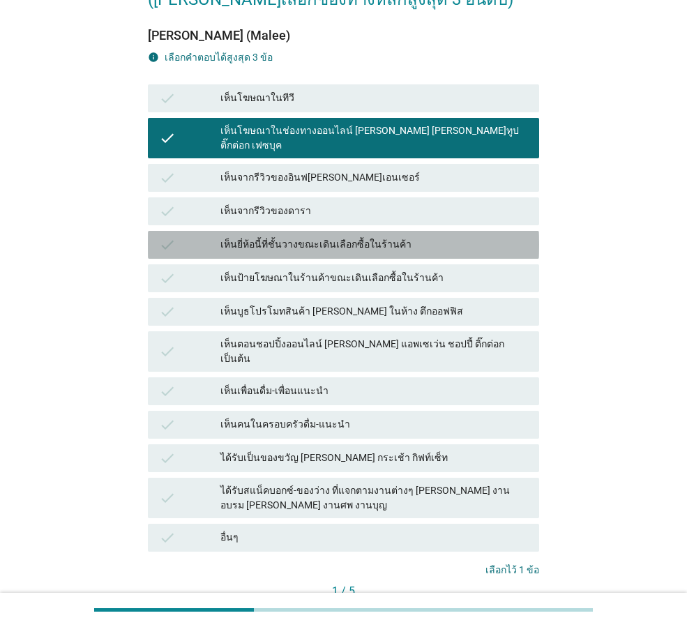
click at [391, 237] on div "เห็นยี่ห้อนี้ที่ชั้นวางขณะเดินเลือกซื้อในร้านค้า" at bounding box center [374, 245] width 308 height 17
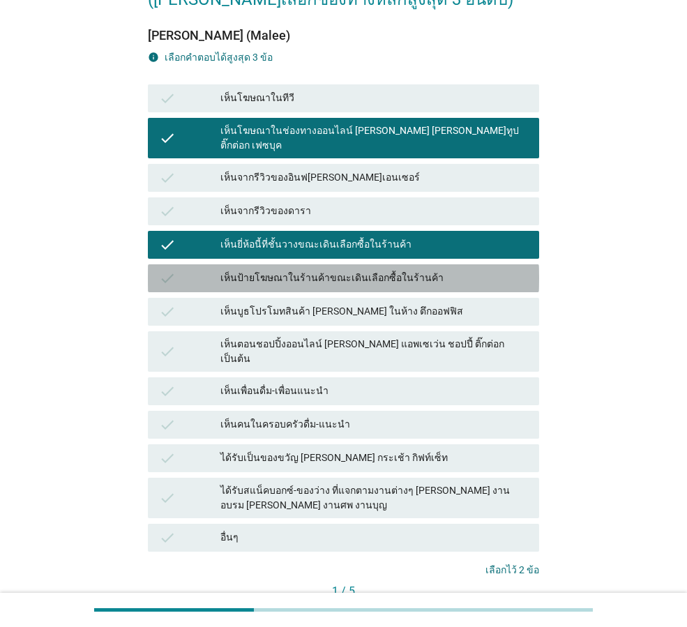
click at [408, 270] on div "เห็นป้ายโฆษณาในร้านค้าขณะเดินเลือกซื้อในร้านค้า" at bounding box center [374, 278] width 308 height 17
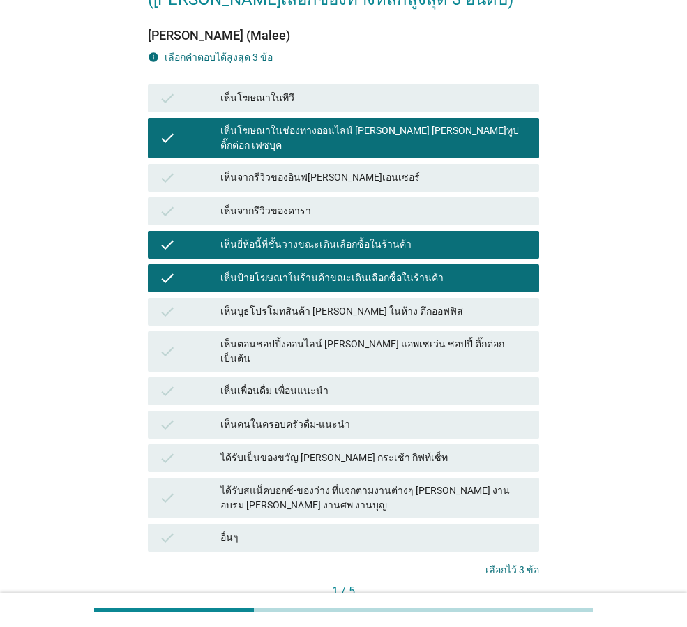
click at [416, 340] on div "เห็นตอนชอปปิ้งออนไลน์ [PERSON_NAME] แอพเซเว่น ชอปปี้ ติ๊กต่อก เป็นต้น" at bounding box center [374, 351] width 308 height 29
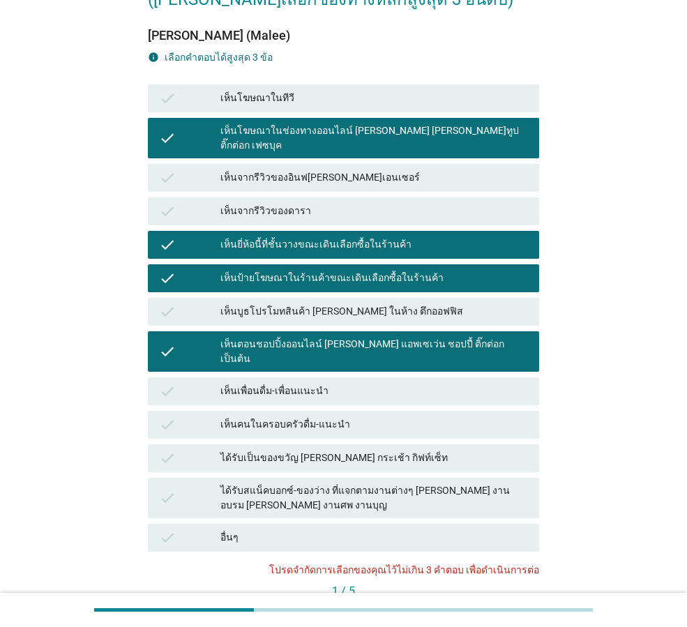
drag, startPoint x: 417, startPoint y: 338, endPoint x: 446, endPoint y: 378, distance: 49.4
click at [417, 337] on div "เห็นตอนชอปปิ้งออนไลน์ [PERSON_NAME] แอพเซเว่น ชอปปี้ ติ๊กต่อก เป็นต้น" at bounding box center [374, 351] width 308 height 29
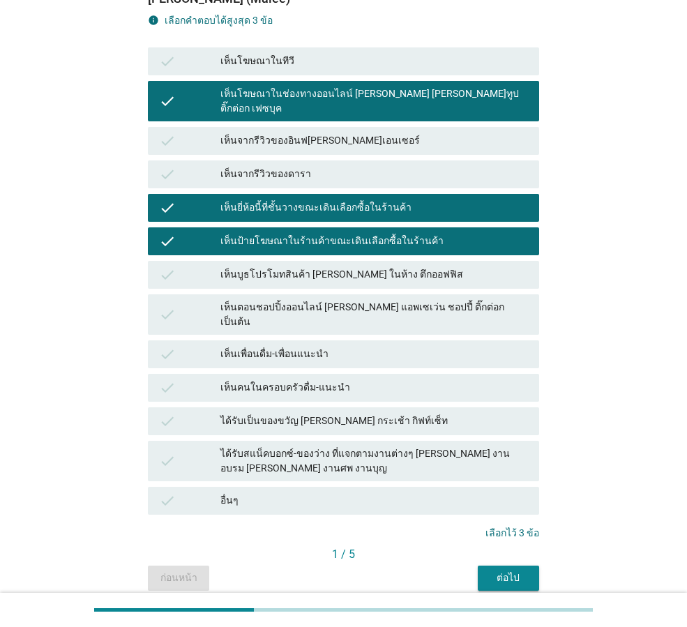
scroll to position [211, 0]
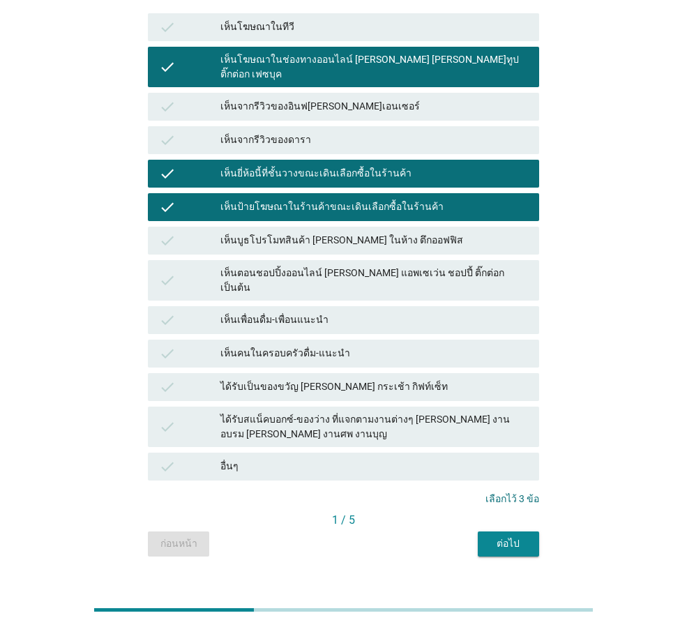
click at [490, 537] on div "ต่อไป" at bounding box center [508, 544] width 39 height 15
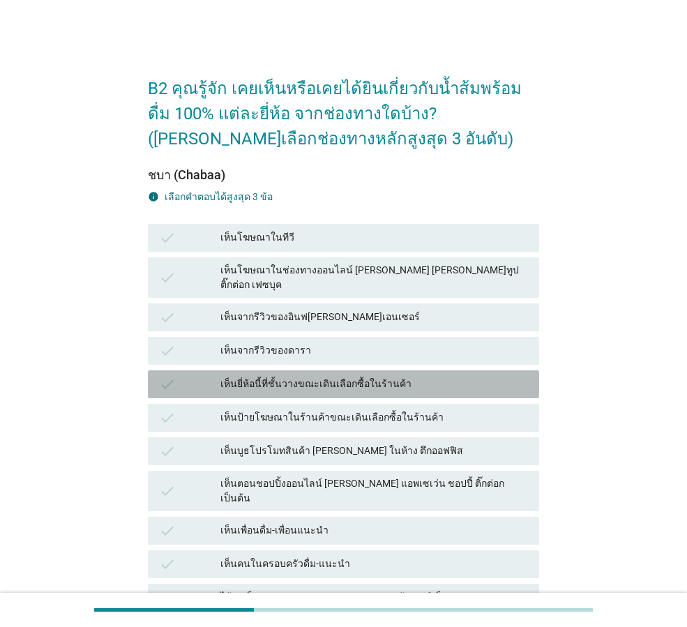
click at [335, 376] on div "เห็นยี่ห้อนี้ที่ชั้นวางขณะเดินเลือกซื้อในร้านค้า" at bounding box center [374, 384] width 308 height 17
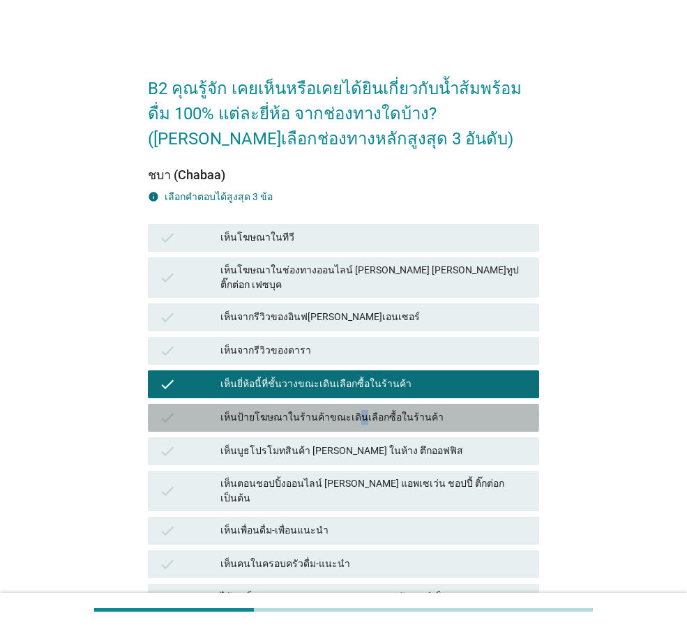
click at [352, 410] on div "เห็นป้ายโฆษณาในร้านค้าขณะเดินเลือกซื้อในร้านค้า" at bounding box center [374, 418] width 308 height 17
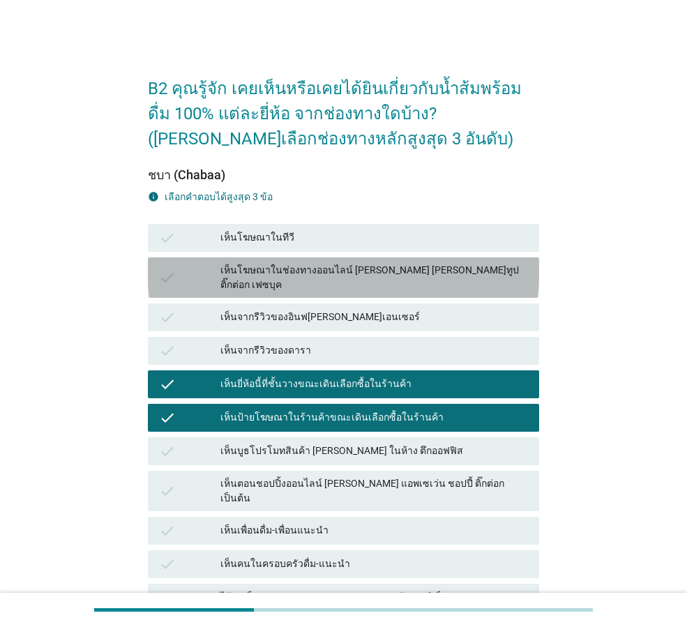
click at [369, 271] on div "เห็นโฆษณาในช่องทางออนไลน์ [PERSON_NAME] [PERSON_NAME]ทูป ติ๊กต่อก เฟซบุค" at bounding box center [374, 277] width 308 height 29
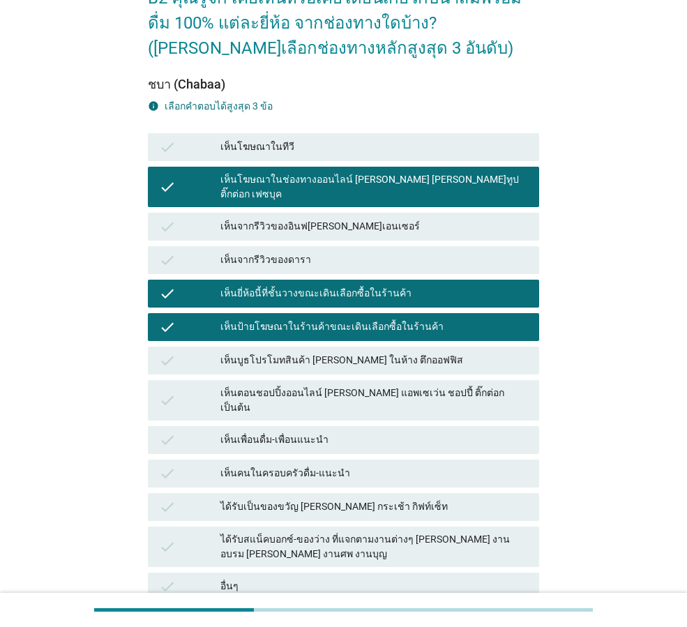
scroll to position [211, 0]
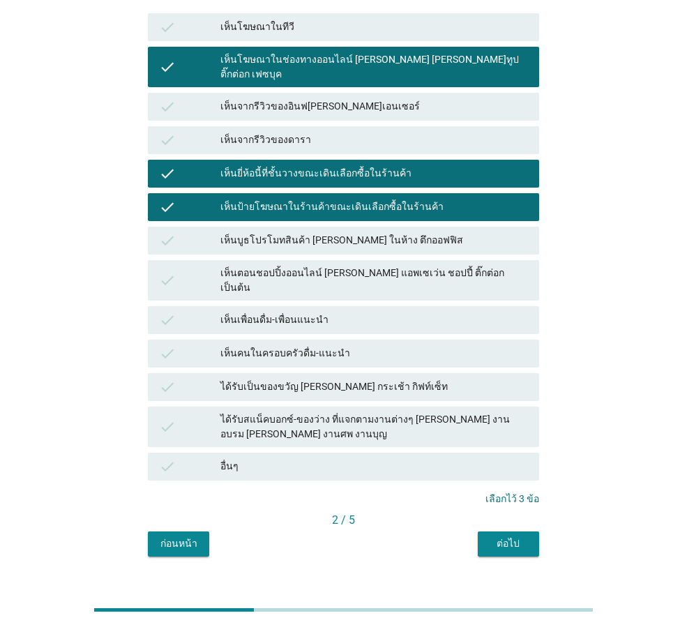
click at [393, 56] on div "เห็นโฆษณาในช่องทางออนไลน์ [PERSON_NAME] [PERSON_NAME]ทูป ติ๊กต่อก เฟซบุค" at bounding box center [374, 66] width 308 height 29
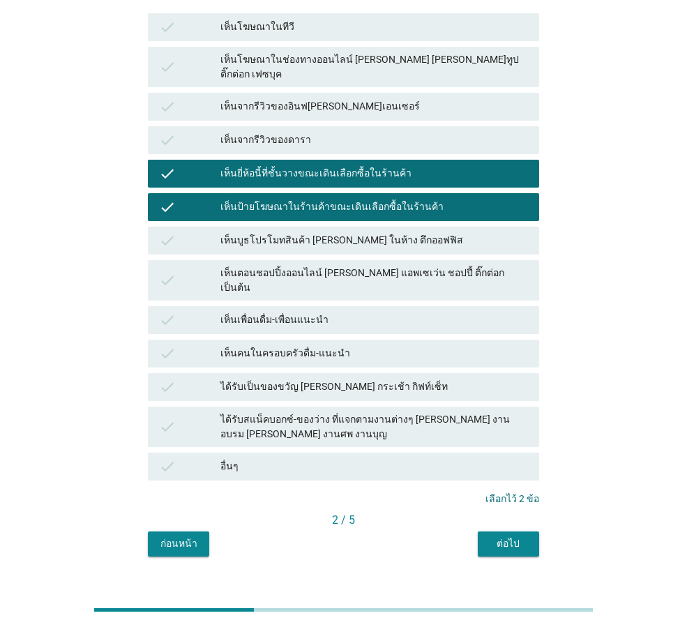
click at [423, 412] on div "ได้รับสแน็คบอกซ์-ของว่าง ที่แจกตามงานต่างๆ [PERSON_NAME] งานอบรม [PERSON_NAME] …" at bounding box center [374, 426] width 308 height 29
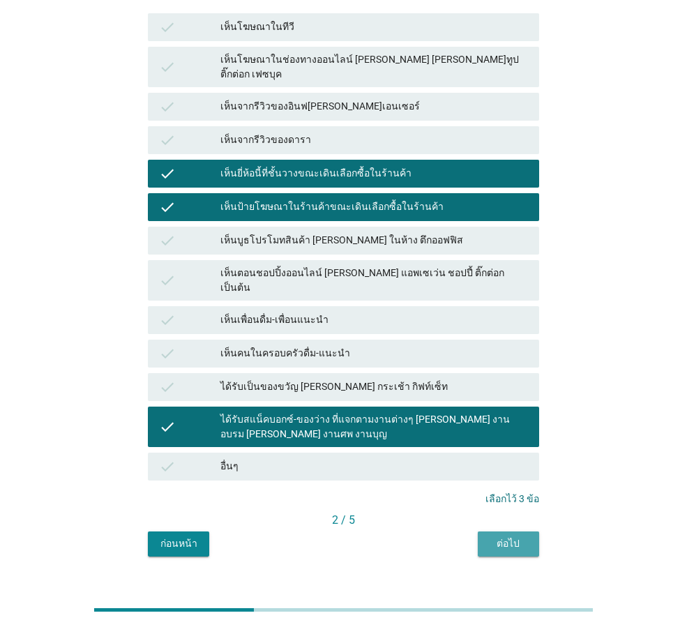
click at [504, 537] on div "ต่อไป" at bounding box center [508, 544] width 39 height 15
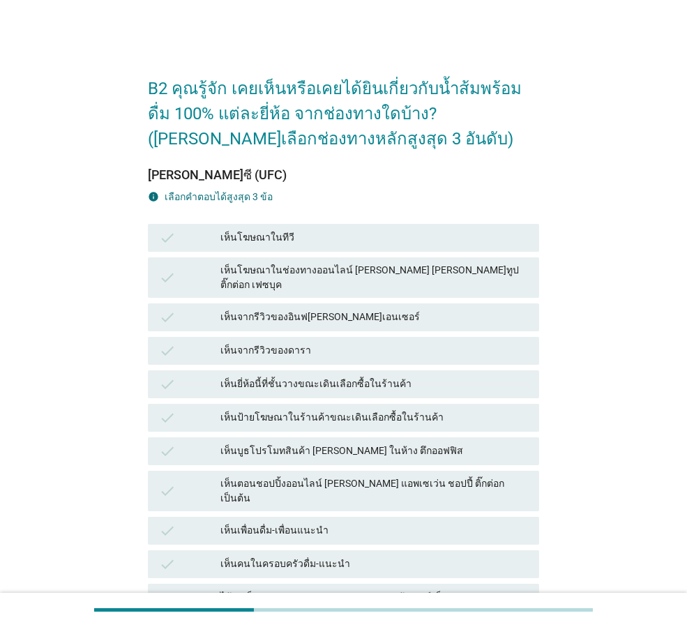
click at [426, 404] on div "check เห็นป้ายโฆษณาในร้านค้าขณะเดินเลือกซื้อในร้านค้า" at bounding box center [343, 418] width 391 height 28
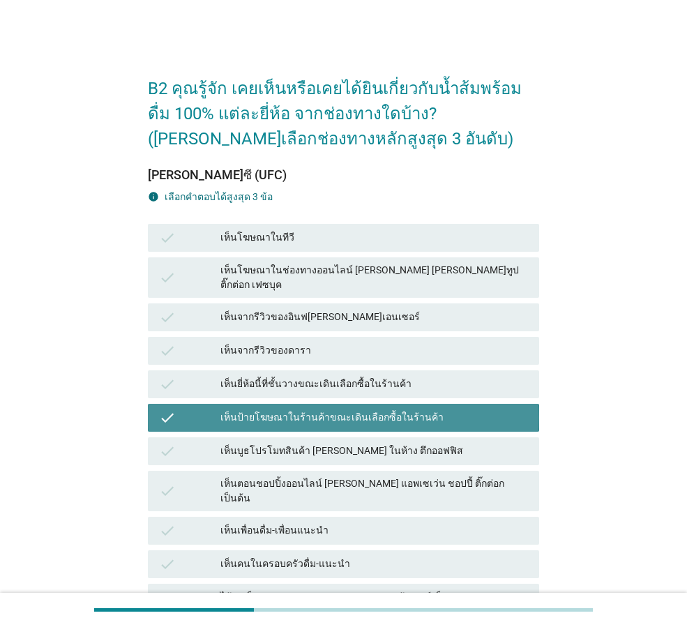
click at [436, 376] on div "เห็นยี่ห้อนี้ที่ชั้นวางขณะเดินเลือกซื้อในร้านค้า" at bounding box center [374, 384] width 308 height 17
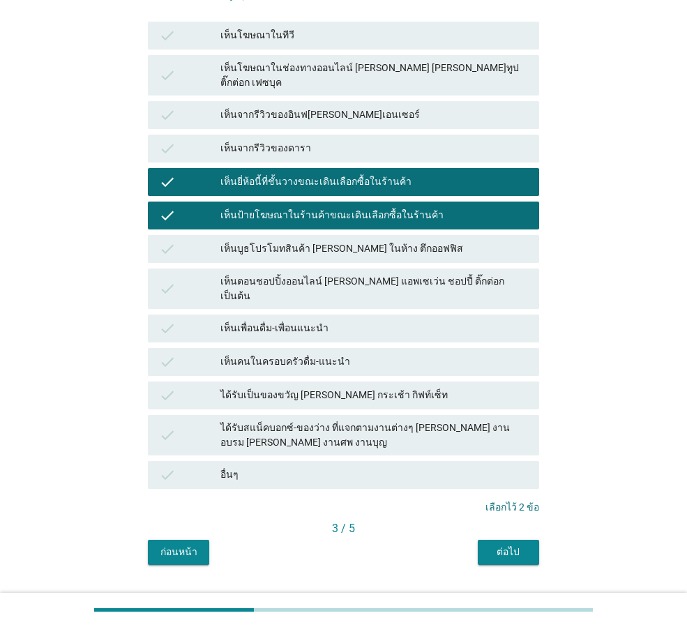
scroll to position [211, 0]
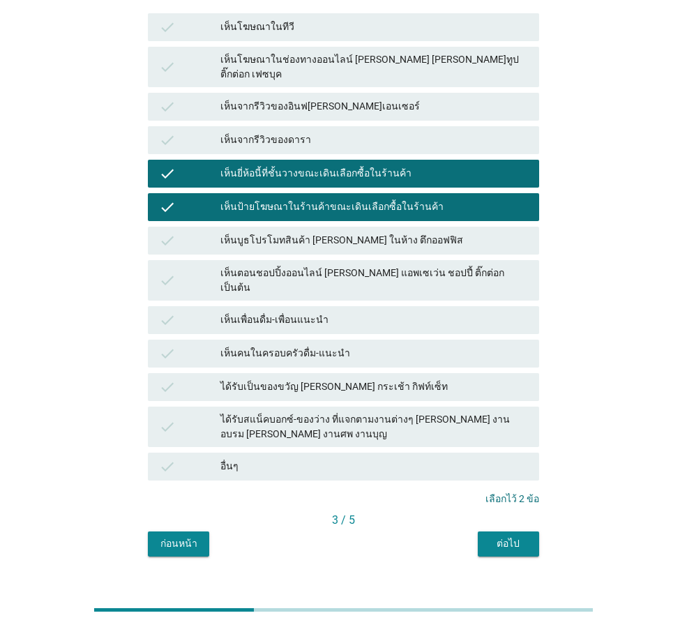
click at [509, 537] on div "ต่อไป" at bounding box center [508, 544] width 39 height 15
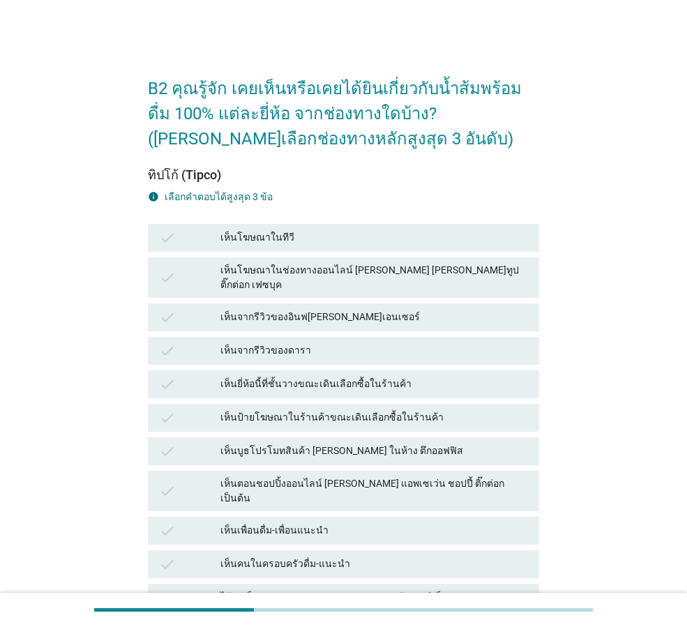
click at [419, 410] on div "เห็นป้ายโฆษณาในร้านค้าขณะเดินเลือกซื้อในร้านค้า" at bounding box center [374, 418] width 308 height 17
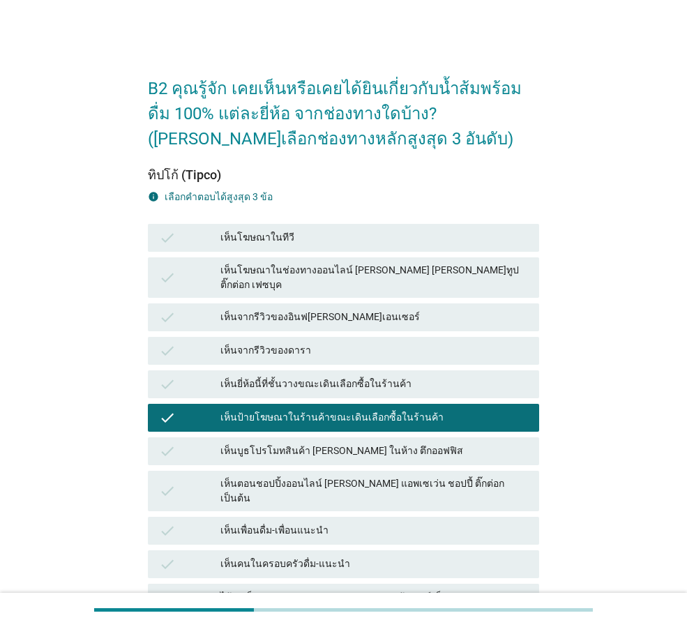
click at [417, 443] on div "เห็นบูธโปรโมทสินค้า [PERSON_NAME] ในห้าง ตึกออฟฟิส" at bounding box center [374, 451] width 308 height 17
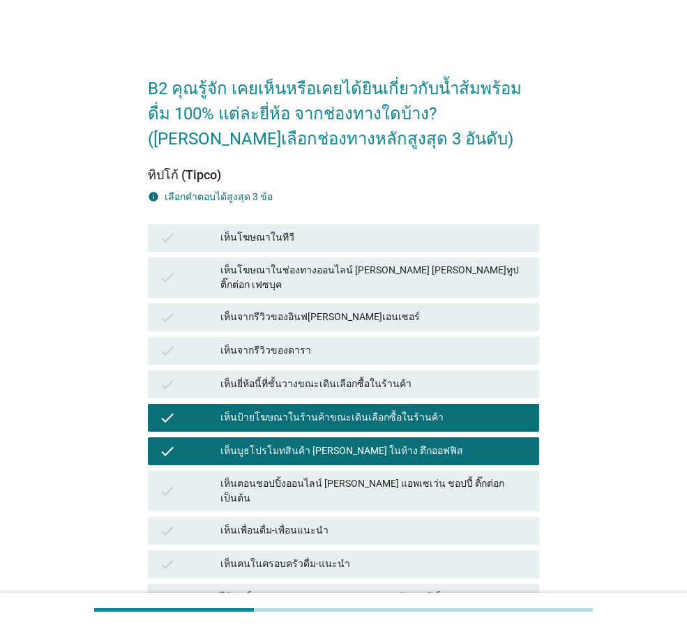
click at [466, 477] on div "เห็นตอนชอปปิ้งออนไลน์ [PERSON_NAME] แอพเซเว่น ชอปปี้ ติ๊กต่อก เป็นต้น" at bounding box center [374, 491] width 308 height 29
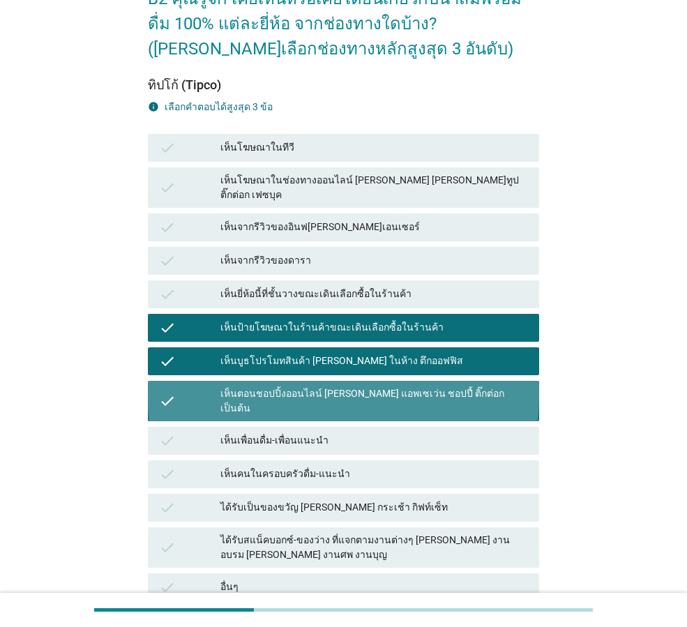
scroll to position [211, 0]
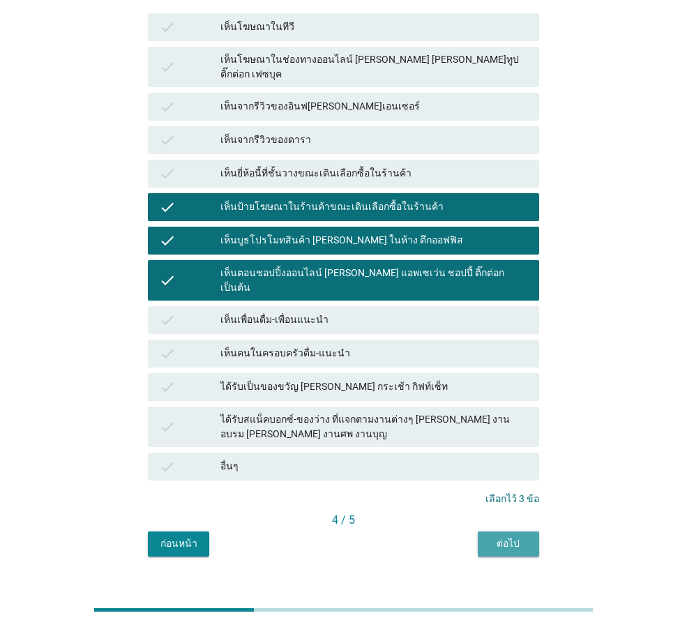
click at [505, 537] on div "ต่อไป" at bounding box center [508, 544] width 39 height 15
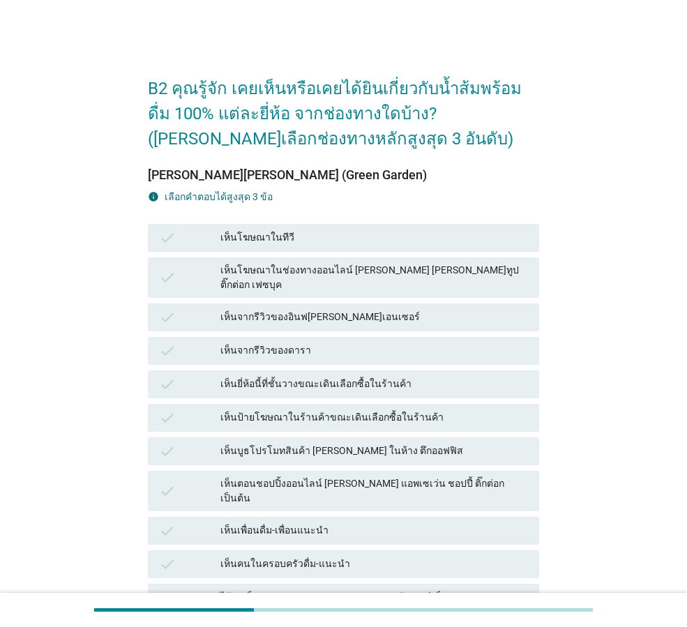
drag, startPoint x: 477, startPoint y: 472, endPoint x: 470, endPoint y: 465, distance: 9.4
click at [476, 477] on div "เห็นตอนชอปปิ้งออนไลน์ [PERSON_NAME] แอพเซเว่น ชอปปี้ ติ๊กต่อก เป็นต้น" at bounding box center [374, 491] width 308 height 29
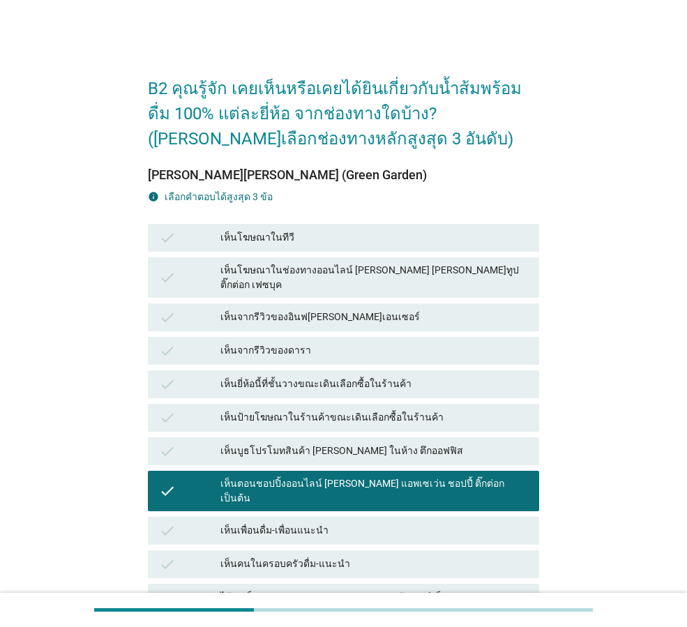
click at [462, 443] on div "เห็นบูธโปรโมทสินค้า [PERSON_NAME] ในห้าง ตึกออฟฟิส" at bounding box center [374, 451] width 308 height 17
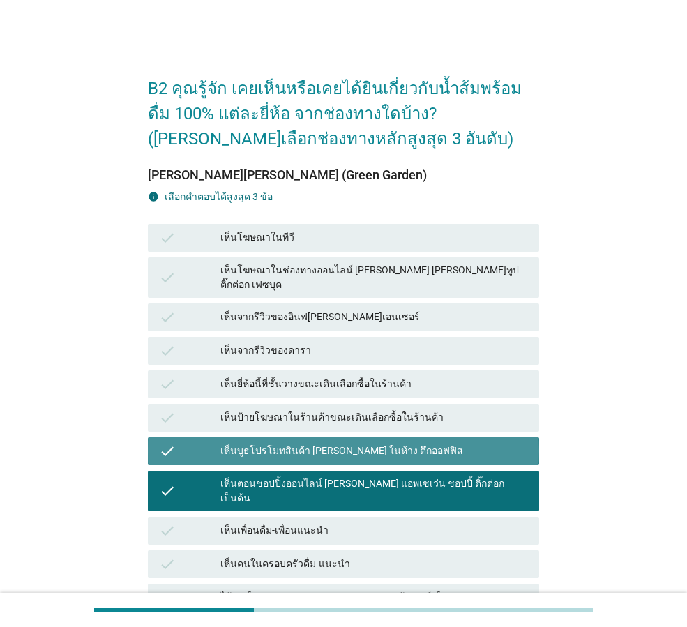
click at [461, 413] on div "เห็นป้ายโฆษณาในร้านค้าขณะเดินเลือกซื้อในร้านค้า" at bounding box center [374, 418] width 308 height 17
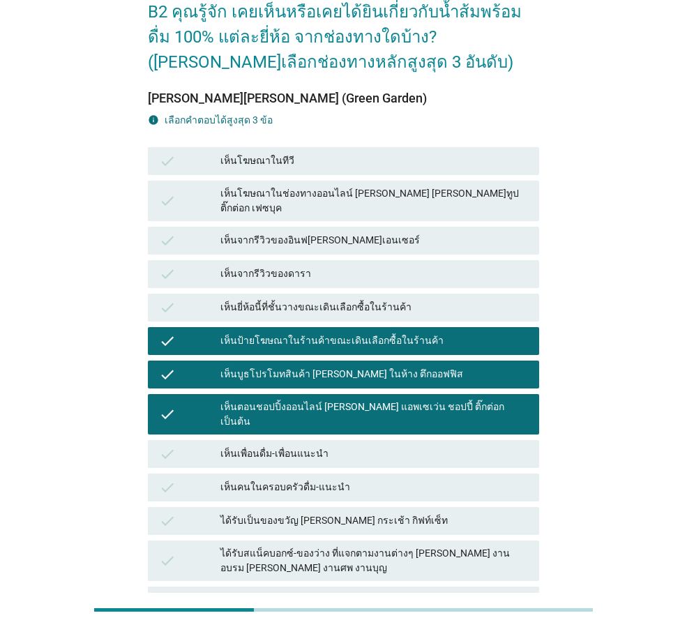
scroll to position [71, 0]
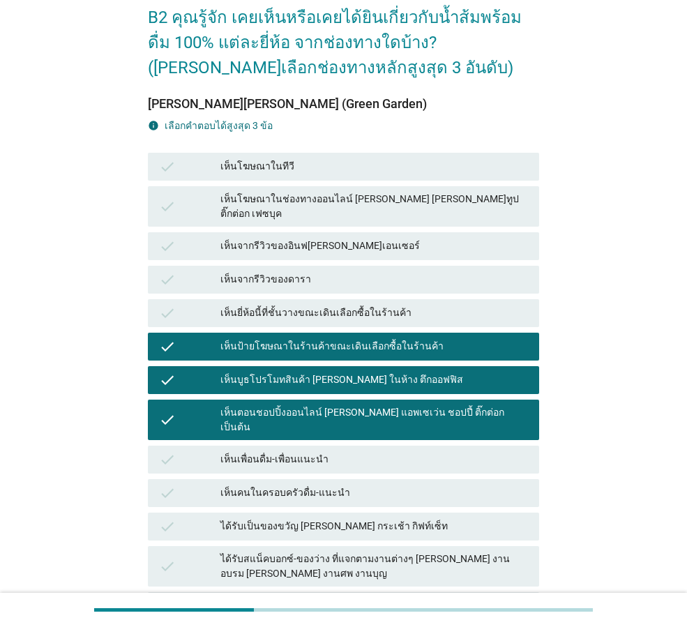
click at [333, 405] on div "เห็นตอนชอปปิ้งออนไลน์ [PERSON_NAME] แอพเซเว่น ชอปปี้ ติ๊กต่อก เป็นต้น" at bounding box center [374, 419] width 308 height 29
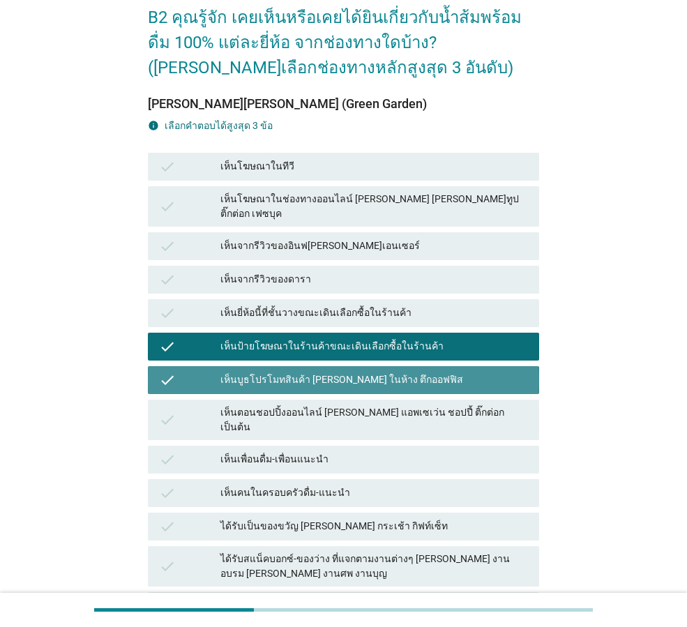
click at [333, 372] on div "เห็นบูธโปรโมทสินค้า [PERSON_NAME] ในห้าง ตึกออฟฟิส" at bounding box center [374, 380] width 308 height 17
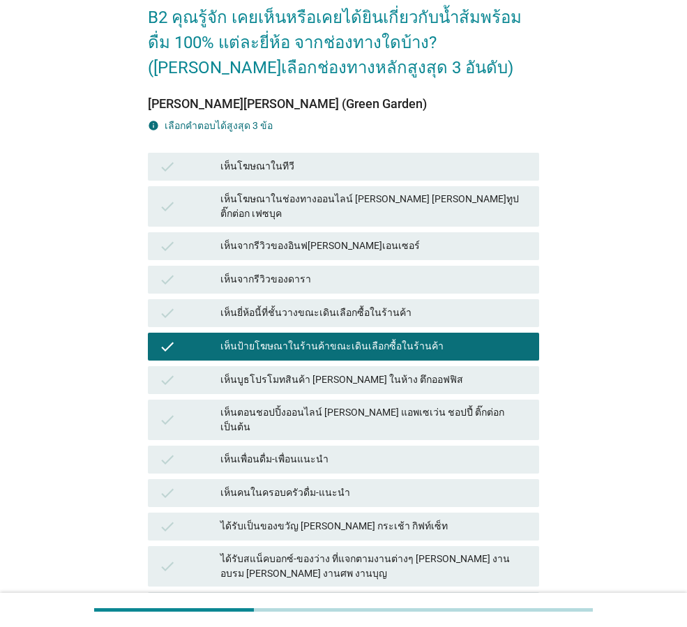
click at [337, 338] on div "เห็นป้ายโฆษณาในร้านค้าขณะเดินเลือกซื้อในร้านค้า" at bounding box center [374, 346] width 308 height 17
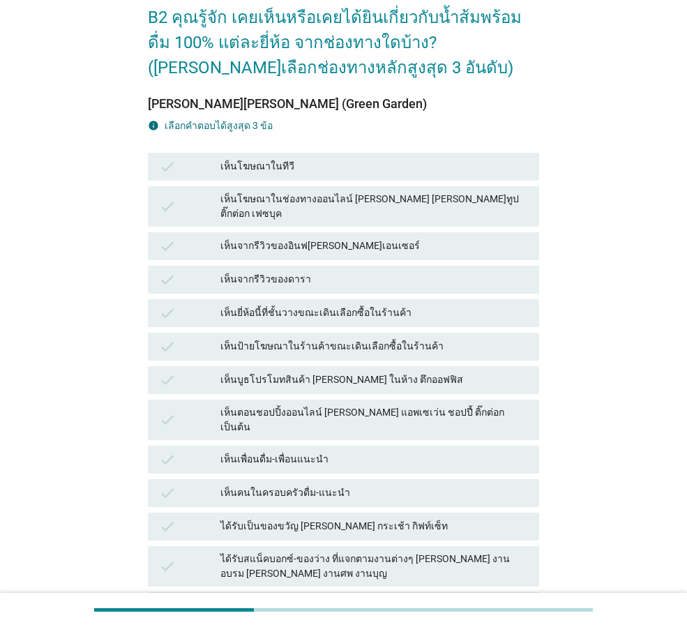
click at [323, 451] on div "เห็นเพื่อนดื่ม-เพื่อนแนะนำ" at bounding box center [374, 459] width 308 height 17
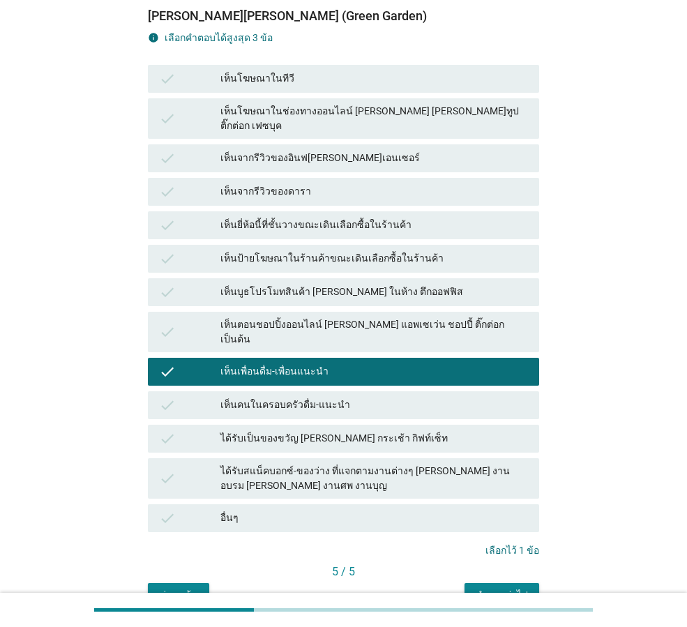
scroll to position [211, 0]
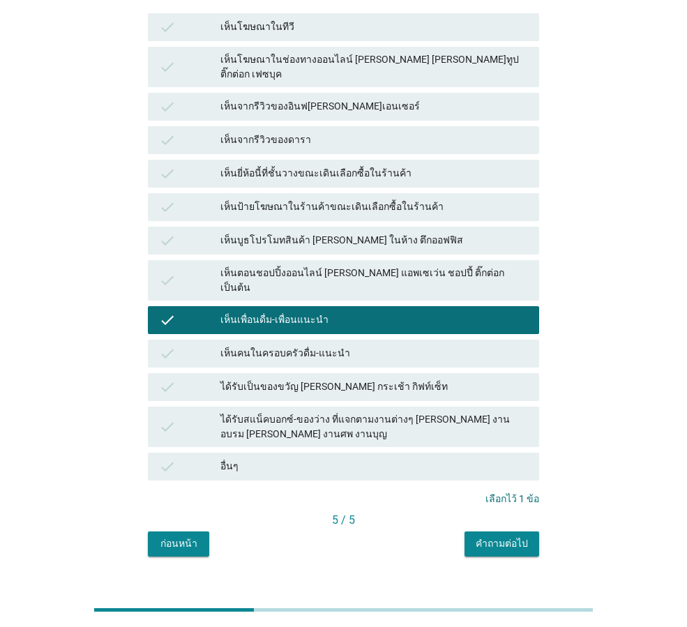
click at [520, 537] on div "คำถามต่อไป" at bounding box center [502, 544] width 52 height 15
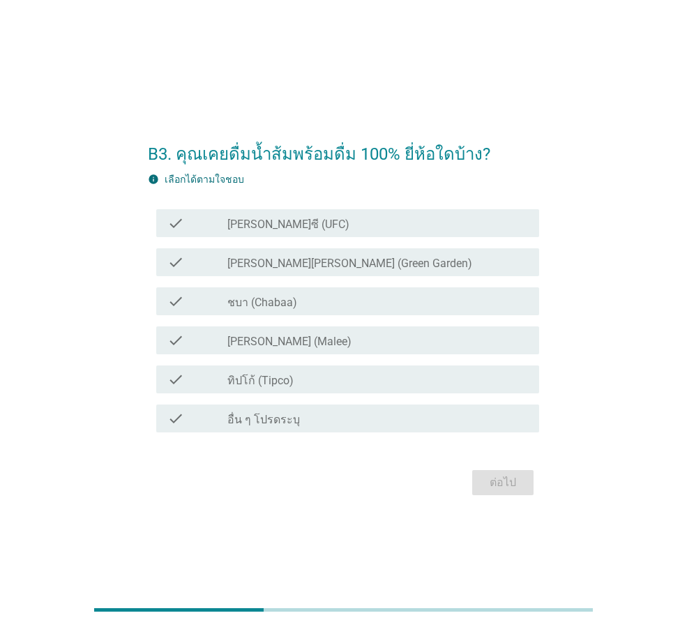
click at [325, 299] on div "check_box_outline_blank ชบา (Chabaa)" at bounding box center [377, 301] width 301 height 17
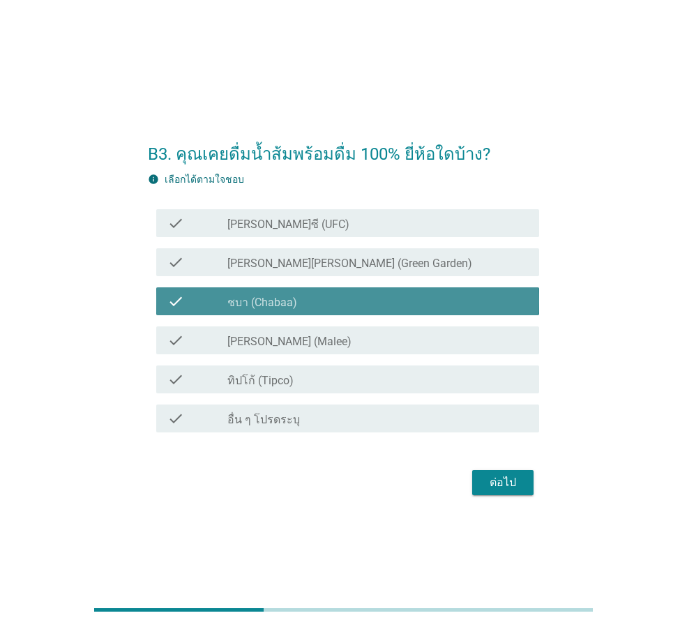
click at [308, 335] on div "check_box_outline_blank [PERSON_NAME] (Malee)" at bounding box center [377, 340] width 301 height 17
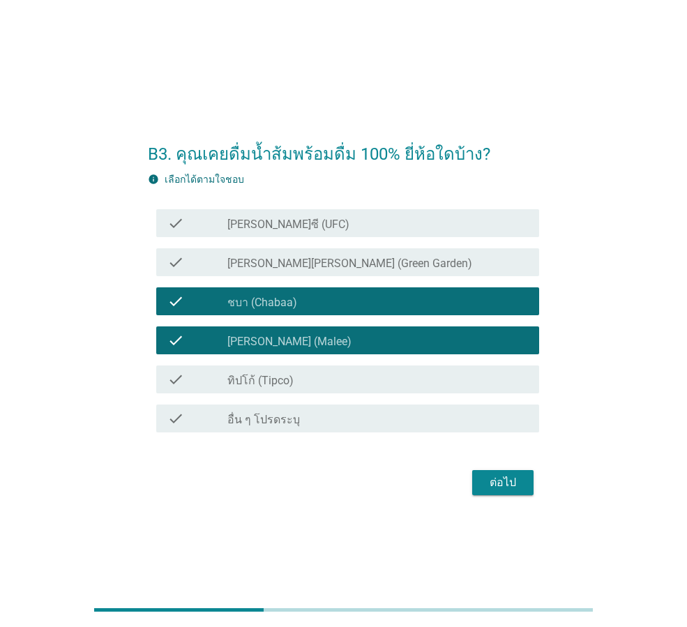
click at [301, 373] on div "check_box_outline_blank ทิปโก้ (Tipco)" at bounding box center [377, 379] width 301 height 17
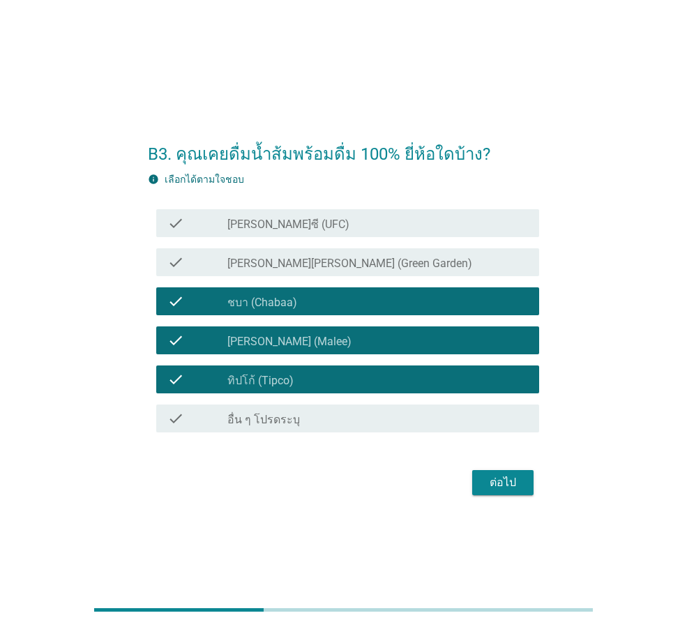
click at [383, 224] on div "check_box_outline_blank [PERSON_NAME]ซี (UFC)" at bounding box center [377, 223] width 301 height 17
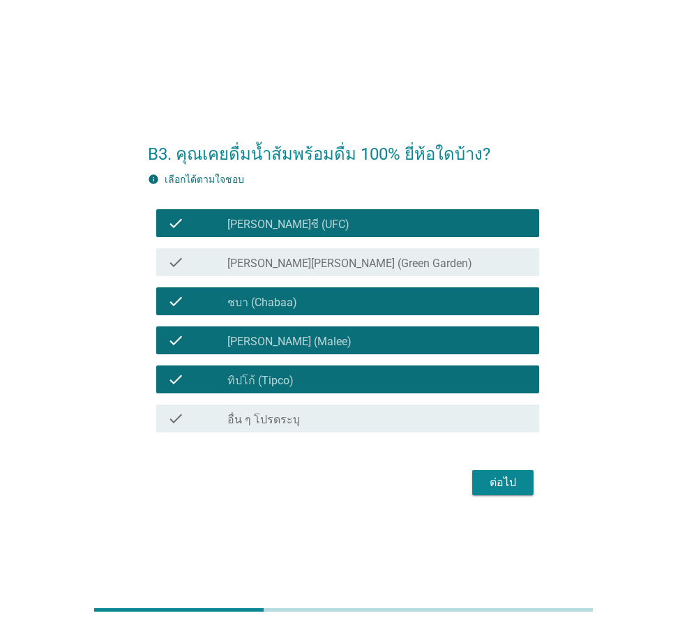
click at [513, 488] on div "ต่อไป" at bounding box center [502, 482] width 39 height 17
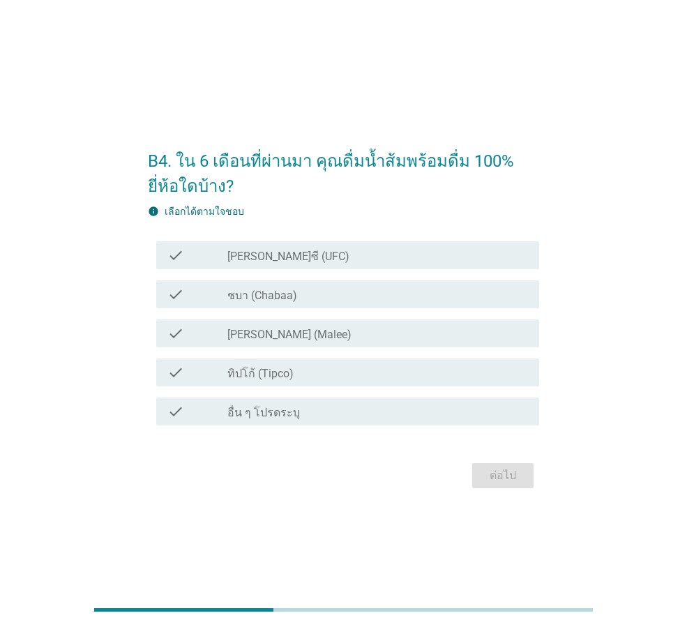
click at [359, 333] on div "check_box [PERSON_NAME] (Malee)" at bounding box center [377, 333] width 301 height 17
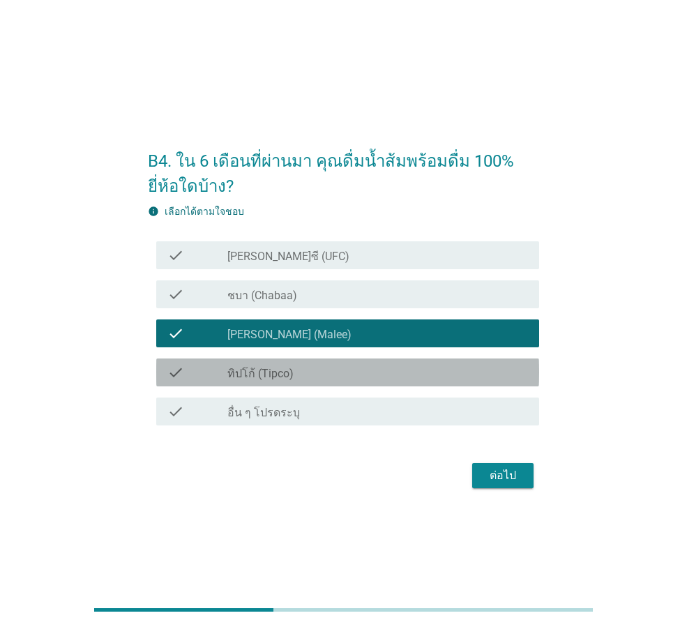
click at [328, 373] on div "check_box ทิปโก้ (Tipco)" at bounding box center [377, 372] width 301 height 17
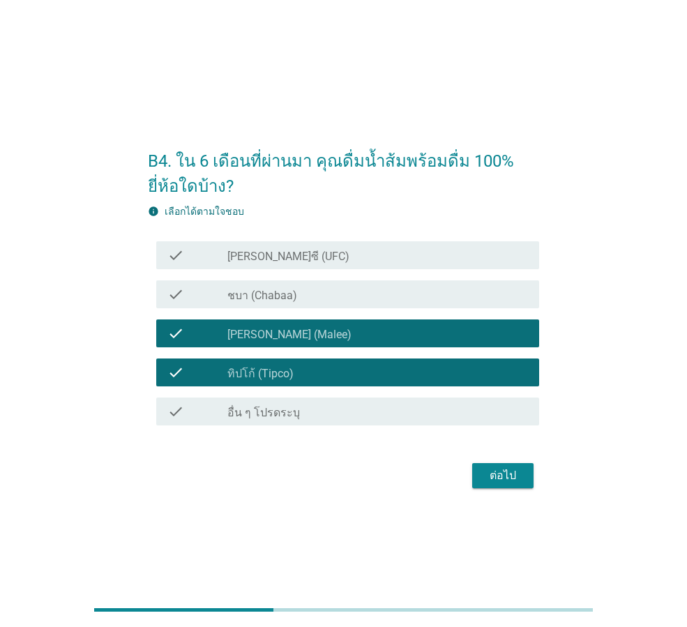
click at [323, 292] on div "check_box ชบา (Chabaa)" at bounding box center [377, 294] width 301 height 17
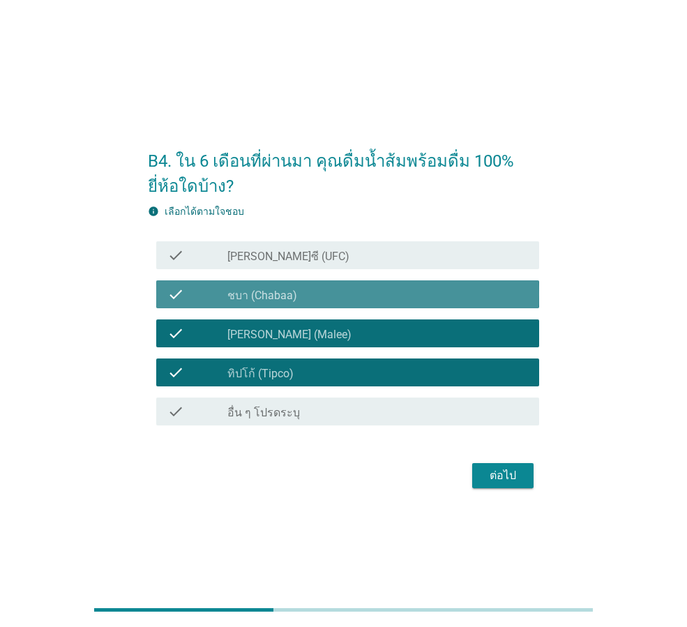
click at [322, 255] on div "check_box_outline_blank [PERSON_NAME]ซี (UFC)" at bounding box center [377, 255] width 301 height 17
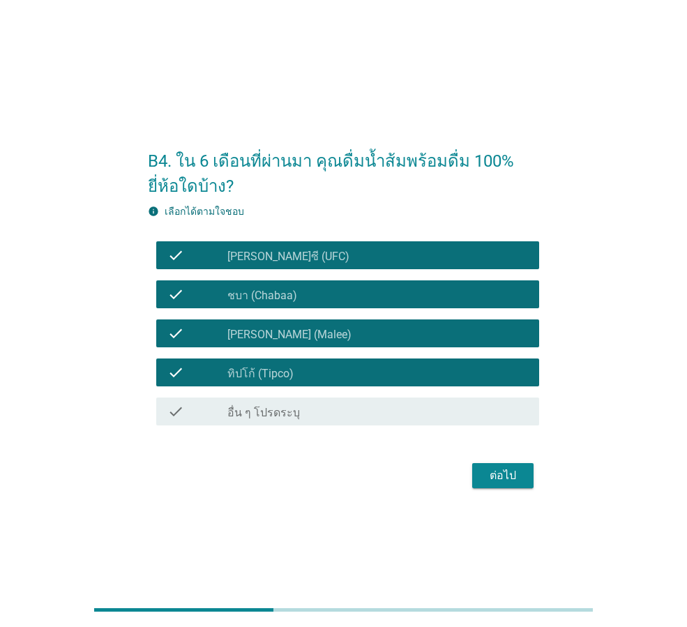
click at [500, 475] on div "ต่อไป" at bounding box center [502, 475] width 39 height 17
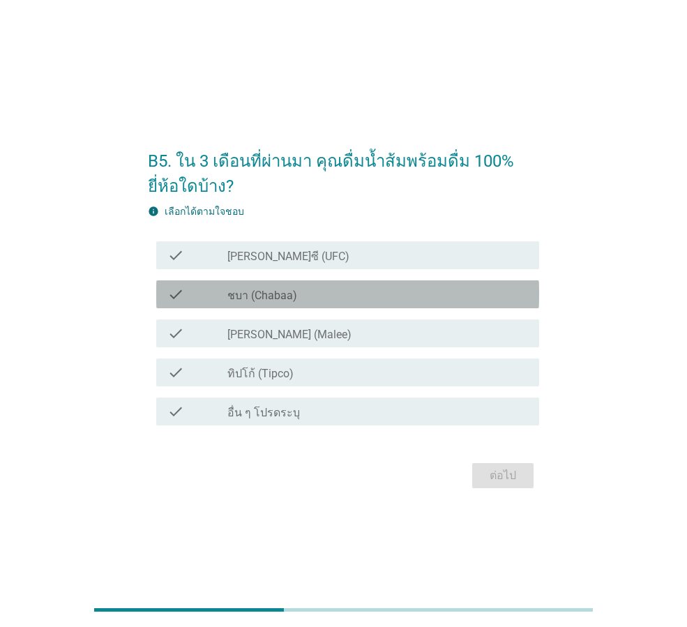
click at [282, 290] on label "ชบา (Chabaa)" at bounding box center [262, 296] width 70 height 14
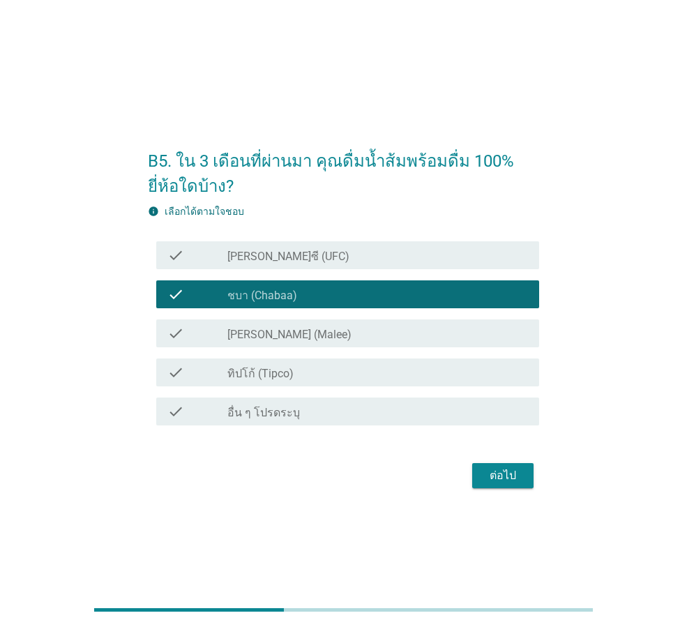
click at [267, 327] on div "check_box [PERSON_NAME] (Malee)" at bounding box center [377, 333] width 301 height 17
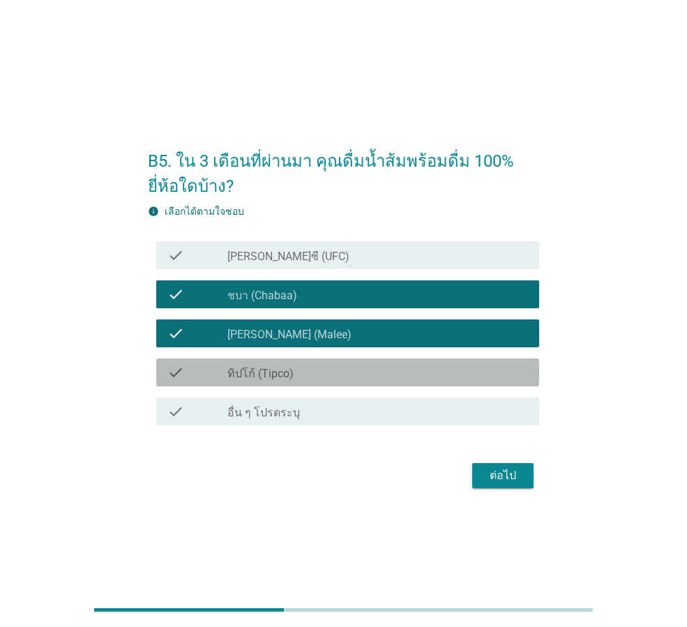
click at [270, 366] on div "check_box ทิปโก้ (Tipco)" at bounding box center [377, 372] width 301 height 17
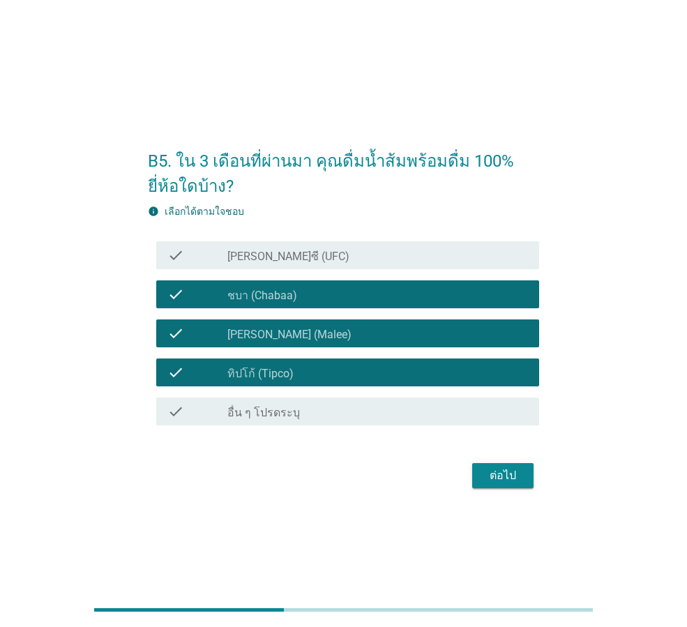
click at [301, 239] on div "check check_box_outline_blank [PERSON_NAME]ซี (UFC)" at bounding box center [343, 255] width 391 height 39
click at [301, 259] on div "check_box_outline_blank [PERSON_NAME]ซี (UFC)" at bounding box center [377, 255] width 301 height 17
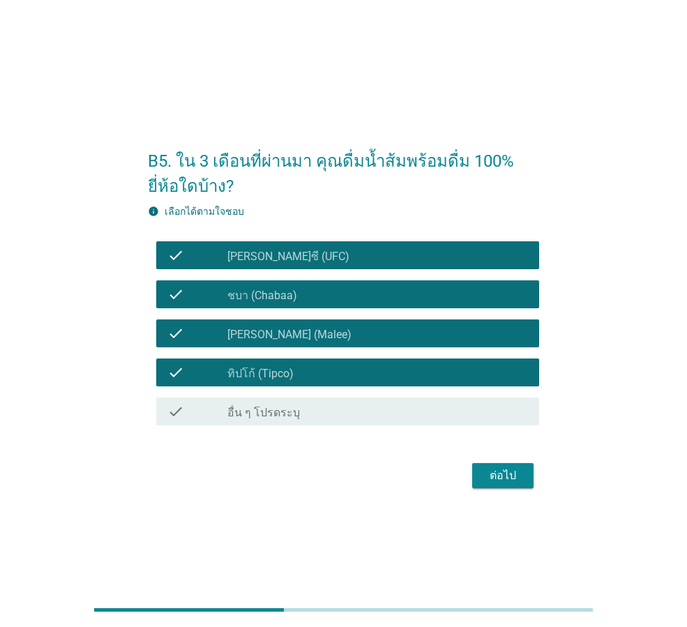
click at [482, 472] on button "ต่อไป" at bounding box center [502, 475] width 61 height 25
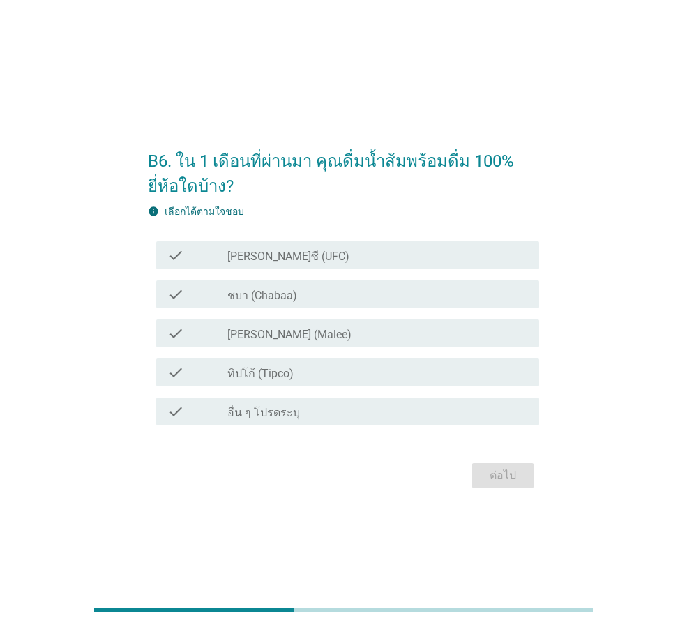
click at [343, 338] on div "check_box [PERSON_NAME] (Malee)" at bounding box center [377, 333] width 301 height 17
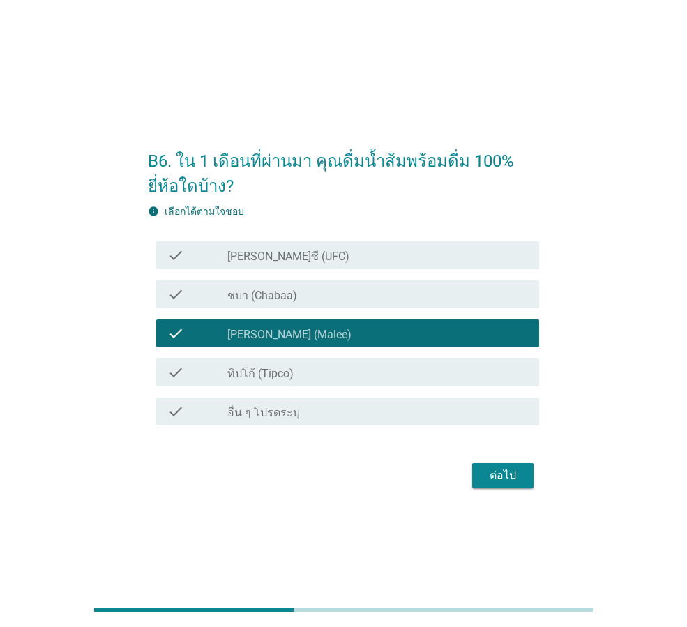
click at [338, 359] on div "check check_box ทิปโก้ (Tipco)" at bounding box center [347, 373] width 383 height 28
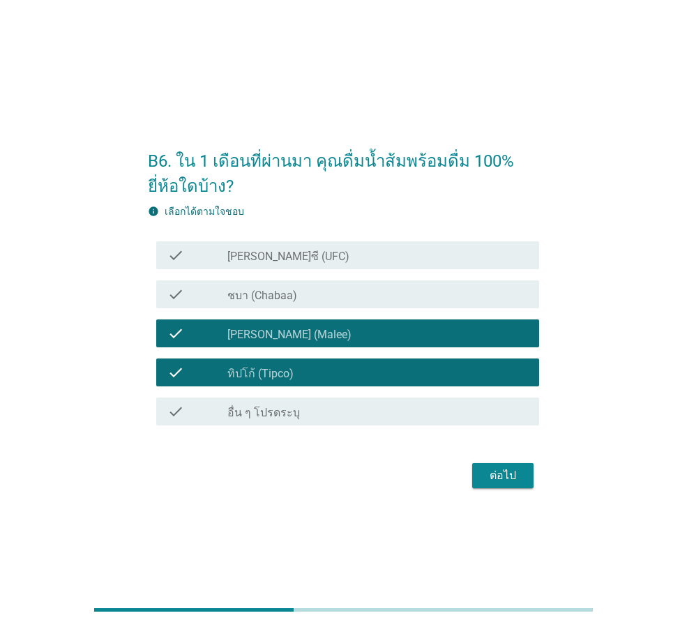
click at [370, 286] on div "check_box_outline_blank ชบา (Chabaa)" at bounding box center [377, 294] width 301 height 17
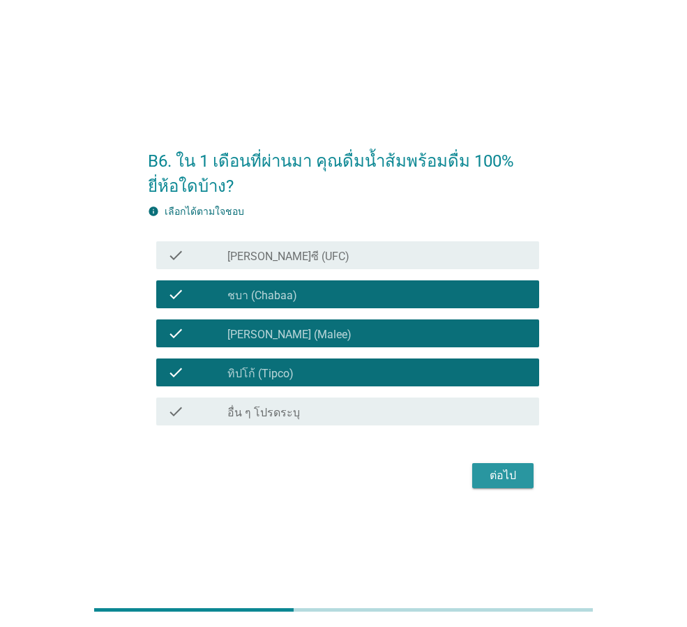
click at [512, 475] on div "ต่อไป" at bounding box center [502, 475] width 39 height 17
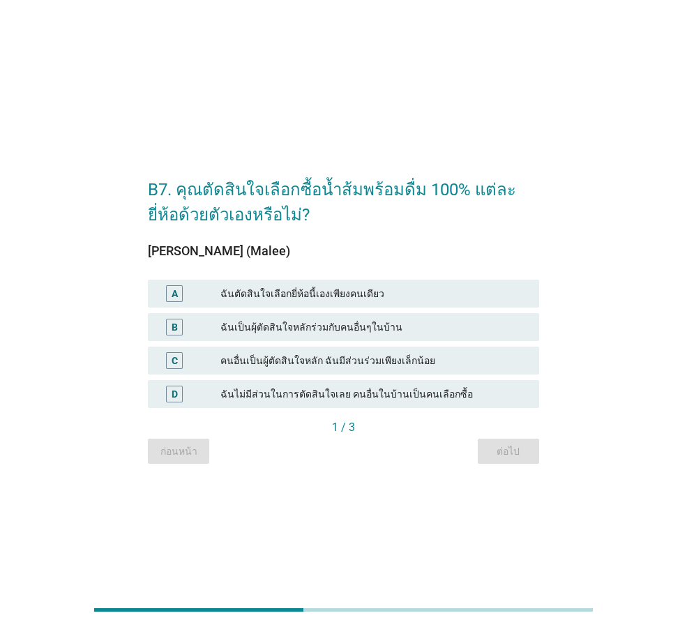
click at [296, 285] on div "A ฉันตัดสินใจเลือกยี่ห้อนี้เองเพียงคนเดียว" at bounding box center [343, 294] width 391 height 28
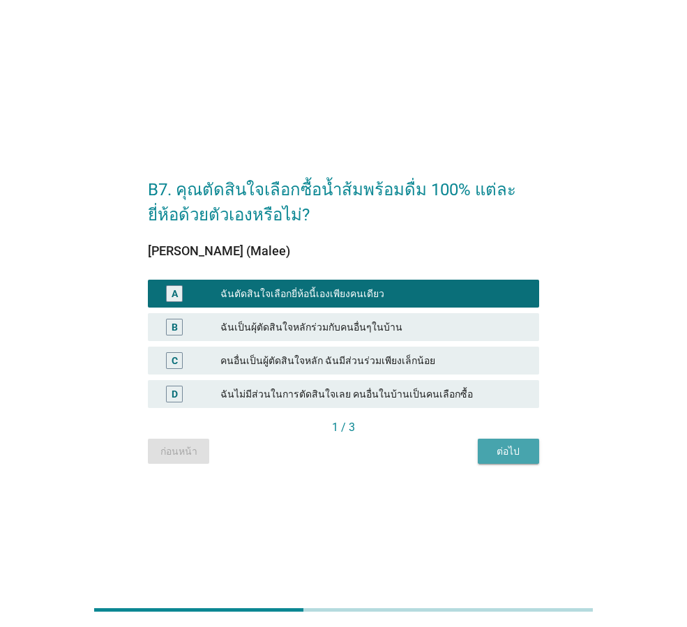
click at [502, 447] on div "ต่อไป" at bounding box center [508, 451] width 39 height 15
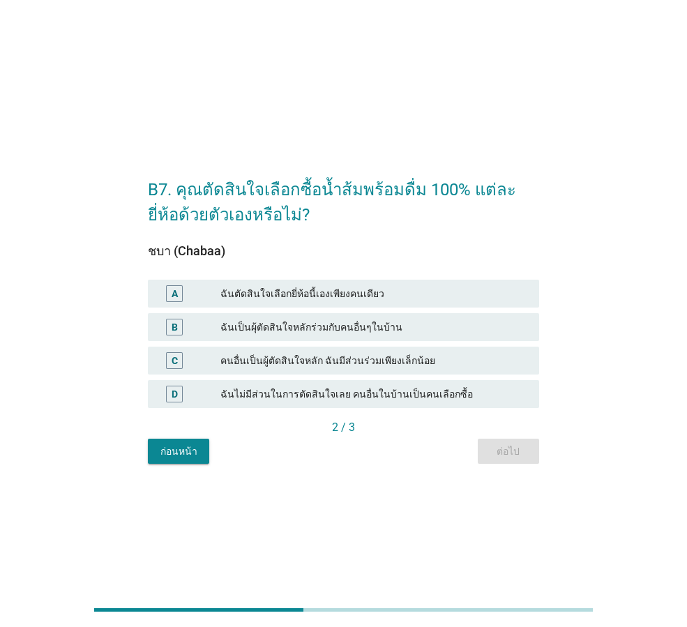
click at [405, 298] on div "ฉันตัดสินใจเลือกยี่ห้อนี้เองเพียงคนเดียว" at bounding box center [374, 293] width 308 height 17
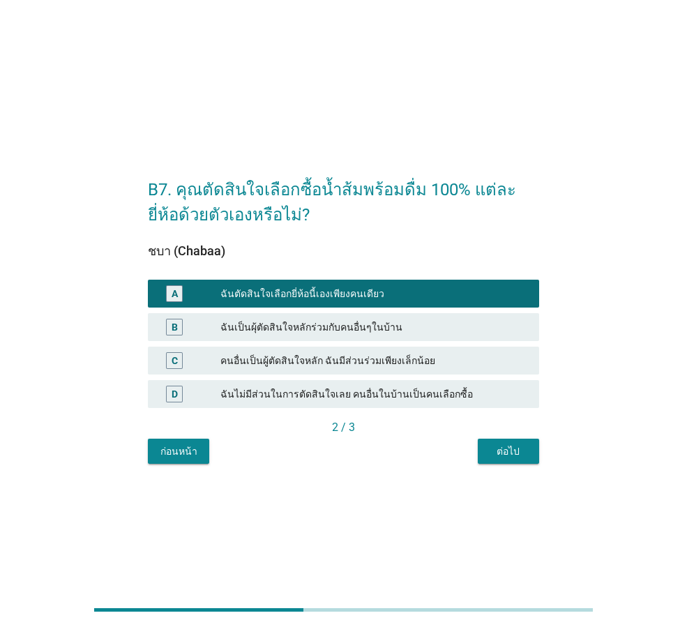
click at [514, 460] on button "ต่อไป" at bounding box center [508, 451] width 61 height 25
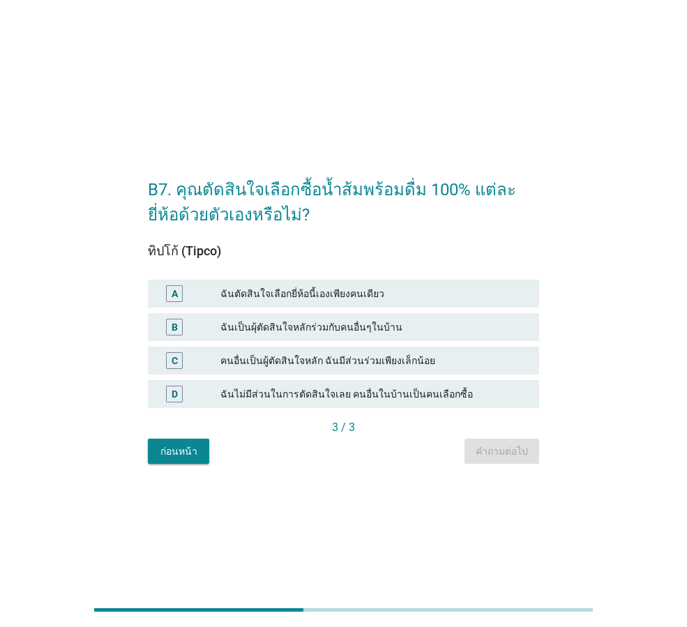
click at [362, 293] on div "ฉันตัดสินใจเลือกยี่ห้อนี้เองเพียงคนเดียว" at bounding box center [374, 293] width 308 height 17
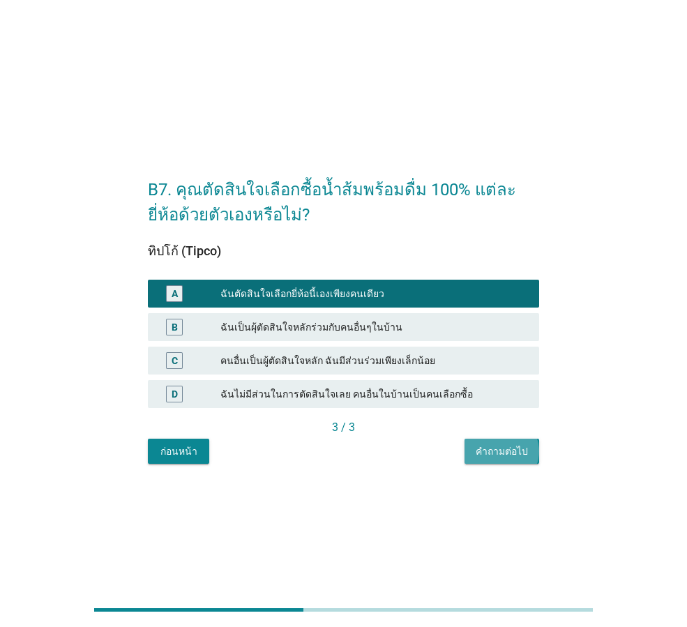
click at [498, 453] on div "คำถามต่อไป" at bounding box center [502, 451] width 52 height 15
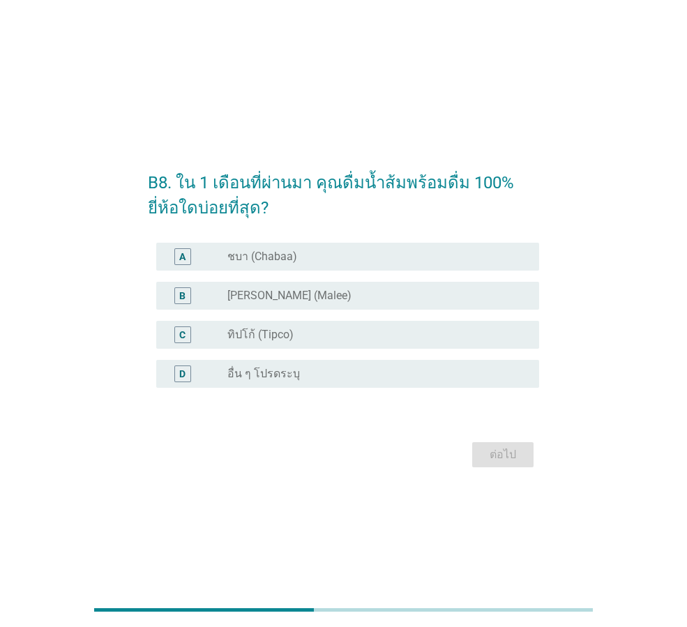
click at [294, 340] on div "radio_button_unchecked ทิปโก้ (Tipco)" at bounding box center [372, 335] width 290 height 14
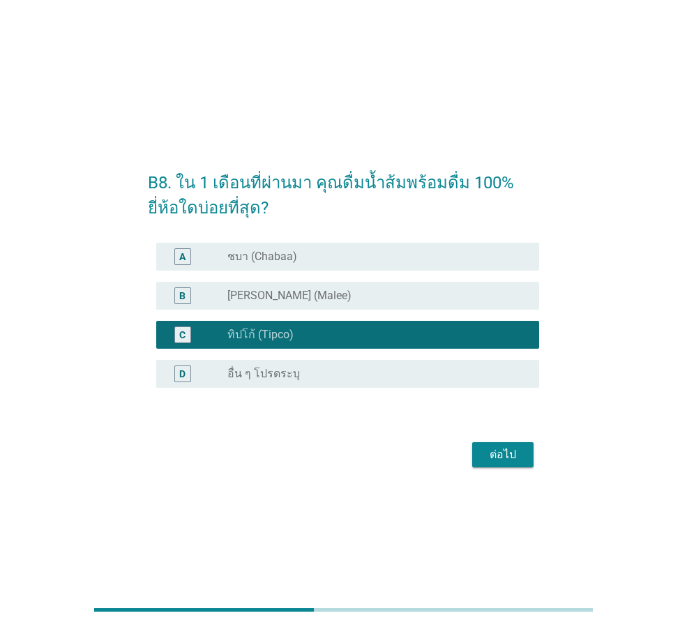
click at [299, 290] on div "radio_button_unchecked [PERSON_NAME] (Malee)" at bounding box center [372, 296] width 290 height 14
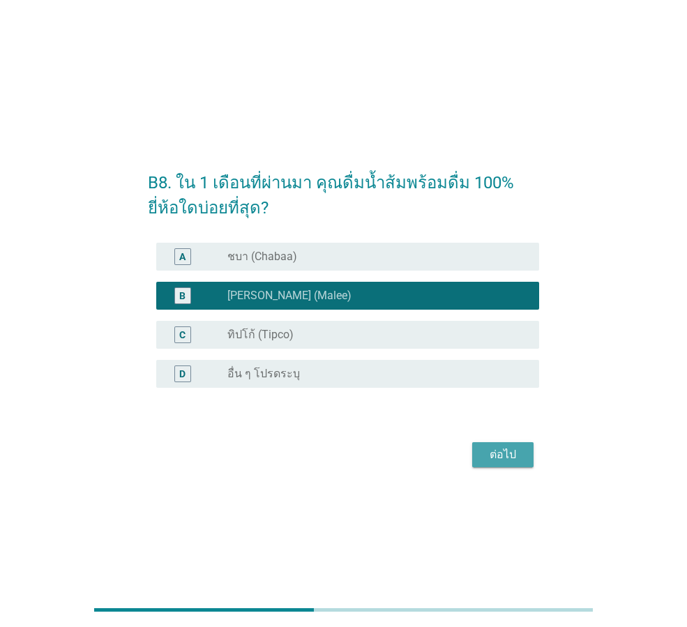
click at [527, 455] on button "ต่อไป" at bounding box center [502, 454] width 61 height 25
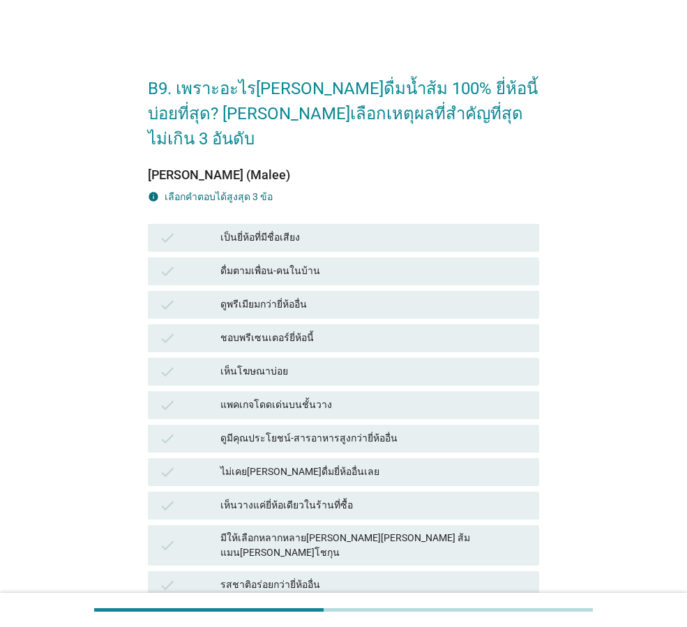
click at [329, 230] on div "เป็นยี่ห้อที่มีชื่อเสียง" at bounding box center [374, 238] width 308 height 17
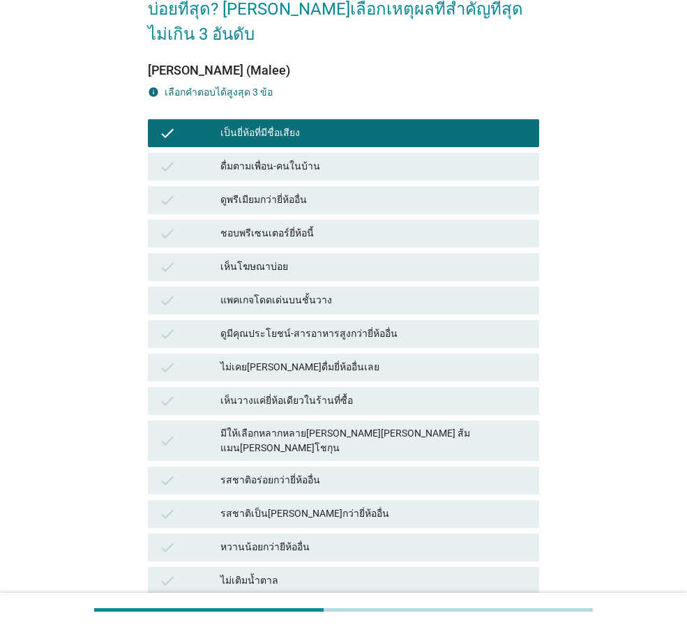
scroll to position [140, 0]
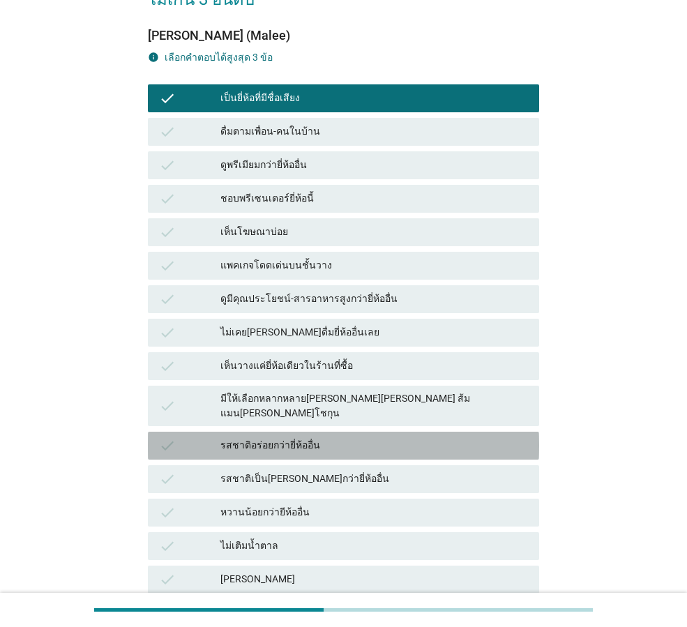
click at [336, 437] on div "รสชาติอร่อยกว่ายี่ห้ออื่น" at bounding box center [374, 445] width 308 height 17
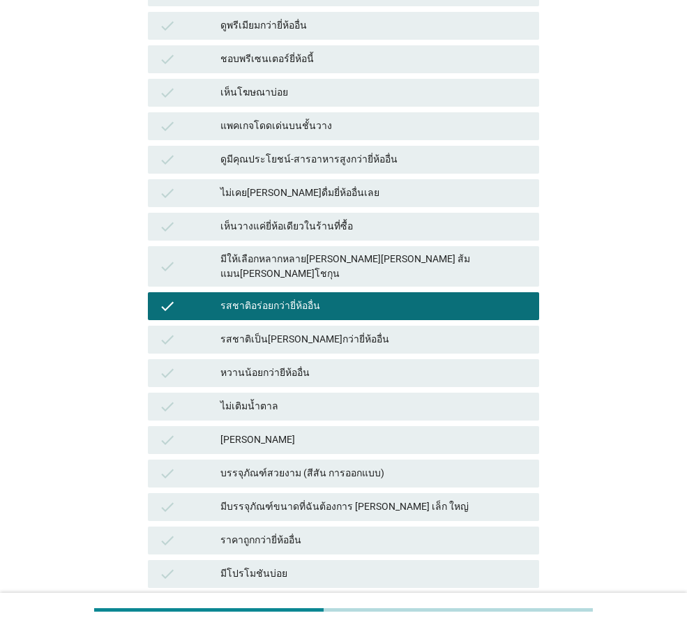
scroll to position [349, 0]
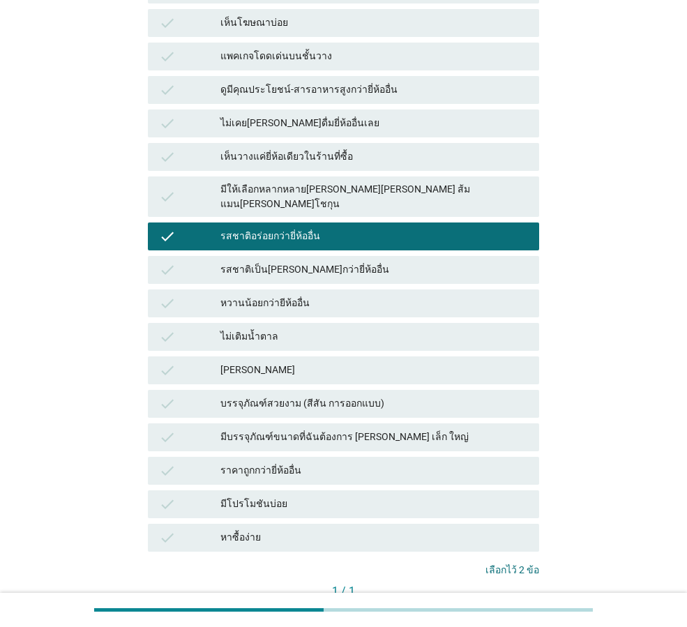
click at [381, 524] on div "check หาซื้อง่าย" at bounding box center [343, 538] width 391 height 28
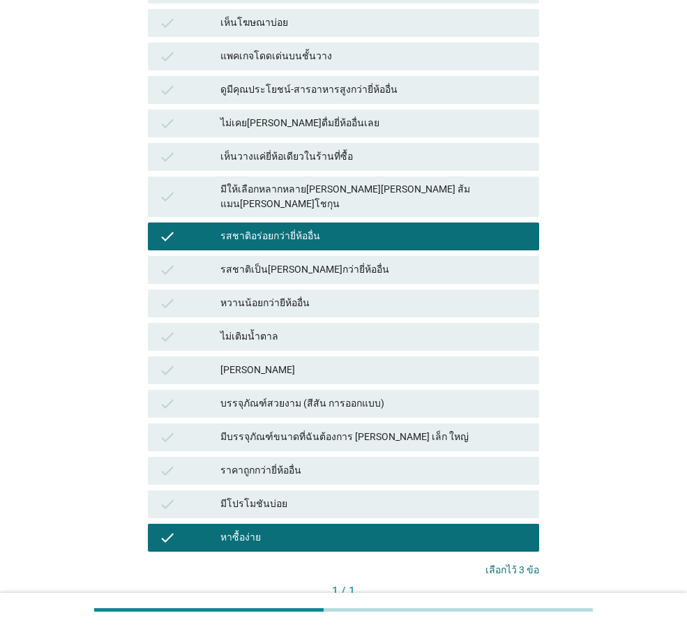
click at [513, 608] on div "คำถามต่อไป" at bounding box center [502, 615] width 52 height 15
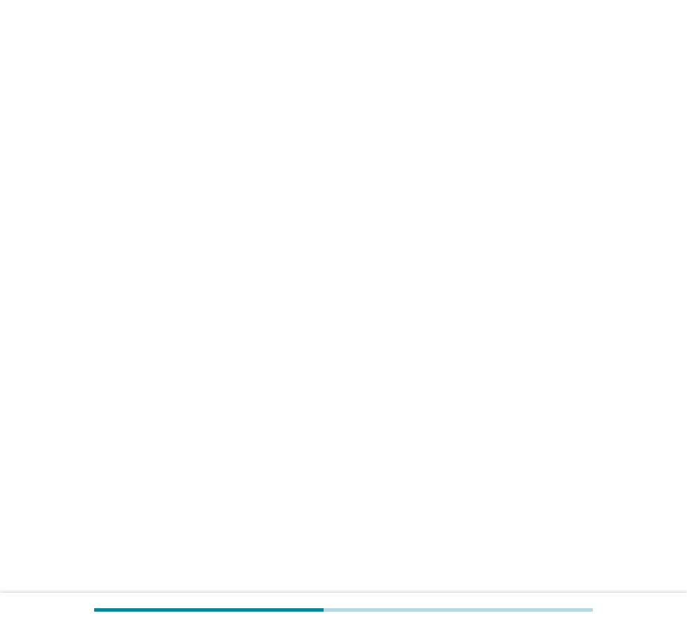
scroll to position [0, 0]
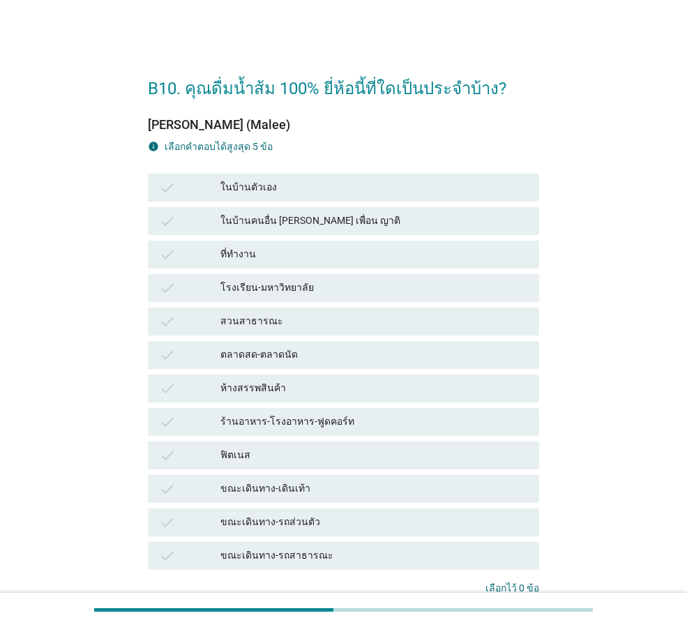
click at [333, 184] on div "ในบ้านตัวเอง" at bounding box center [374, 187] width 308 height 17
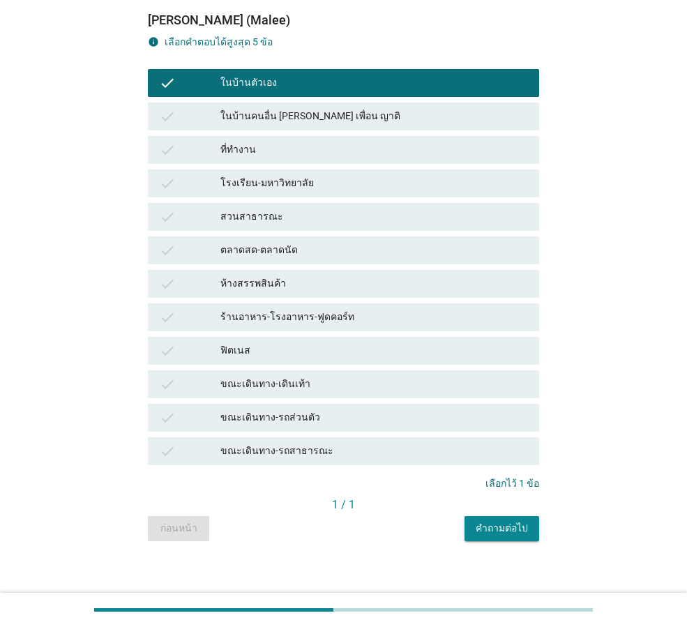
scroll to position [114, 0]
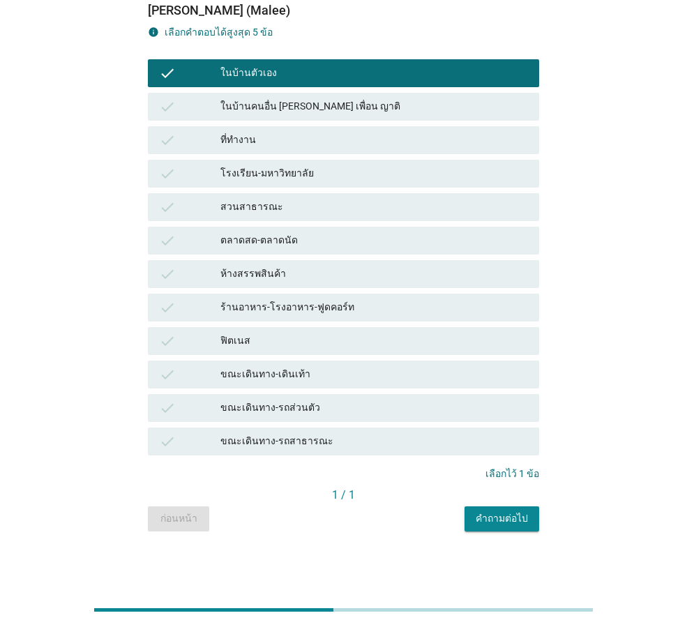
click at [381, 412] on div "ขณะเดินทาง-รถส่วนตัว" at bounding box center [374, 408] width 308 height 17
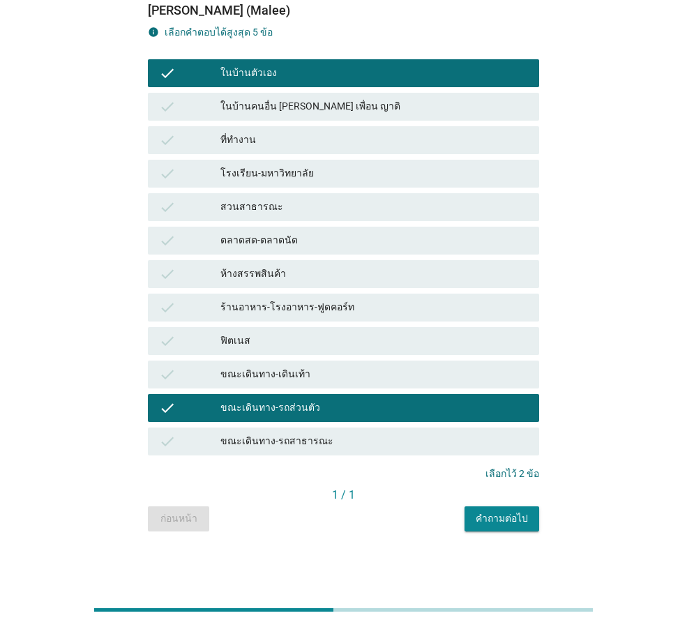
click at [328, 143] on div "ที่ทำงาน" at bounding box center [374, 140] width 308 height 17
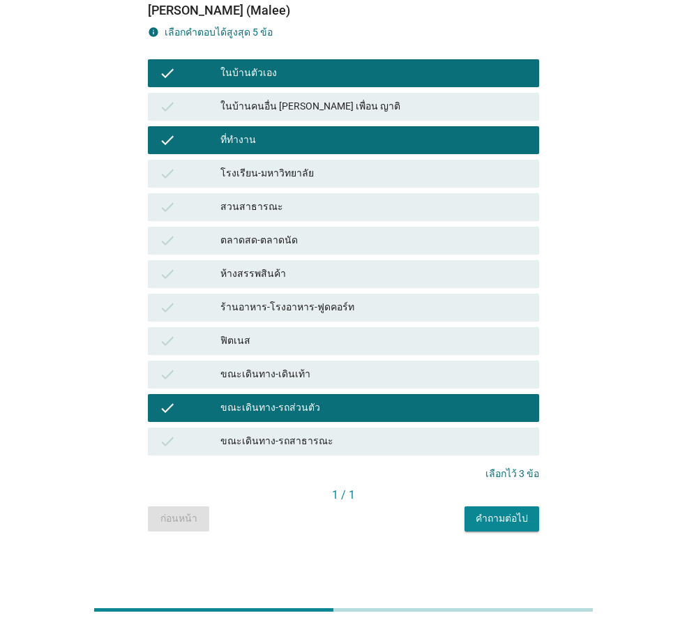
click at [533, 518] on button "คำถามต่อไป" at bounding box center [502, 519] width 75 height 25
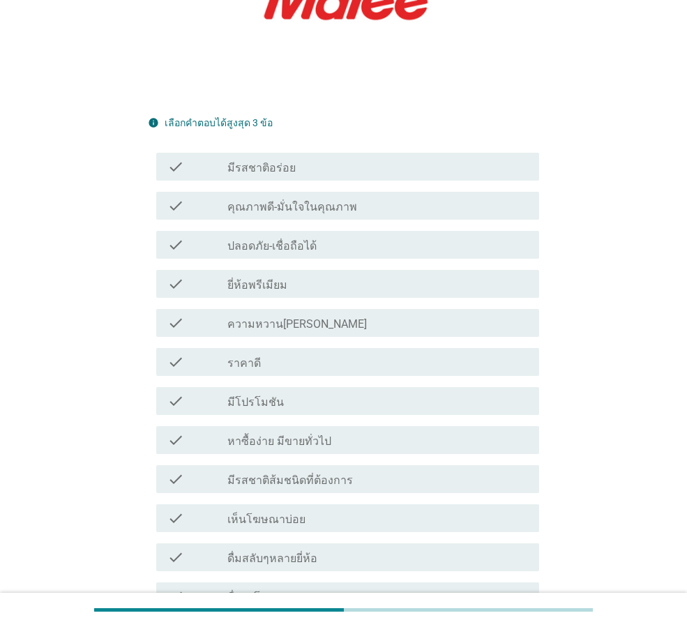
scroll to position [279, 0]
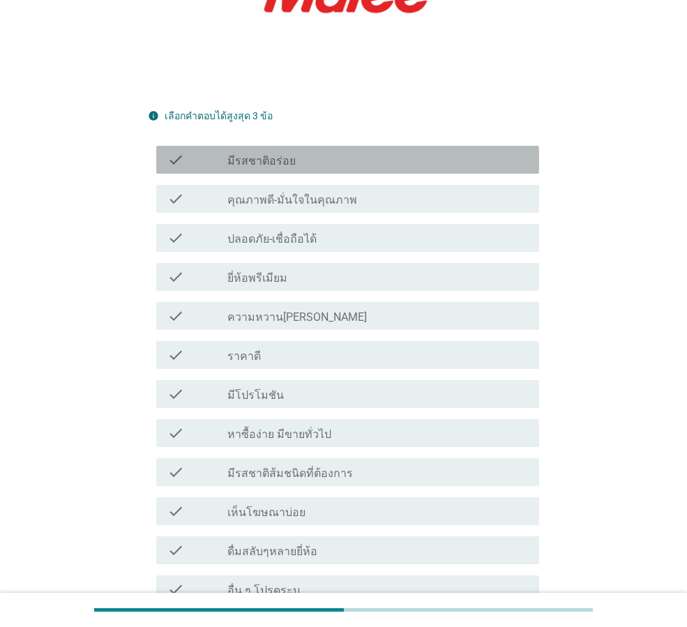
click at [360, 146] on div "check check_box_outline_blank มีรสชาติอร่อย" at bounding box center [347, 160] width 383 height 28
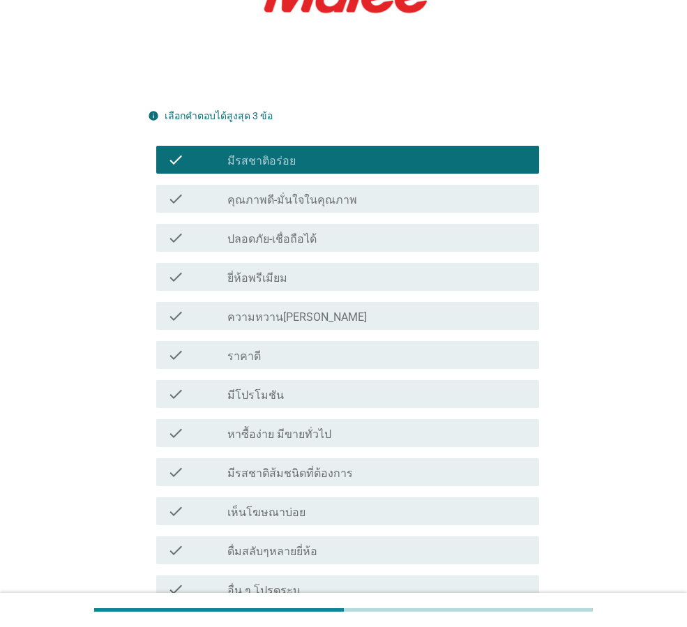
scroll to position [349, 0]
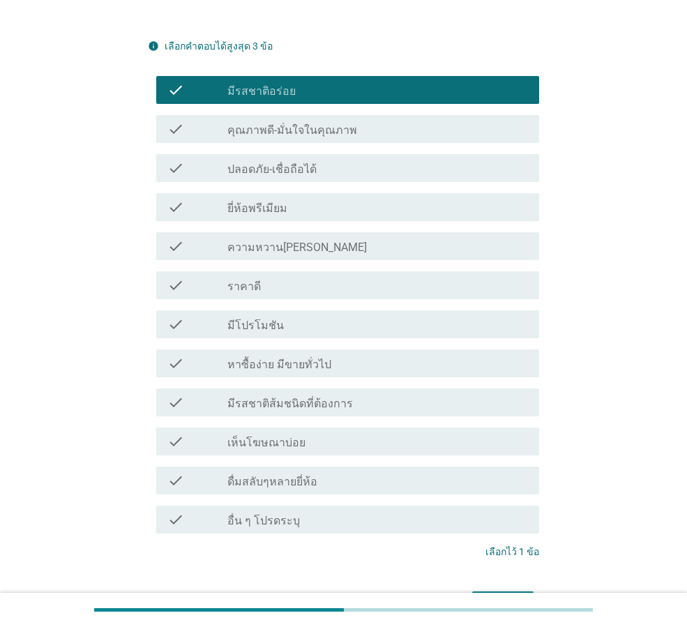
click at [372, 355] on div "check_box_outline_blank หาซื้อง่าย มีขายทั่วไป" at bounding box center [377, 363] width 301 height 17
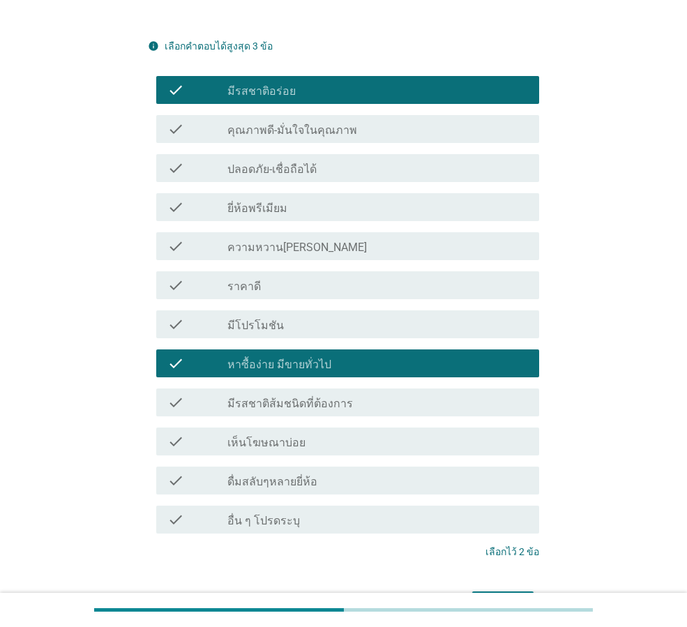
click at [370, 121] on div "check_box_outline_blank คุณภาพดี-มั่นใจในคุณภาพ" at bounding box center [377, 129] width 301 height 17
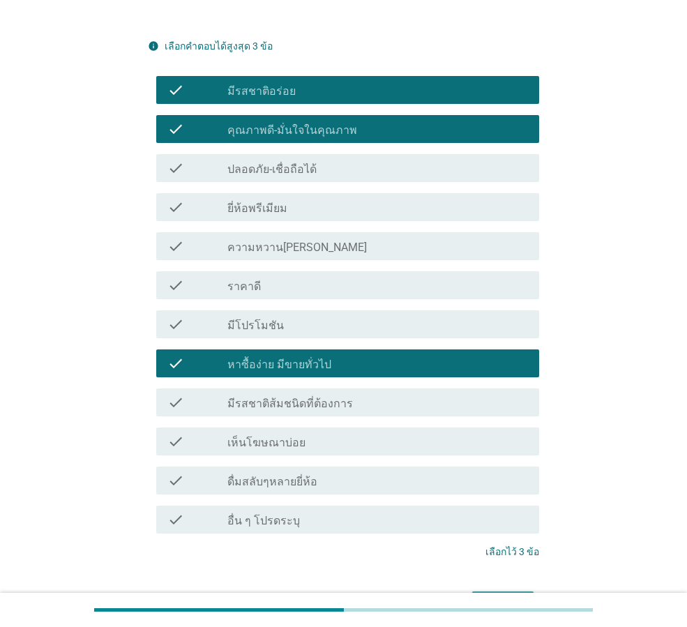
click at [519, 596] on div "ต่อไป" at bounding box center [502, 604] width 39 height 17
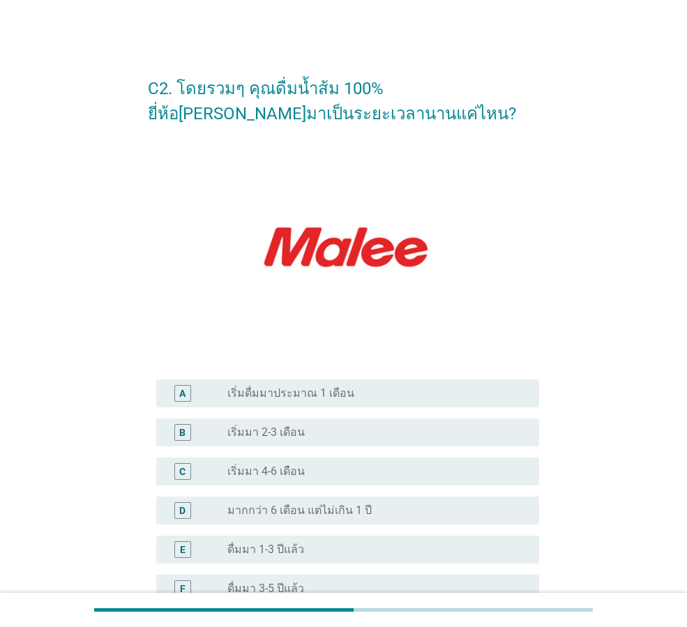
scroll to position [233, 0]
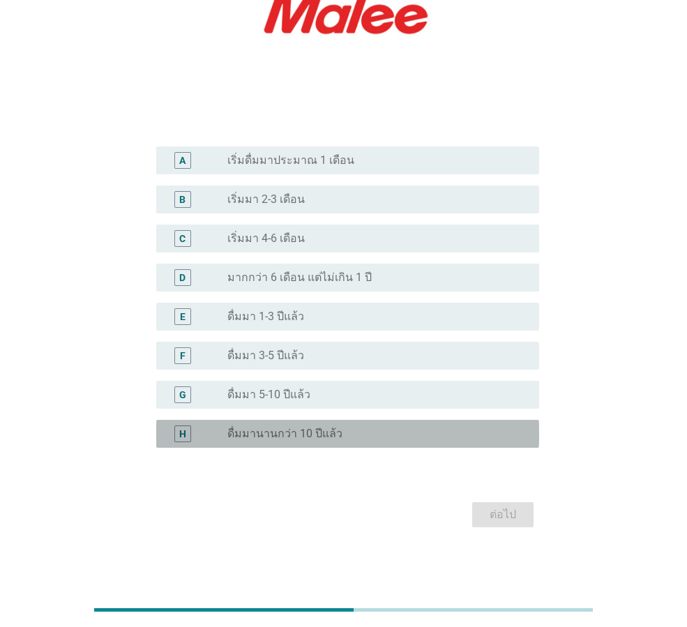
click at [388, 437] on div "radio_button_unchecked ดื่มมานานกว่า 10 ปีแล้ว" at bounding box center [372, 434] width 290 height 14
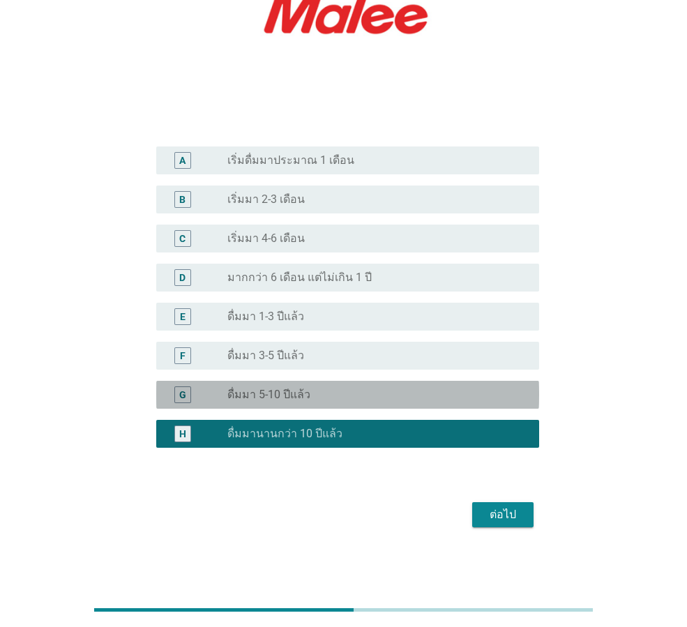
click at [375, 393] on div "radio_button_unchecked ดื่มมา 5-10 ปีแล้ว" at bounding box center [372, 395] width 290 height 14
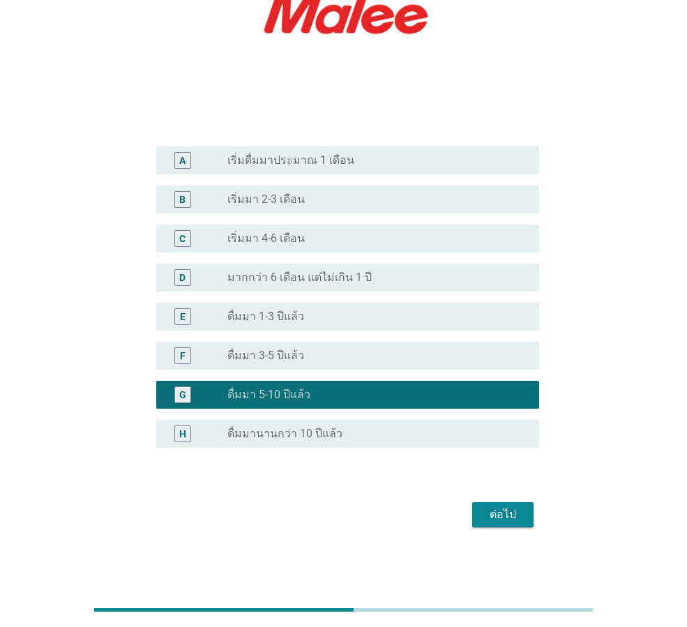
click at [490, 521] on div "ต่อไป" at bounding box center [502, 515] width 39 height 17
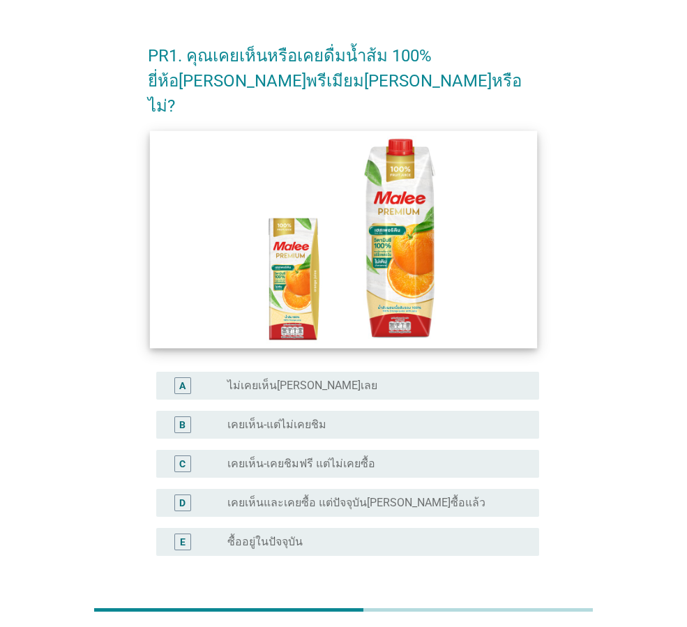
scroll to position [0, 0]
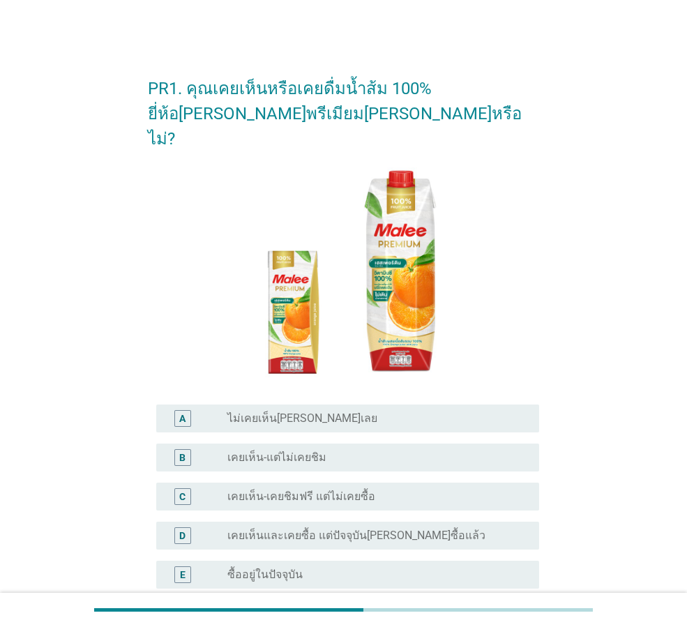
click at [576, 156] on div "PR1. คุณเคยเห็นหรือเคยดื่มน้ำส้ม 100% ยี่ห้อ[PERSON_NAME]พรีเมียม[PERSON_NAME]ห…" at bounding box center [343, 367] width 620 height 633
click at [302, 568] on div "radio_button_unchecked ซื้ออยู่ในปัจจุบัน" at bounding box center [372, 575] width 290 height 14
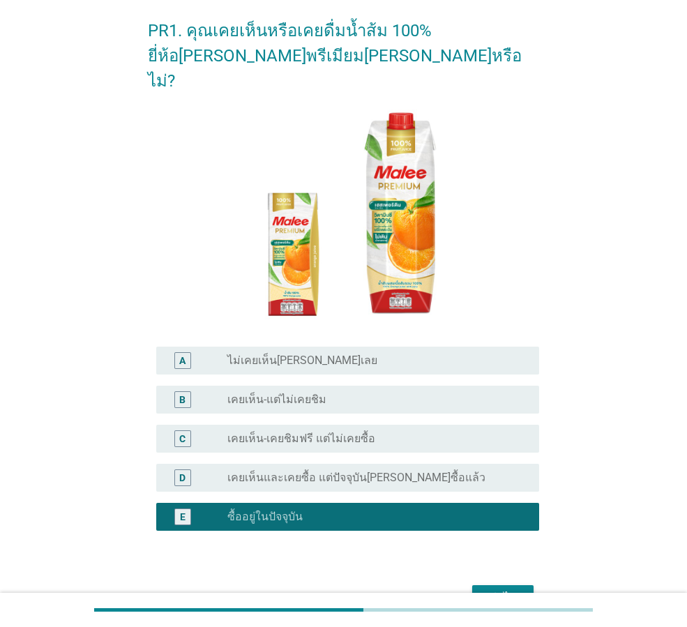
scroll to position [116, 0]
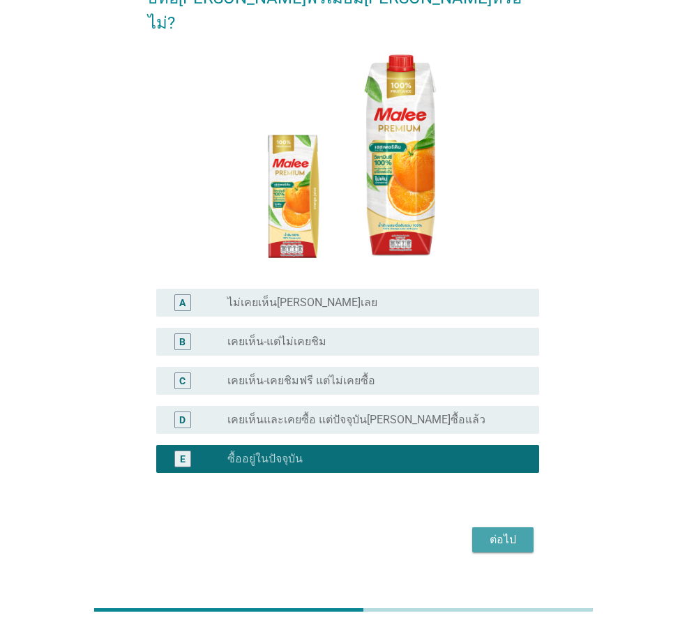
click at [492, 532] on div "ต่อไป" at bounding box center [502, 540] width 39 height 17
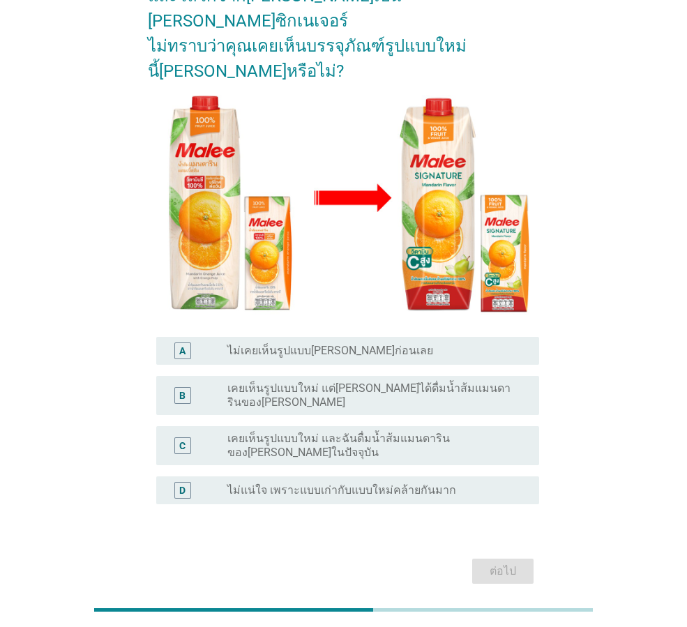
scroll to position [152, 0]
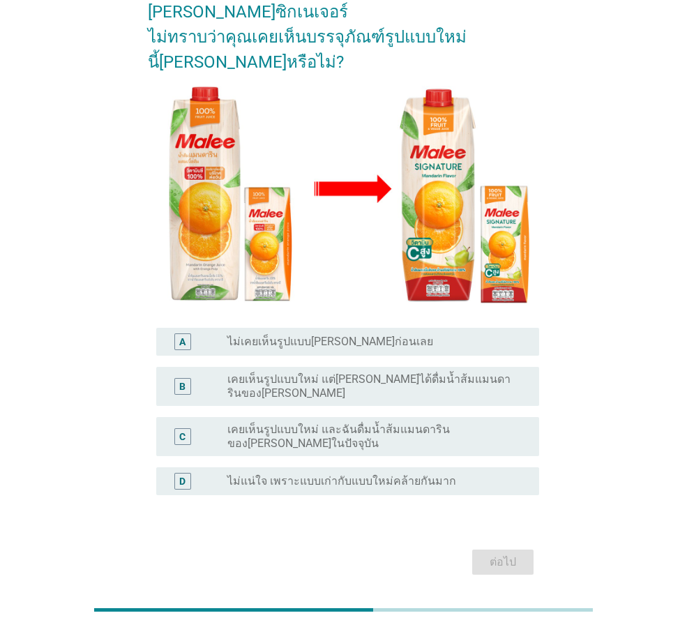
click at [429, 335] on div "radio_button_unchecked ไม่เคยเห็นรูปแบบ[PERSON_NAME]ก่อนเลย" at bounding box center [372, 342] width 290 height 14
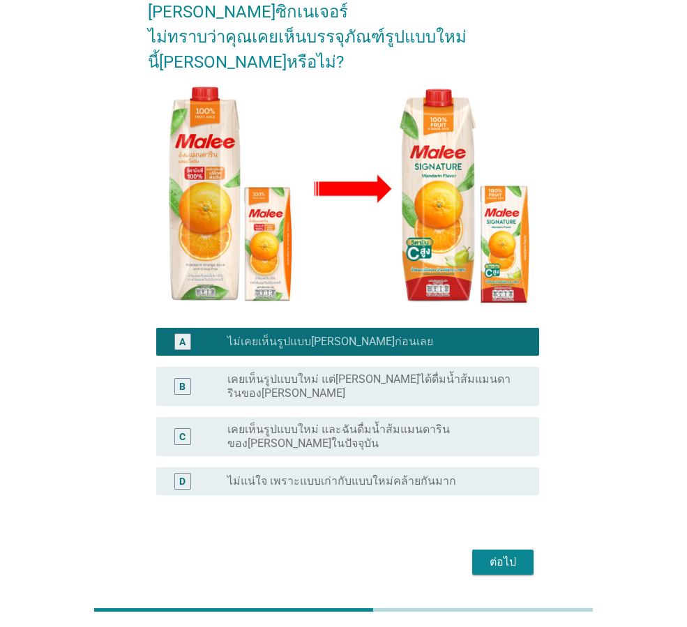
click at [505, 554] on div "ต่อไป" at bounding box center [502, 562] width 39 height 17
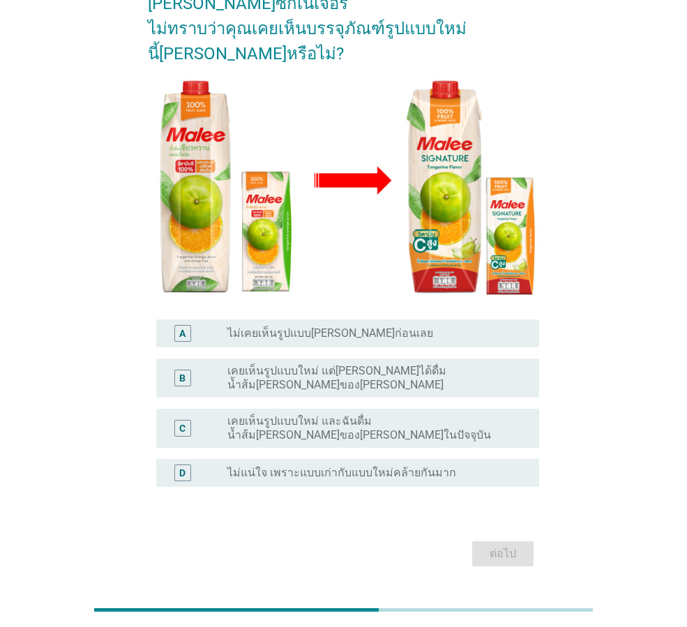
scroll to position [163, 0]
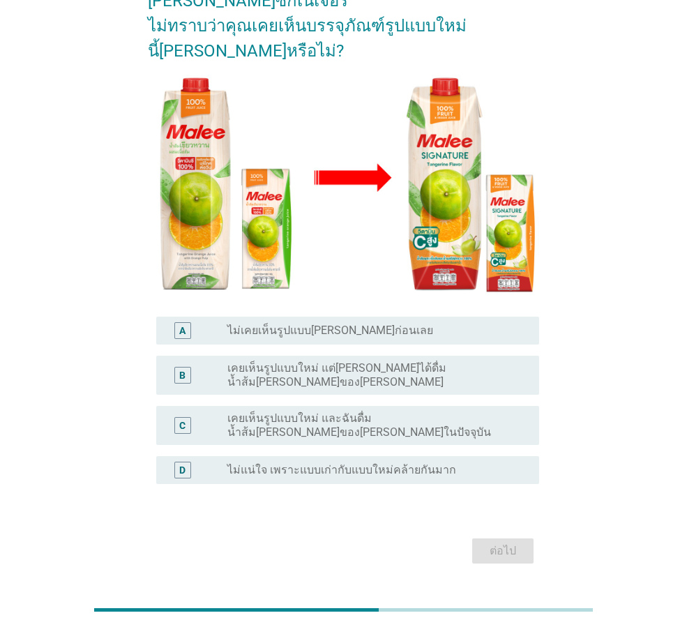
click at [352, 317] on div "A radio_button_unchecked ไม่เคยเห็นรูปแบบ[PERSON_NAME]ก่อนเลย" at bounding box center [347, 331] width 383 height 28
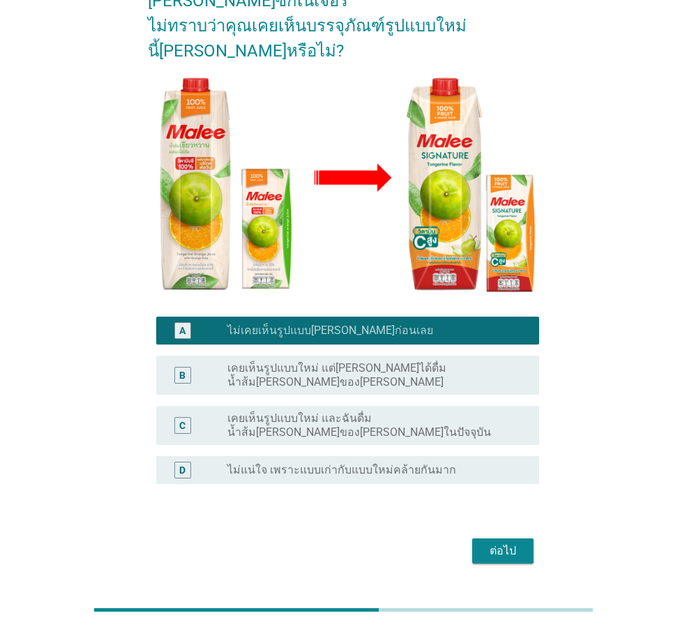
click at [496, 543] on div "ต่อไป" at bounding box center [502, 551] width 39 height 17
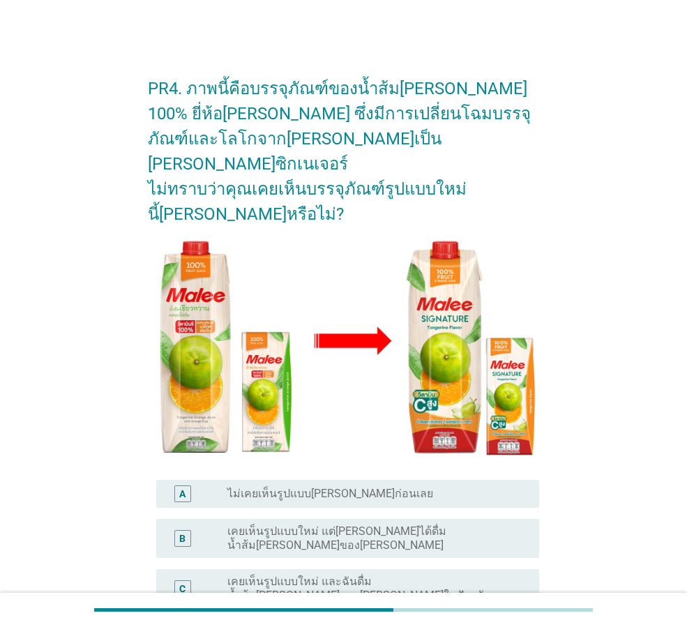
click at [482, 487] on div "radio_button_unchecked ไม่เคยเห็นรูปแบบ[PERSON_NAME]ก่อนเลย" at bounding box center [372, 494] width 290 height 14
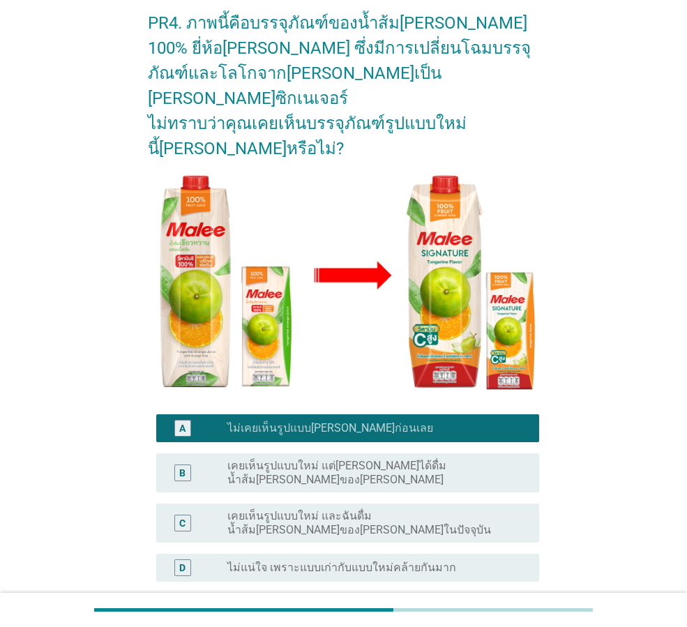
scroll to position [152, 0]
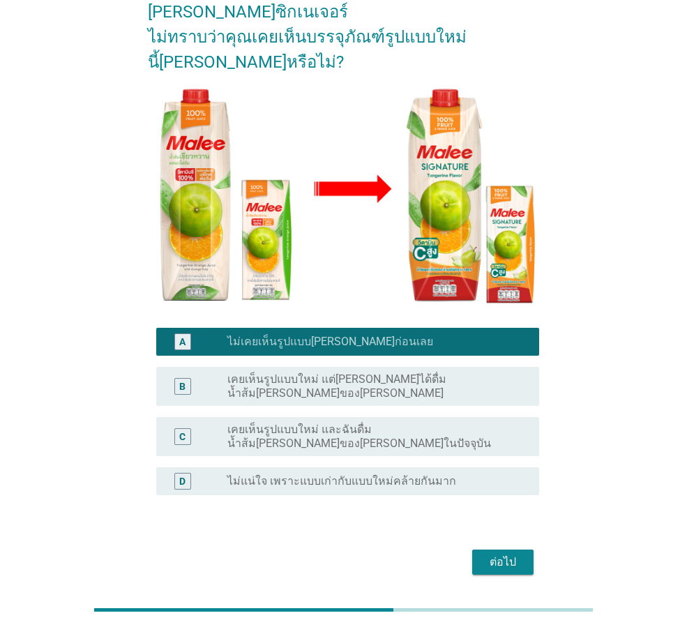
click at [516, 554] on div "ต่อไป" at bounding box center [502, 562] width 39 height 17
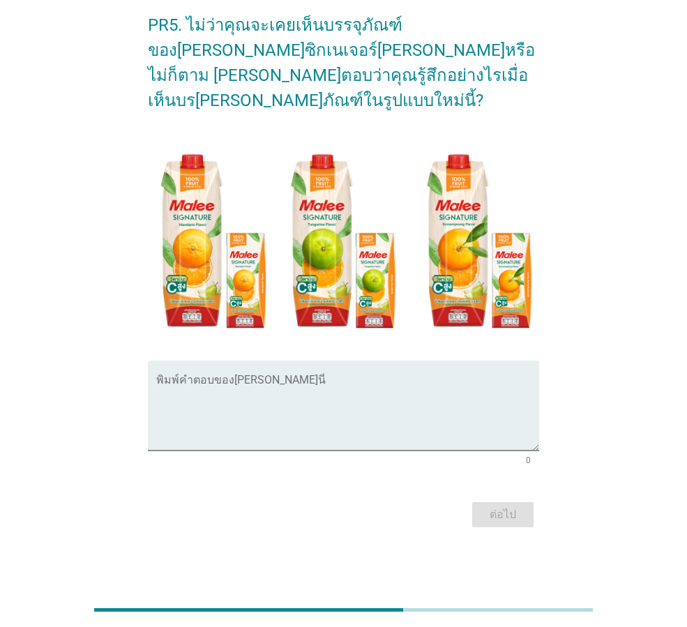
scroll to position [0, 0]
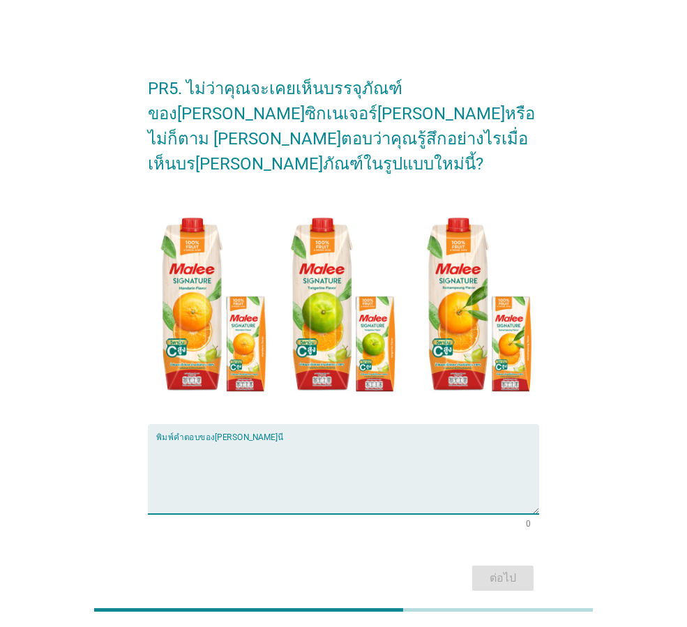
click at [444, 450] on textarea "พิมพ์คำตอบของคุณ ที่นี่" at bounding box center [347, 477] width 383 height 73
type textarea "ดูแตกต่างจากแบบเดิมมากขึ้น"
click at [519, 570] on div "ต่อไป" at bounding box center [502, 578] width 39 height 17
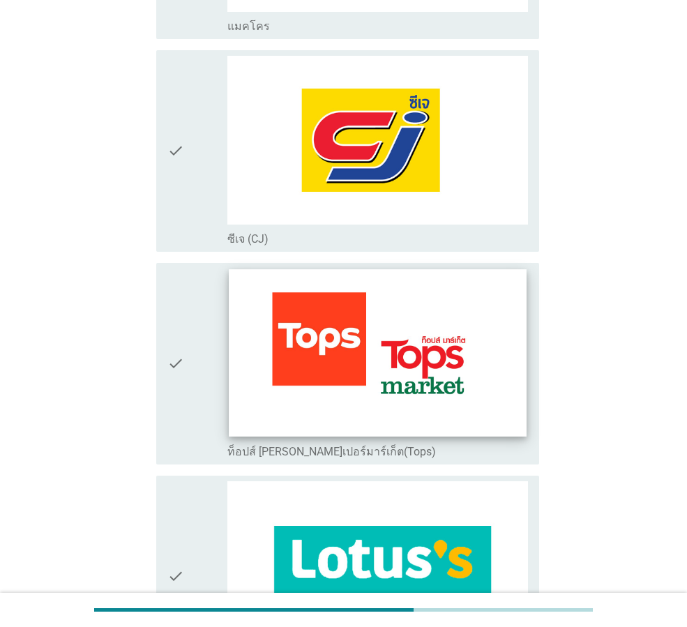
scroll to position [1674, 0]
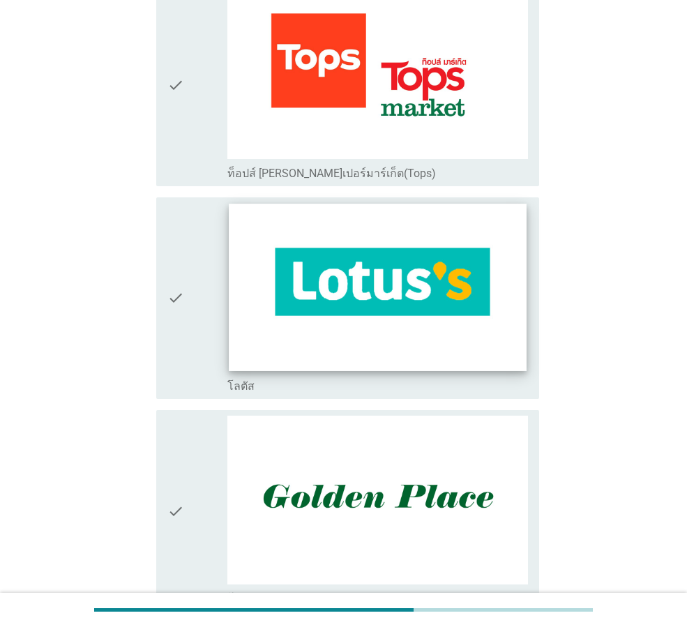
click at [400, 292] on img at bounding box center [377, 287] width 297 height 167
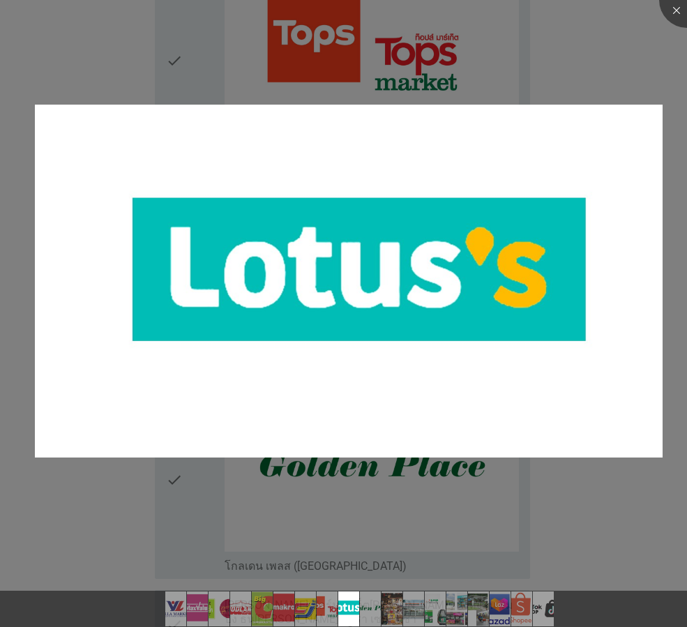
click at [398, 511] on div at bounding box center [343, 313] width 687 height 627
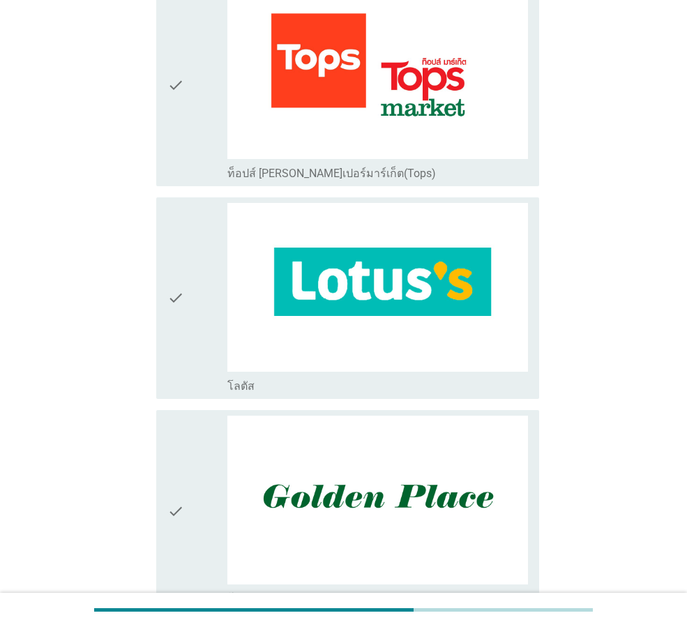
click at [186, 269] on div "check" at bounding box center [197, 298] width 60 height 190
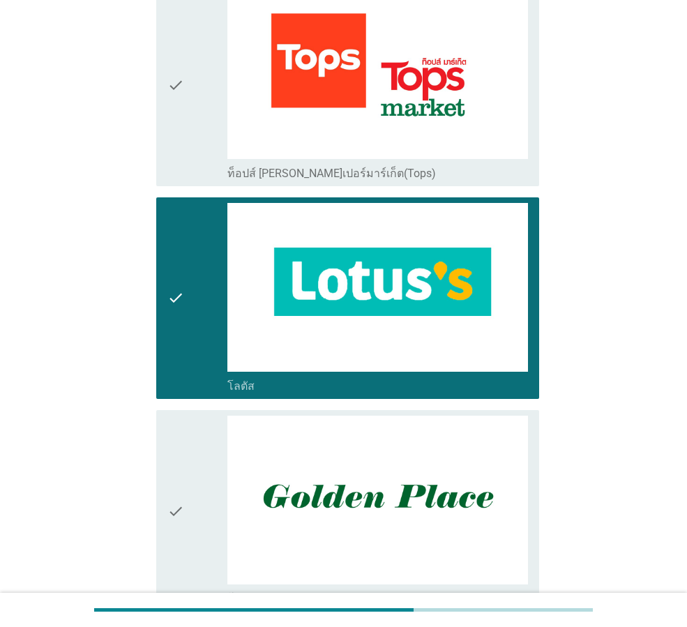
click at [197, 114] on div "check" at bounding box center [197, 85] width 60 height 190
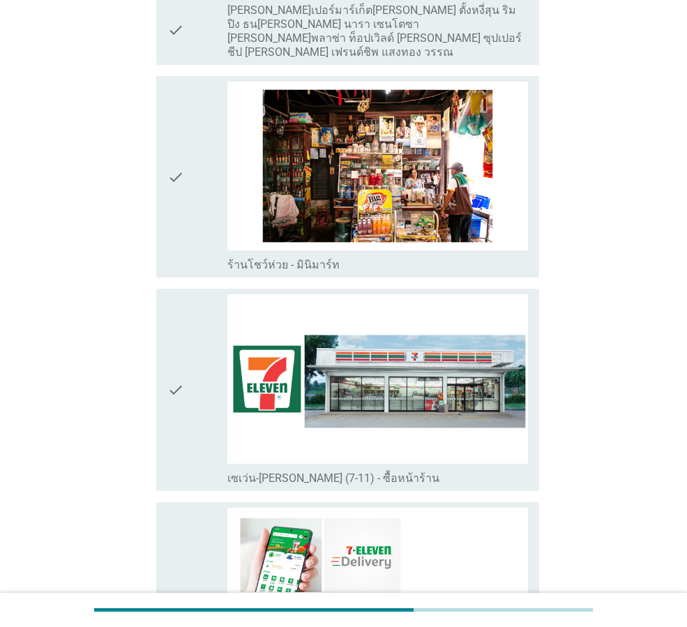
click at [188, 376] on div "check" at bounding box center [197, 389] width 60 height 190
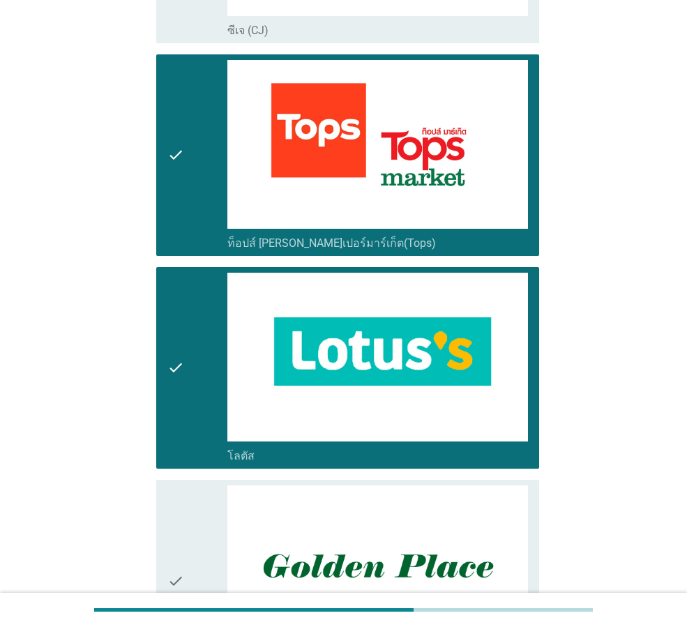
click at [163, 182] on div "check check_box_outline_blank ท็อปส์ [PERSON_NAME]เปอร์มาร์เก็ต(Tops)" at bounding box center [347, 155] width 383 height 202
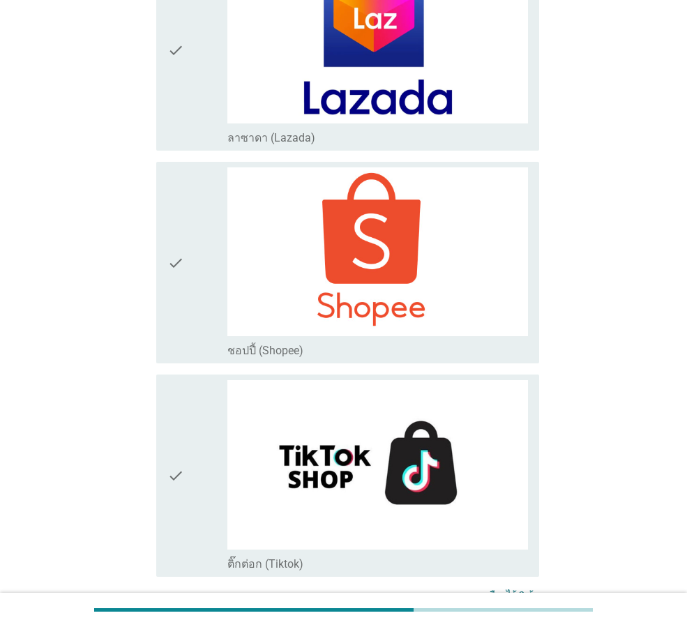
scroll to position [3627, 0]
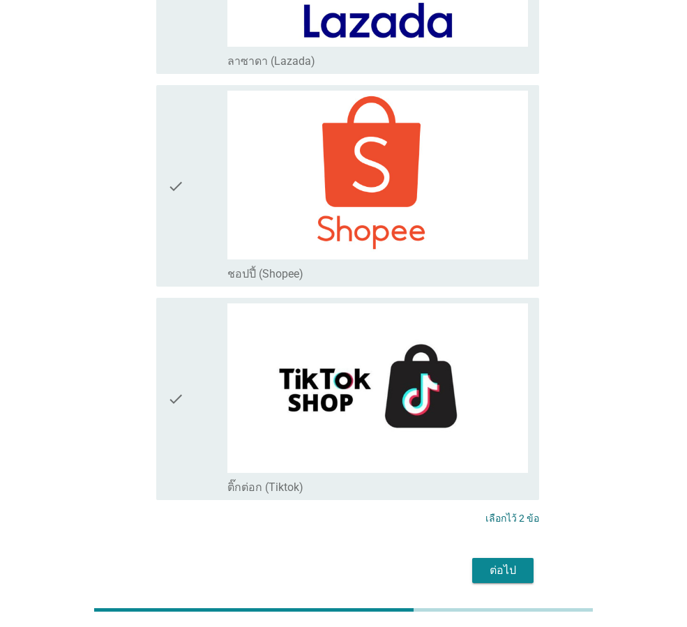
click at [509, 562] on div "ต่อไป" at bounding box center [502, 570] width 39 height 17
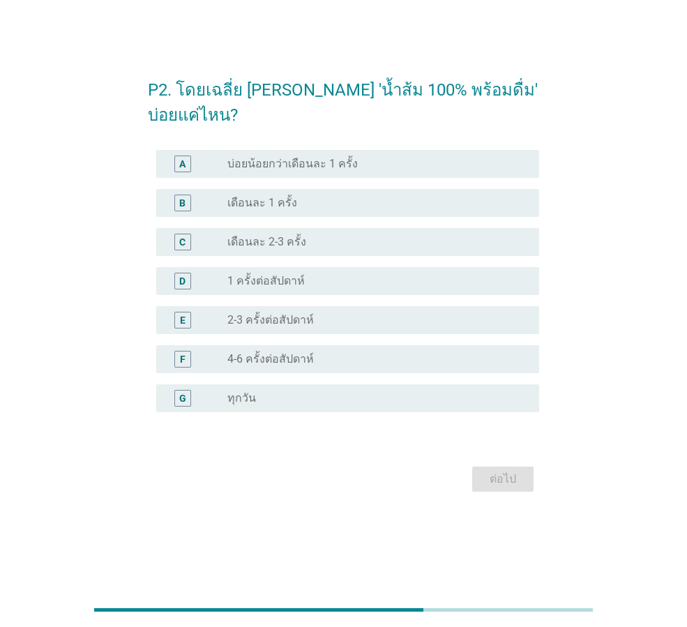
scroll to position [0, 0]
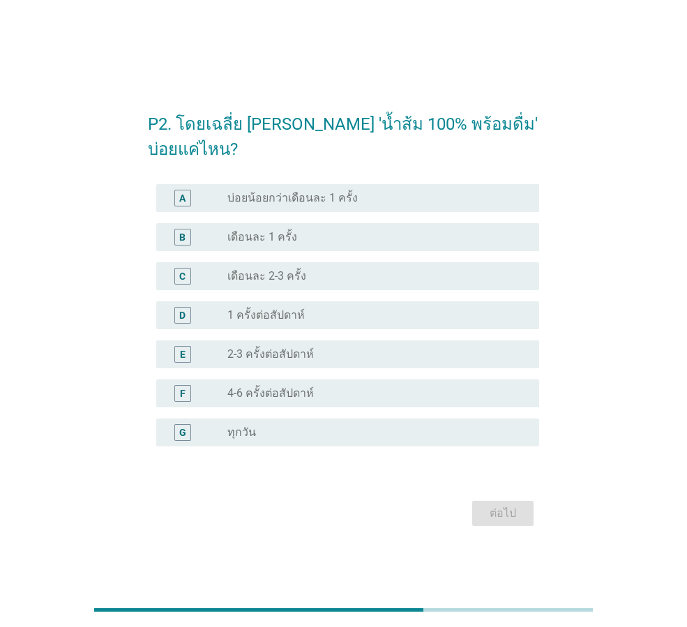
click at [364, 239] on div "radio_button_unchecked เดือนละ 1 ครั้ง" at bounding box center [372, 237] width 290 height 14
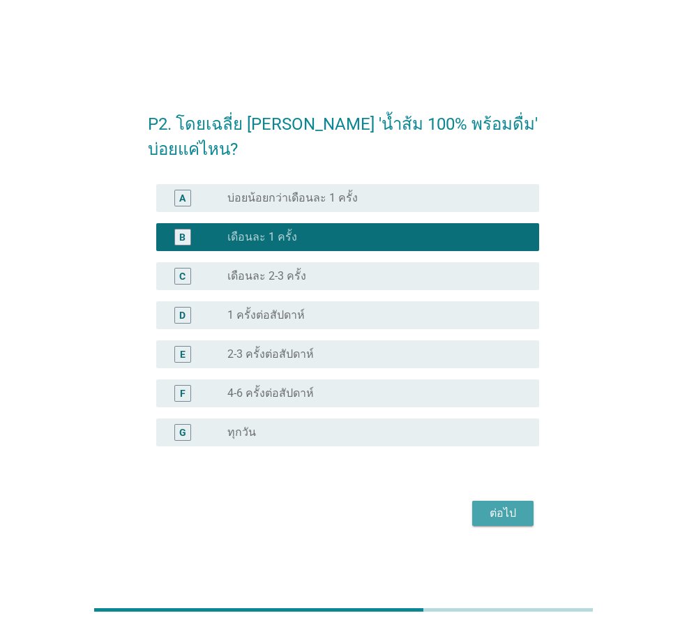
click at [508, 506] on div "ต่อไป" at bounding box center [502, 513] width 39 height 17
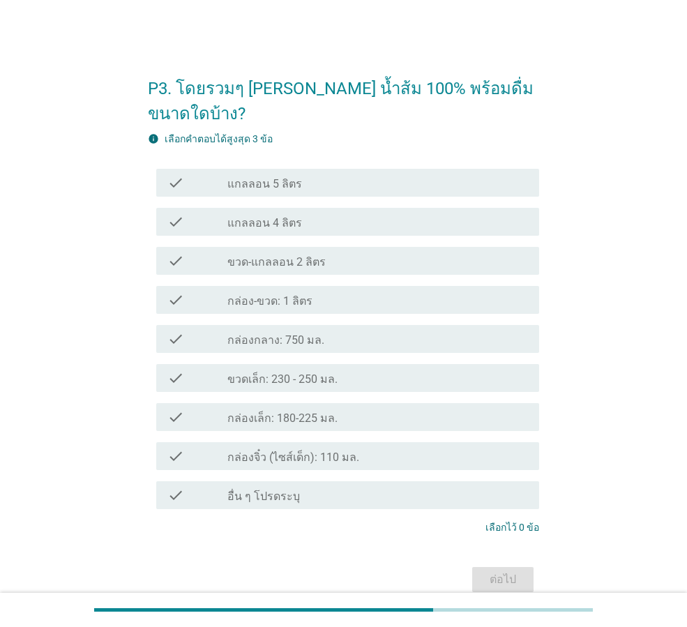
click at [343, 292] on div "check_box_outline_blank กล่อง-ขวด: 1 ลิตร" at bounding box center [377, 300] width 301 height 17
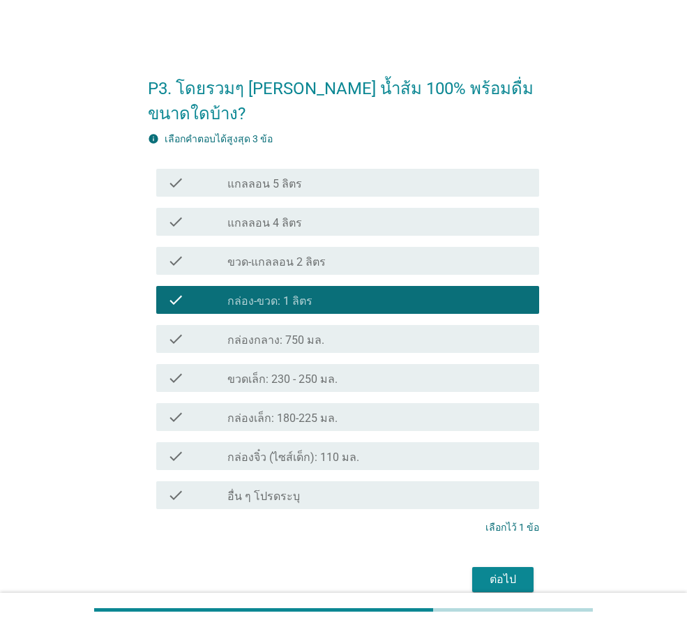
click at [497, 571] on div "ต่อไป" at bounding box center [502, 579] width 39 height 17
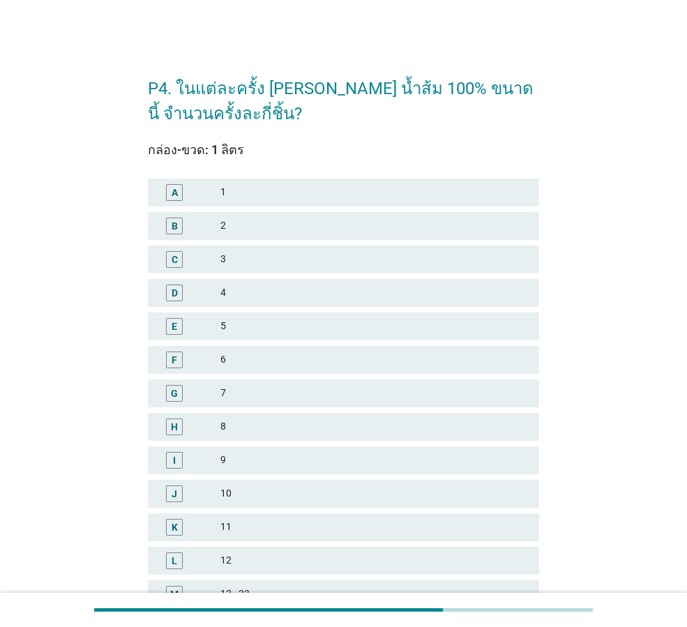
click at [261, 228] on div "2" at bounding box center [374, 226] width 308 height 17
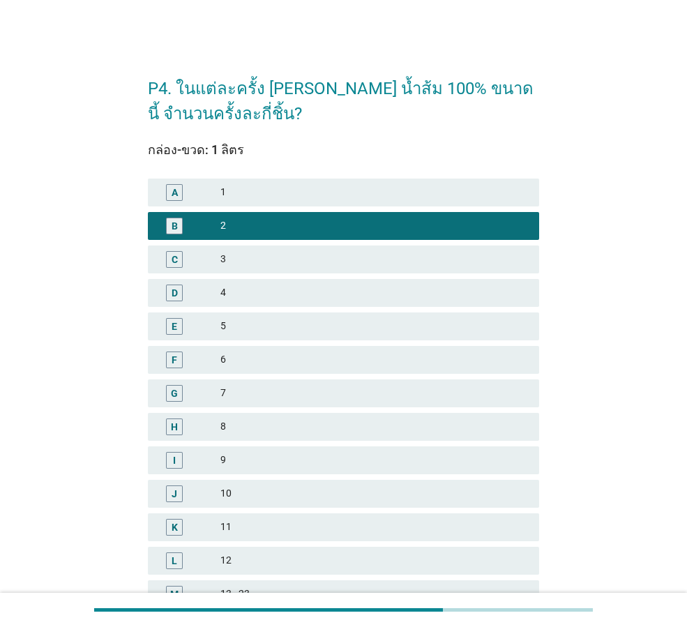
scroll to position [200, 0]
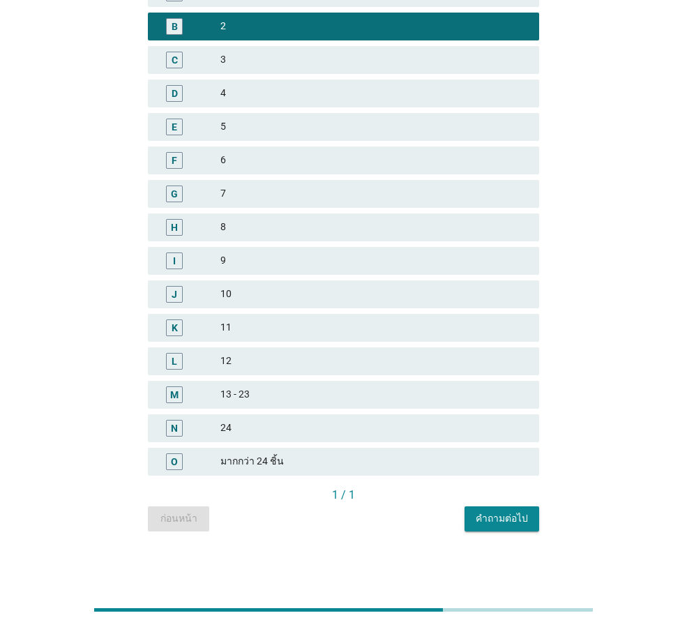
click at [518, 527] on button "คำถามต่อไป" at bounding box center [502, 519] width 75 height 25
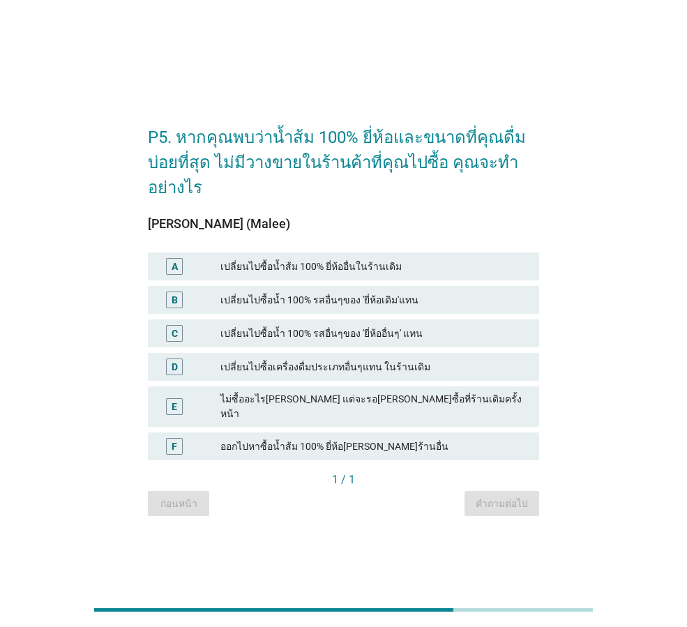
click at [449, 271] on div "เปลี่ยนไปซื้อน้ำส้ม 100% ยี่ห้ออื่นในร้านเดิม" at bounding box center [374, 266] width 308 height 17
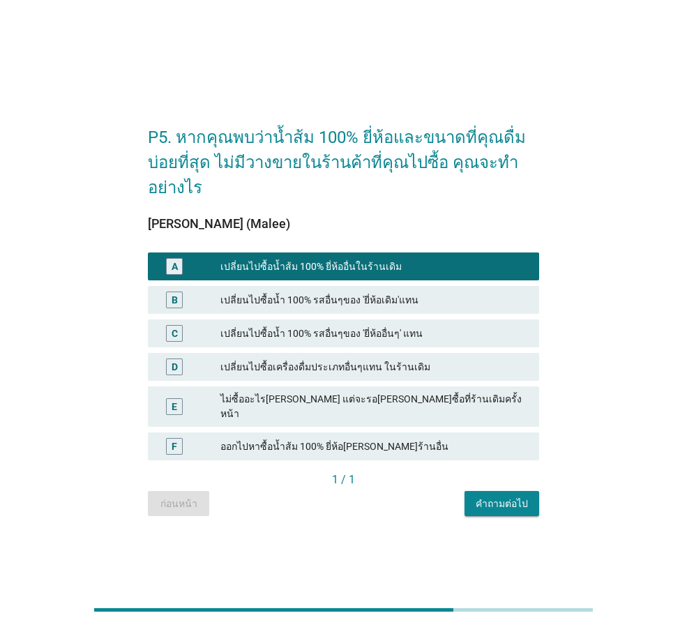
click at [505, 509] on button "คำถามต่อไป" at bounding box center [502, 503] width 75 height 25
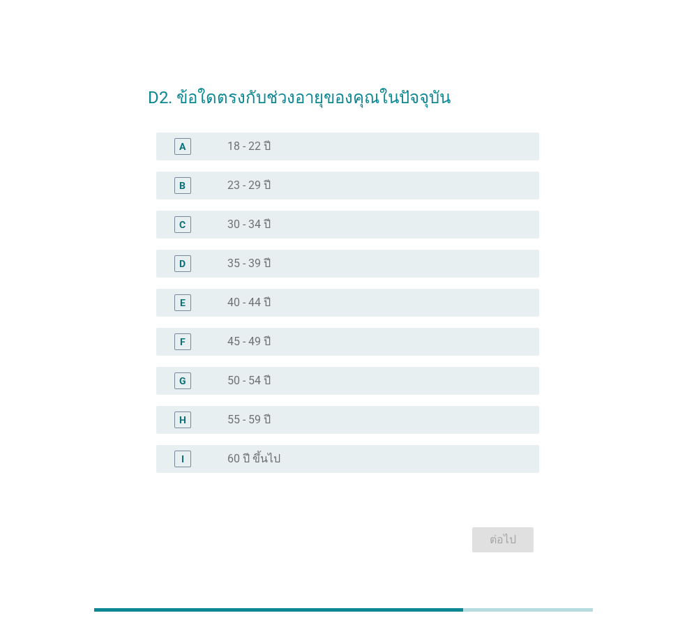
click at [256, 233] on div "C radio_button_unchecked 30 - 34 ปี" at bounding box center [347, 225] width 383 height 28
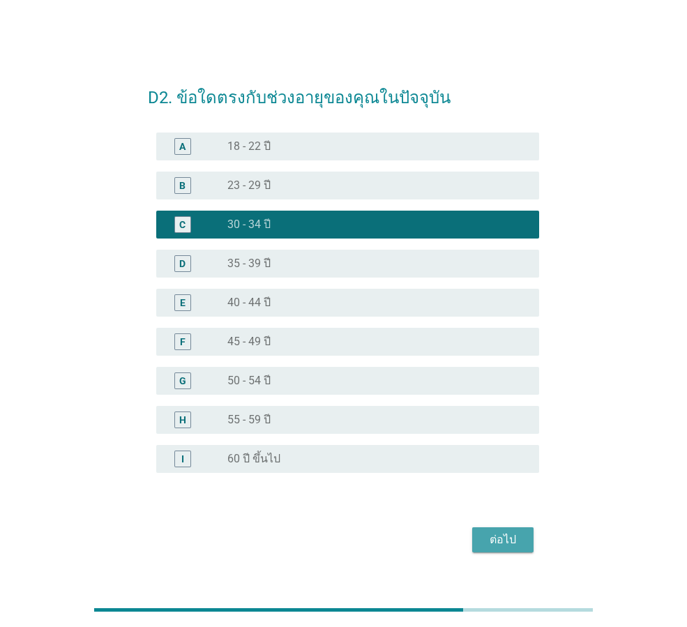
click at [519, 541] on div "ต่อไป" at bounding box center [502, 540] width 39 height 17
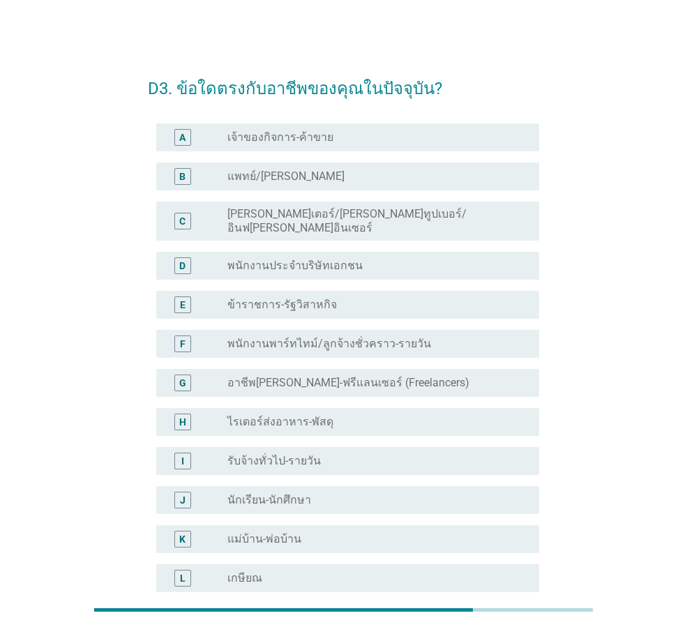
click at [368, 269] on div "D radio_button_unchecked พนักงานประจำบริษัทเอกชน" at bounding box center [343, 265] width 391 height 39
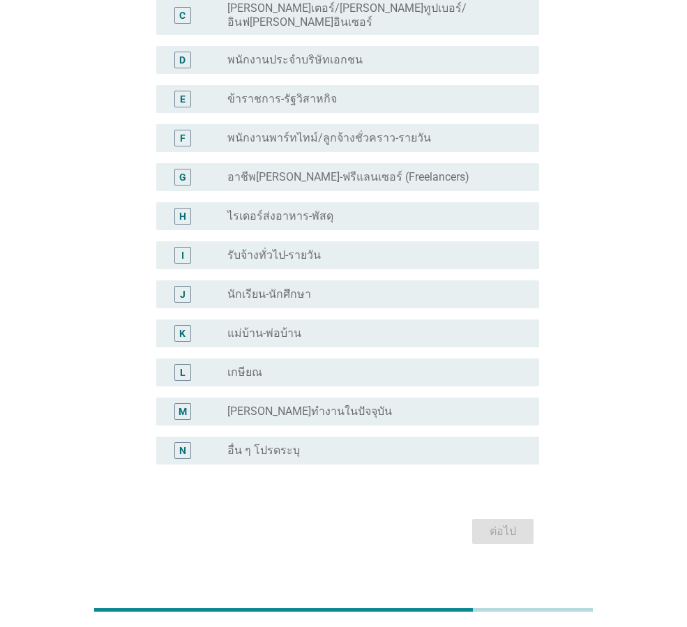
scroll to position [211, 0]
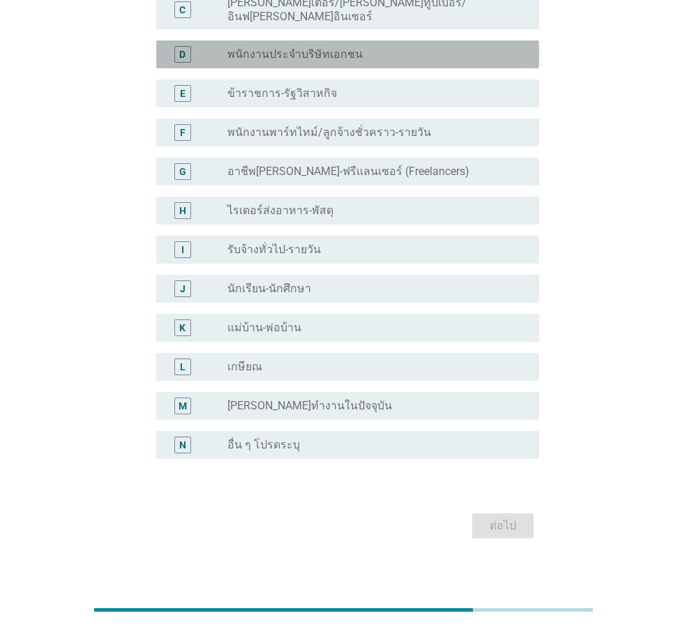
click at [340, 47] on label "พนักงานประจำบริษัทเอกชน" at bounding box center [294, 54] width 135 height 14
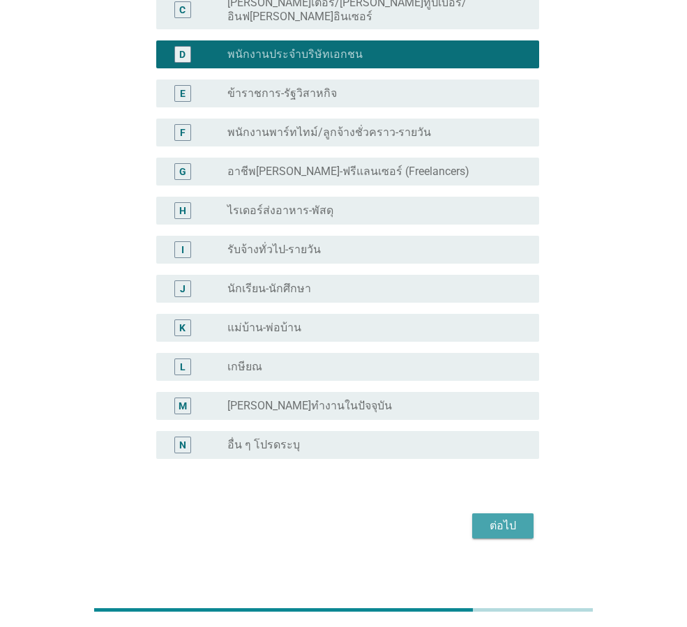
click at [515, 518] on div "ต่อไป" at bounding box center [502, 526] width 39 height 17
